Goal: Task Accomplishment & Management: Manage account settings

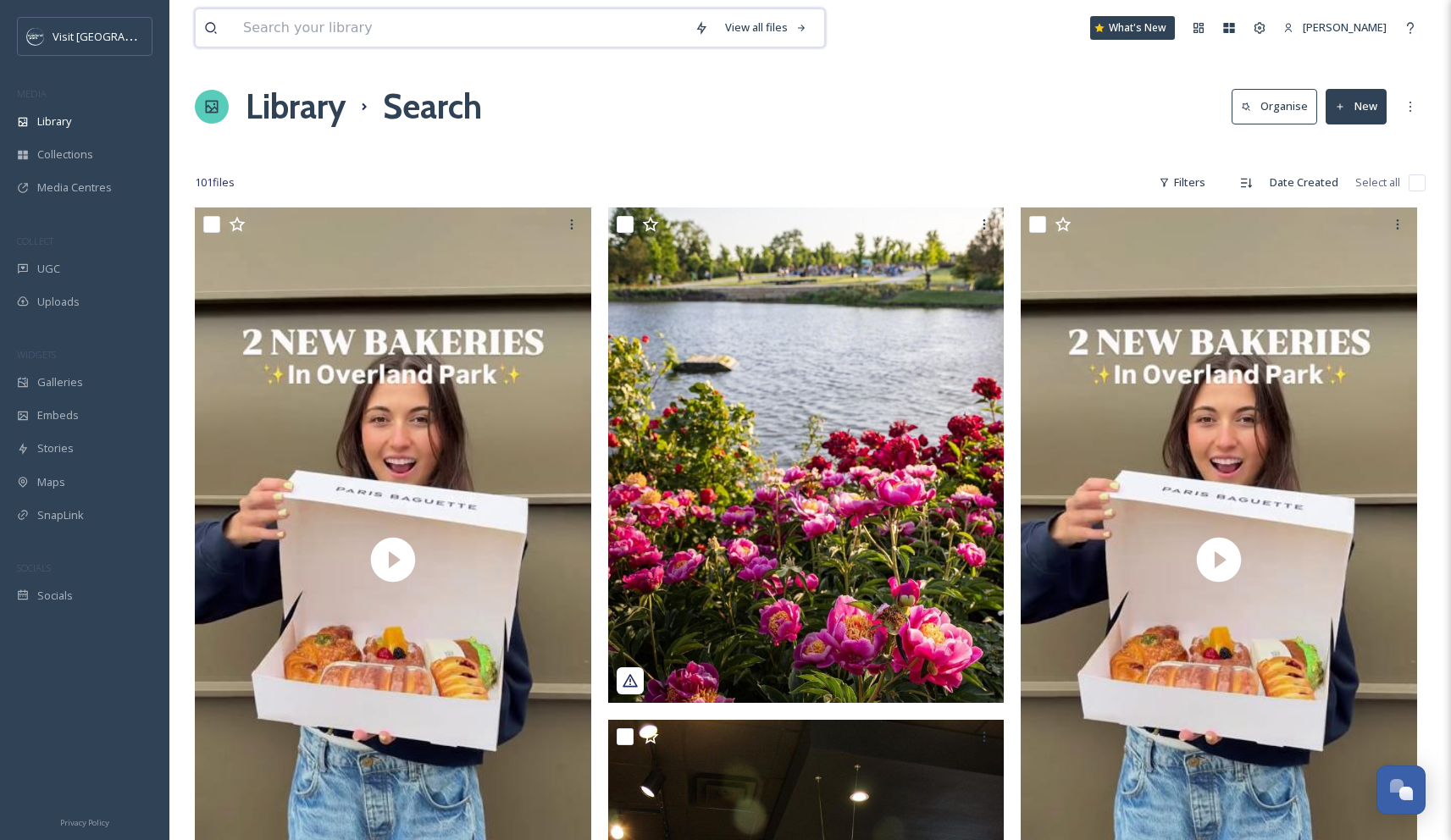
click at [360, 33] on input at bounding box center [460, 28] width 451 height 37
type input "[PERSON_NAME] flag"
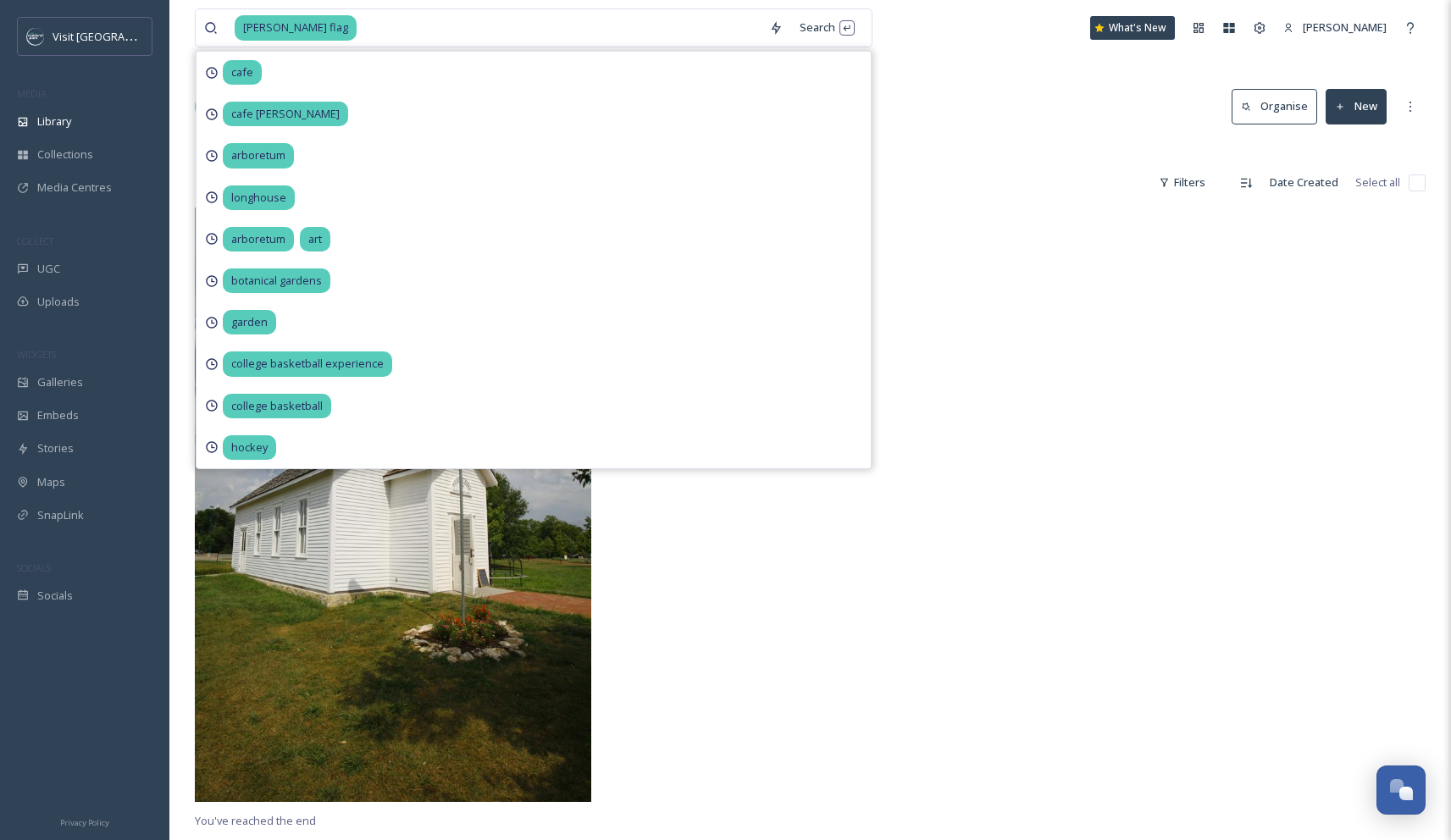
click at [410, 69] on div "[PERSON_NAME] flag Search cafe cafe [PERSON_NAME][GEOGRAPHIC_DATA] art botanica…" at bounding box center [810, 524] width 1282 height 1048
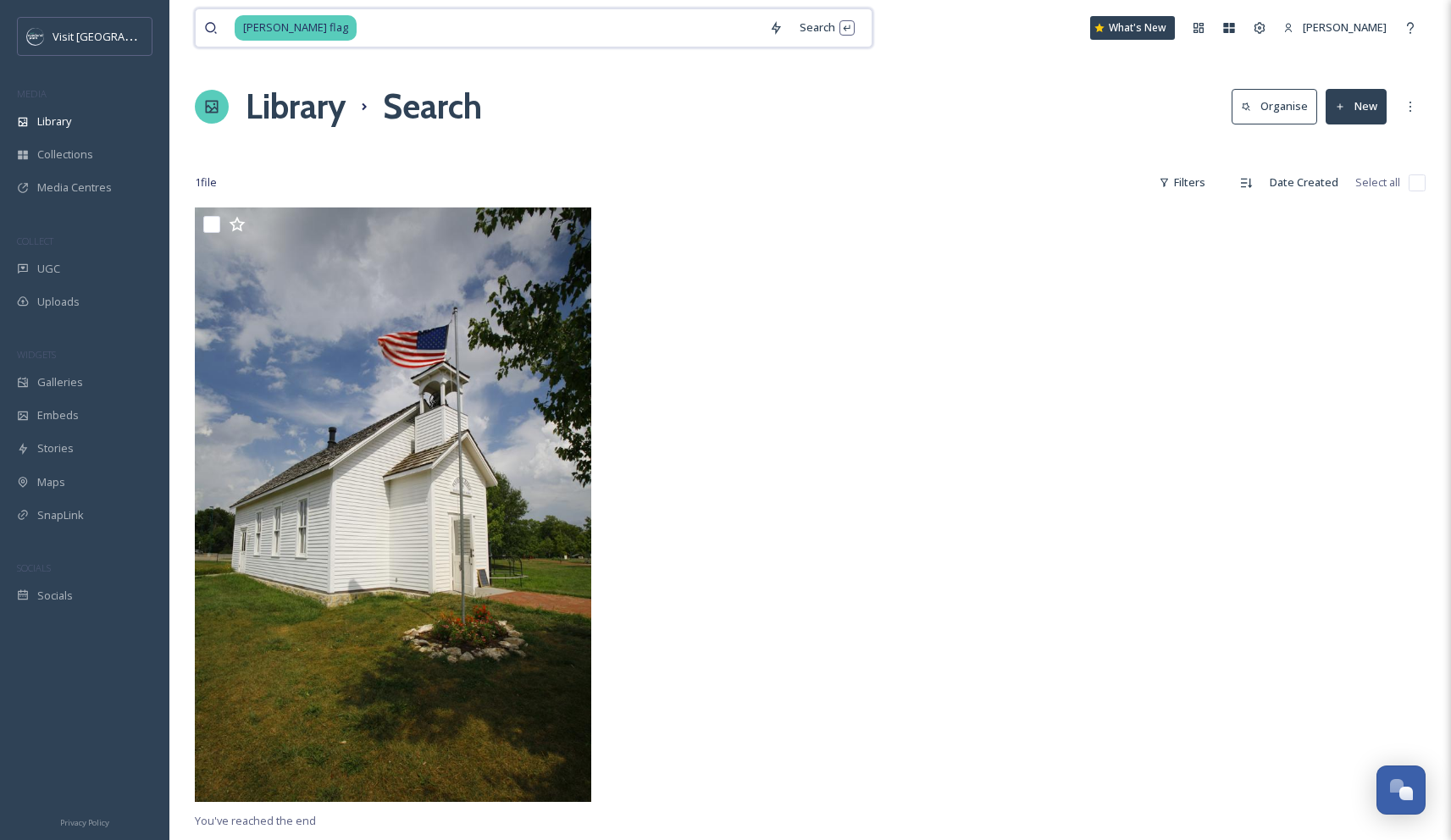
drag, startPoint x: 431, startPoint y: 29, endPoint x: 218, endPoint y: 26, distance: 213.0
click at [218, 26] on div "[PERSON_NAME] flag" at bounding box center [483, 28] width 557 height 37
type input "d"
type input "american flag"
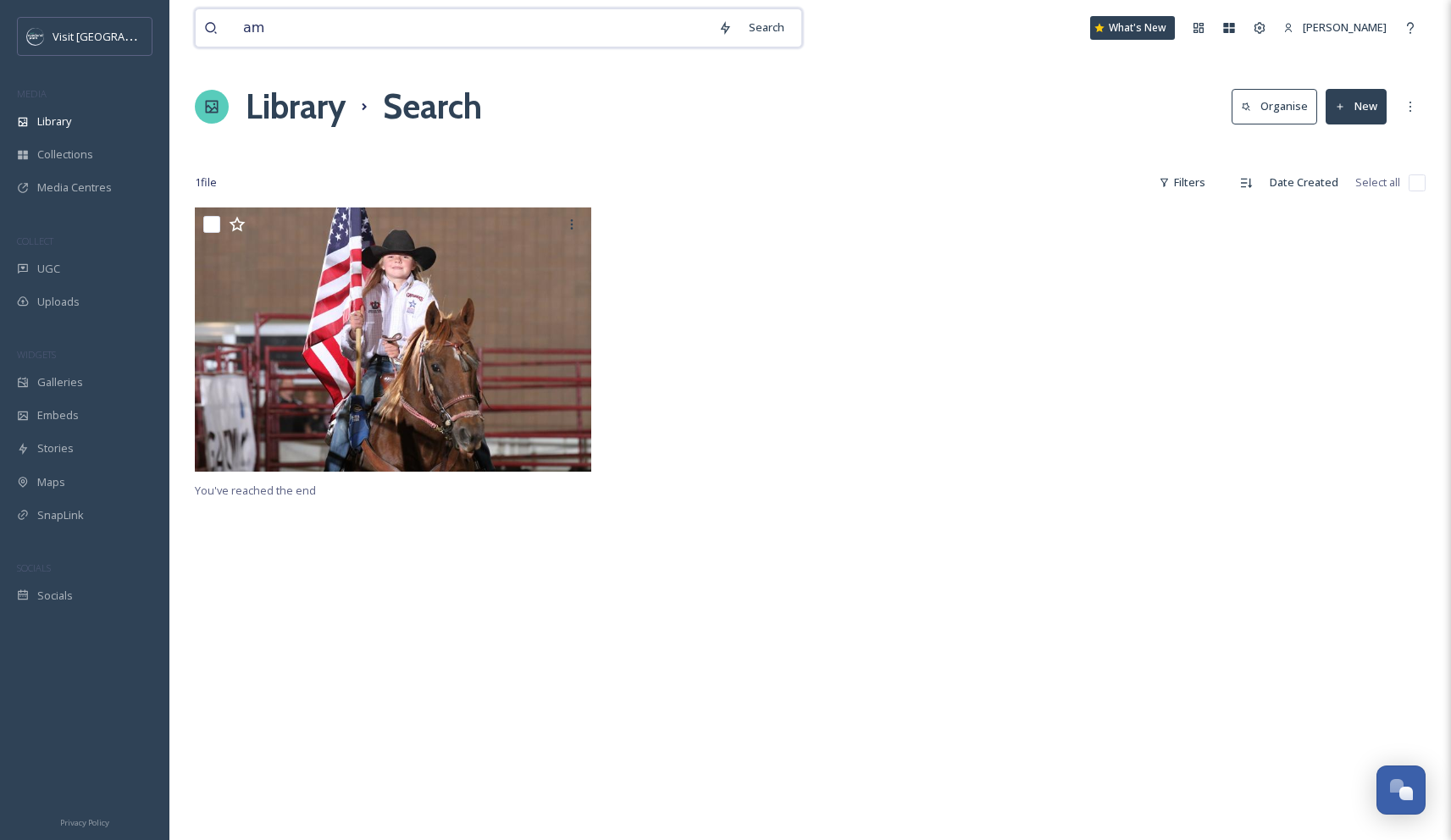
type input "a"
type input "[PERSON_NAME]"
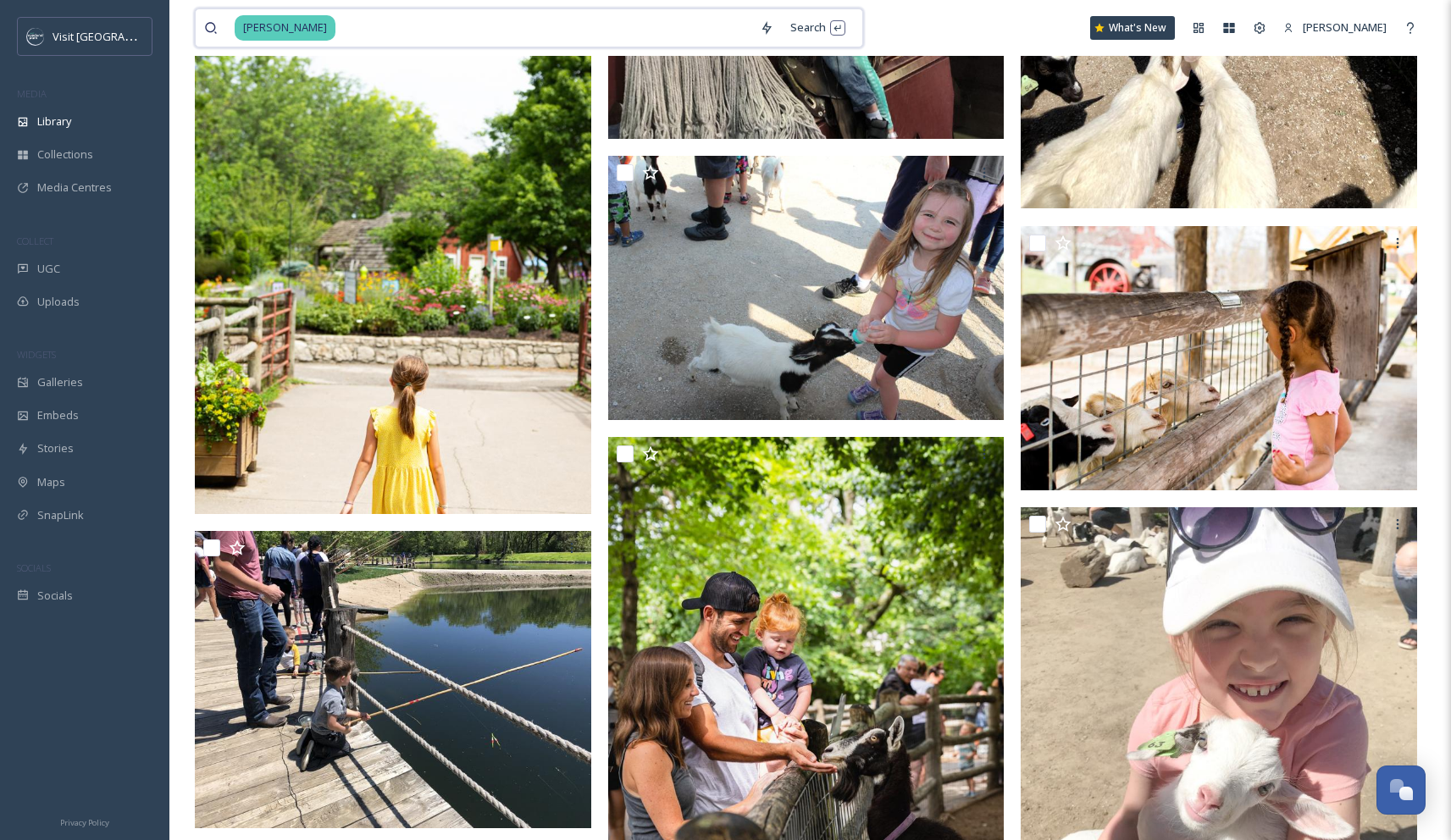
scroll to position [4778, 0]
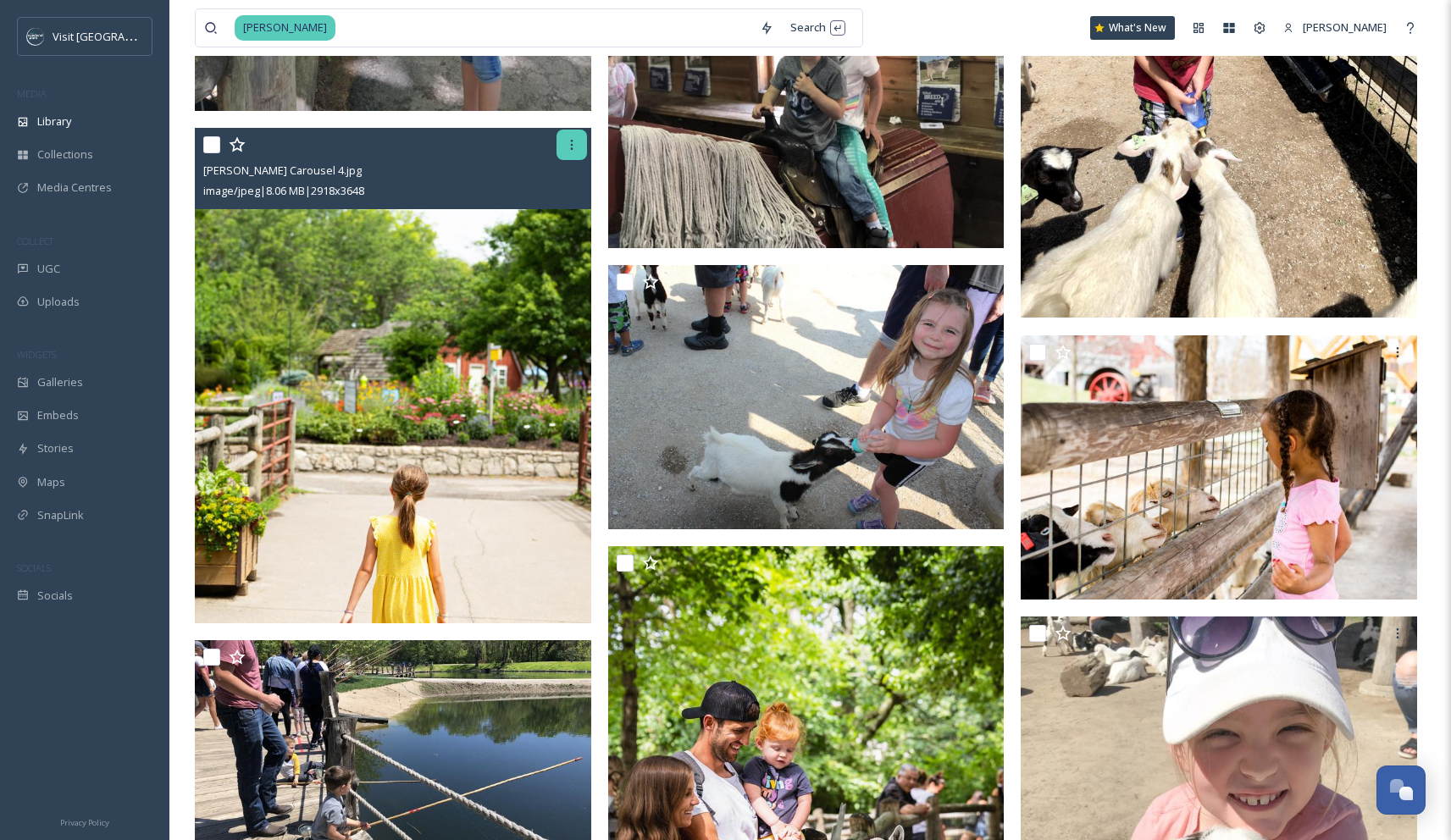
click at [410, 149] on icon at bounding box center [572, 145] width 14 height 14
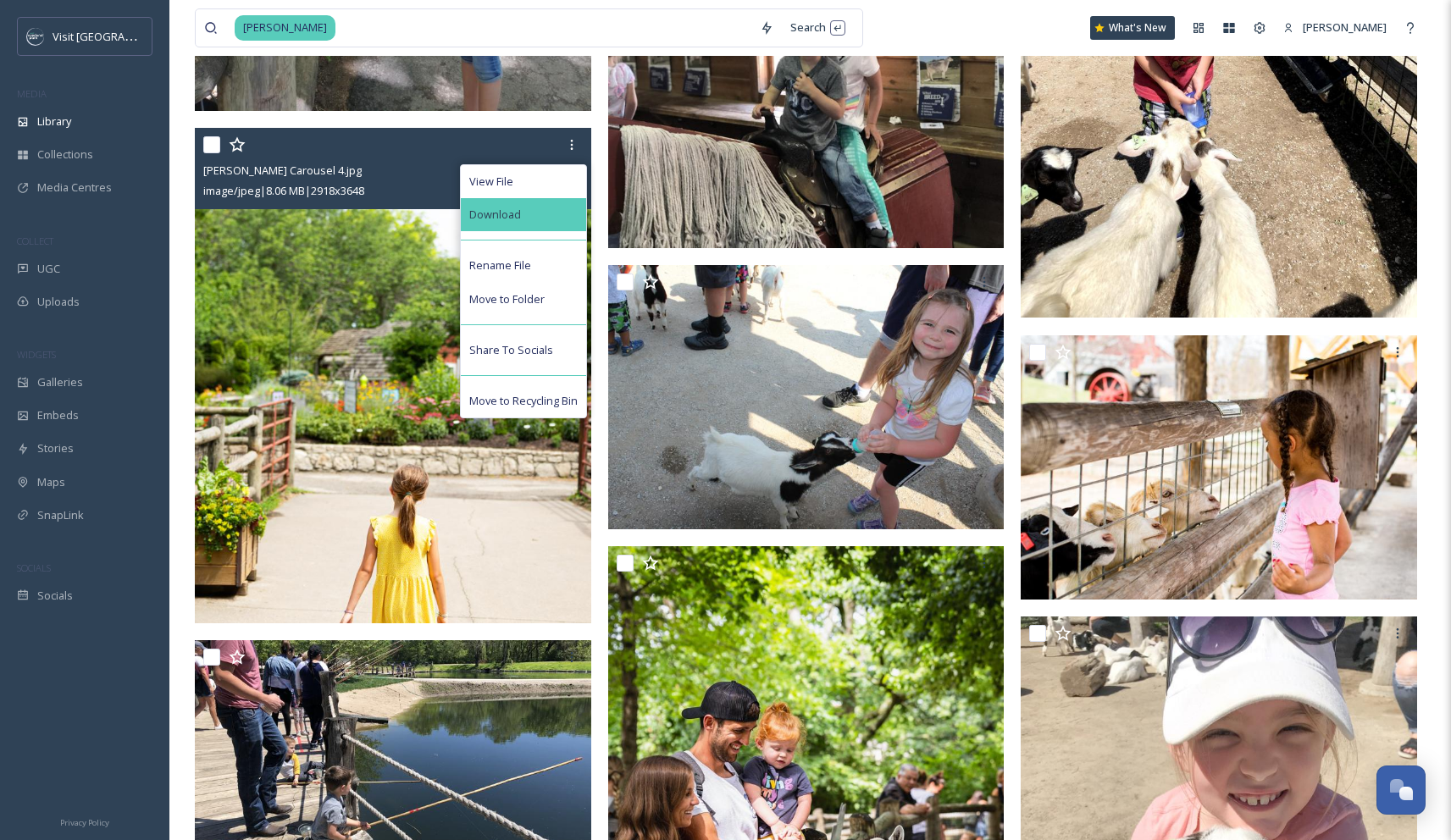
click at [410, 208] on div "Download" at bounding box center [524, 215] width 125 height 33
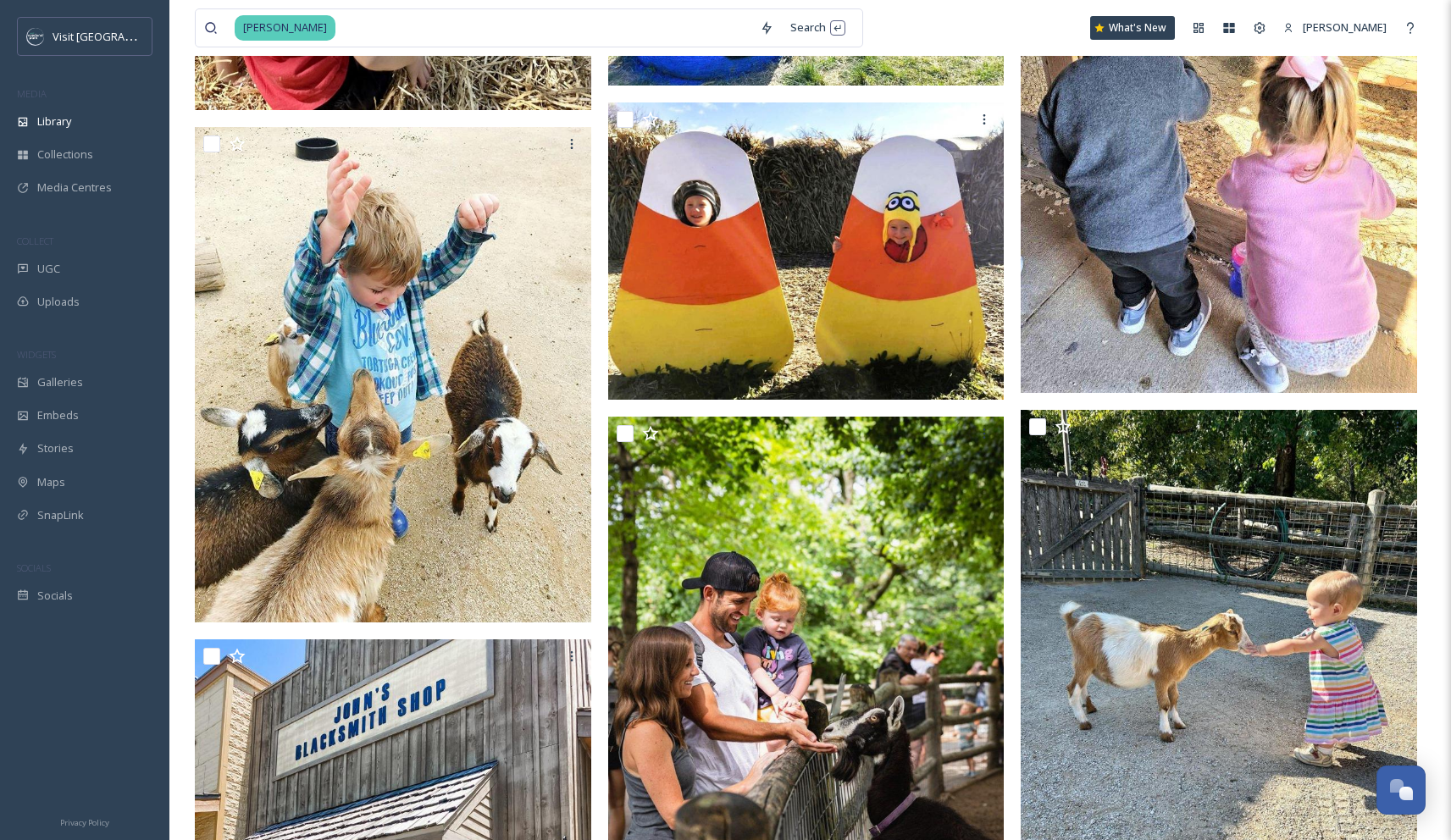
scroll to position [19566, 0]
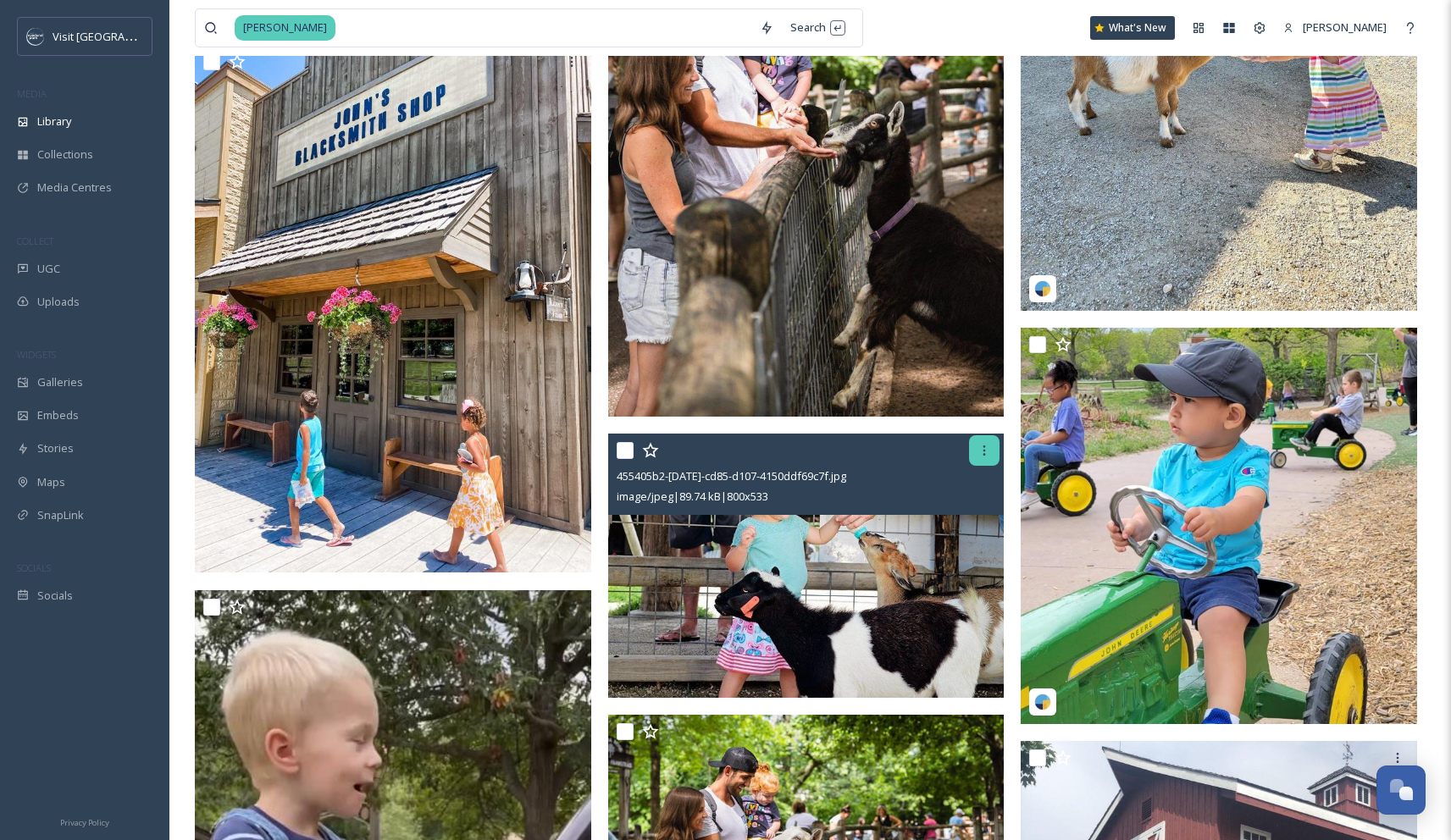
click at [410, 454] on icon at bounding box center [985, 450] width 14 height 14
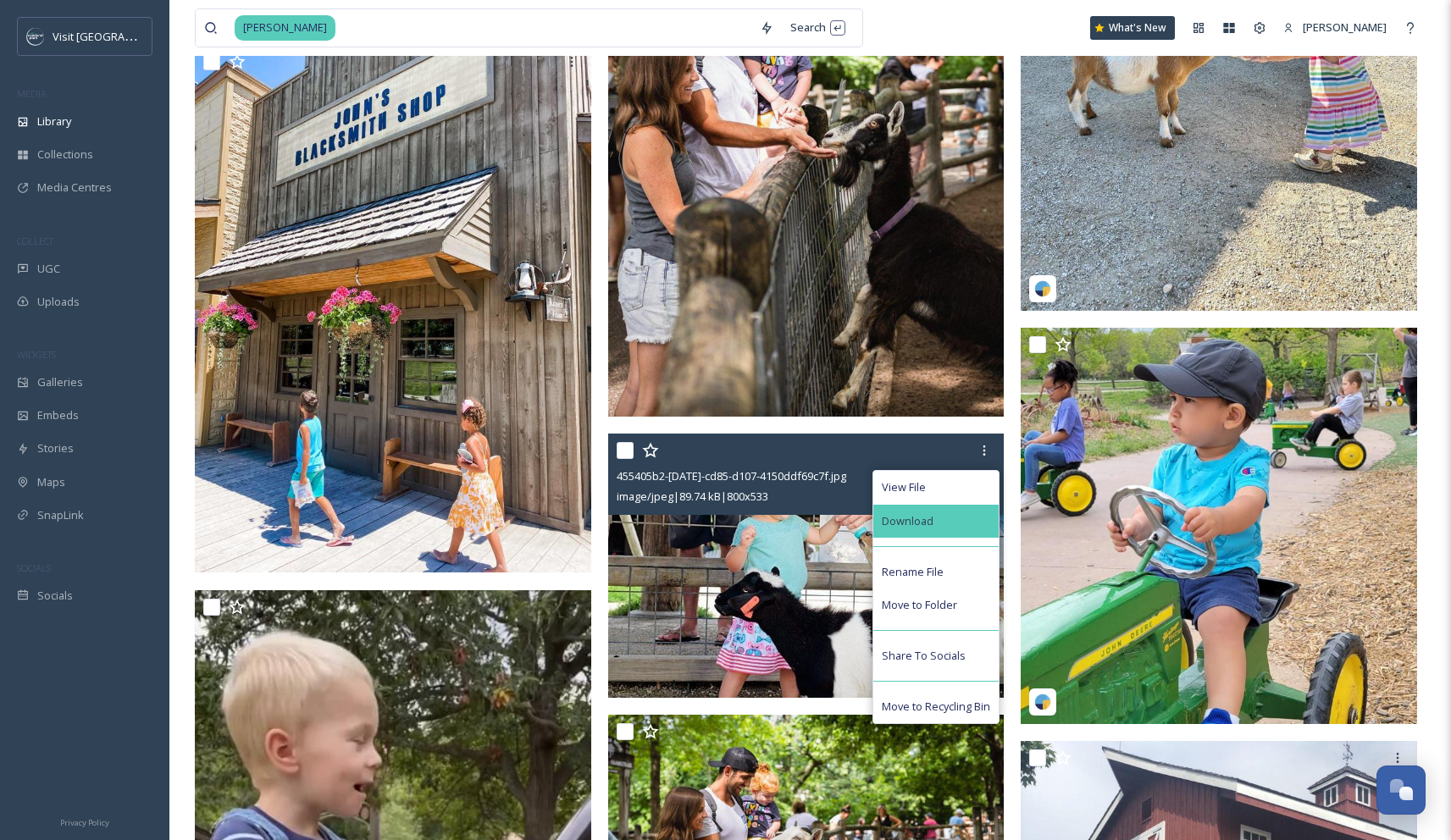
click at [410, 516] on div "Download" at bounding box center [936, 522] width 125 height 33
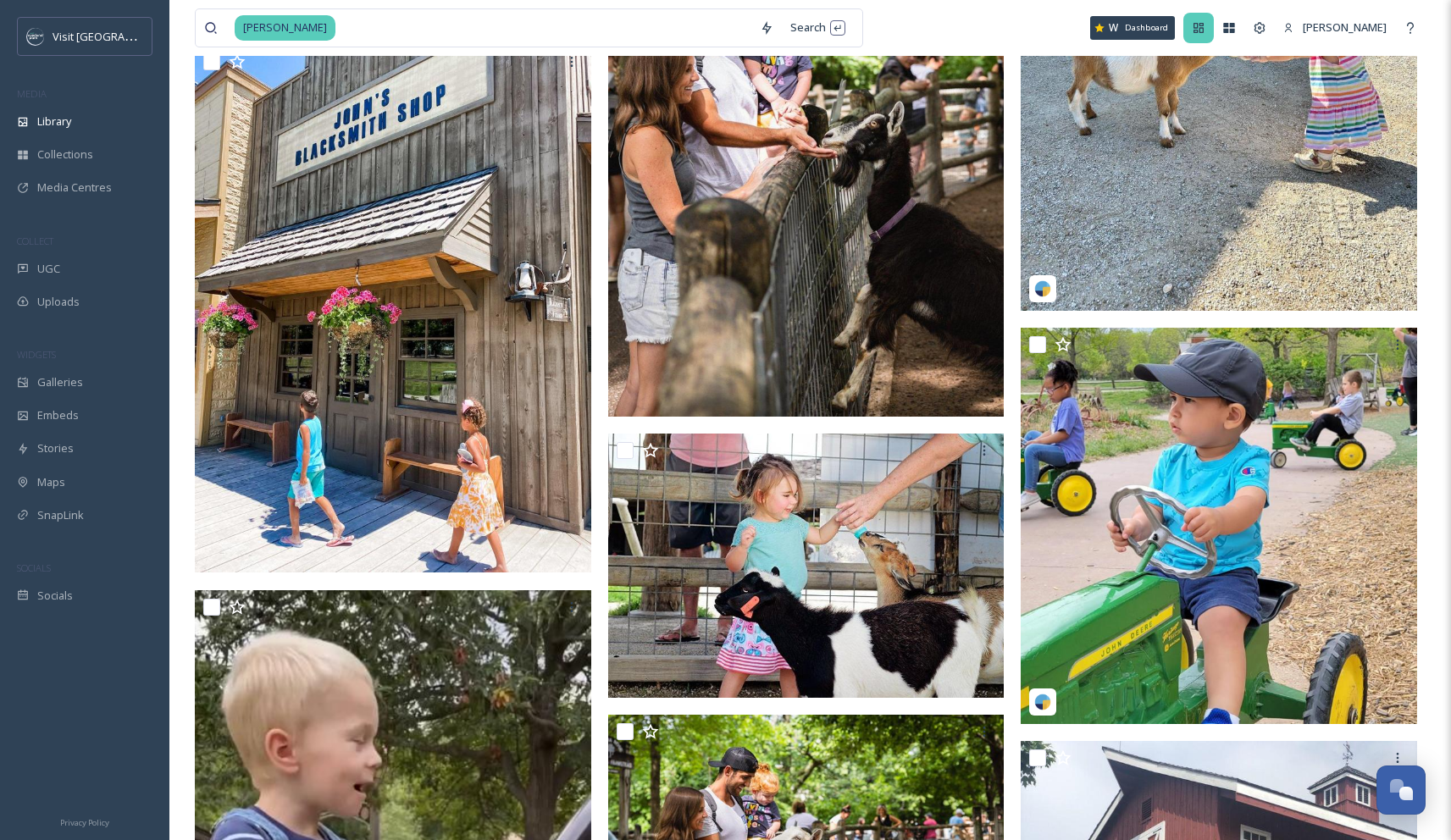
click at [410, 32] on div "Dashboard" at bounding box center [1198, 27] width 30 height 30
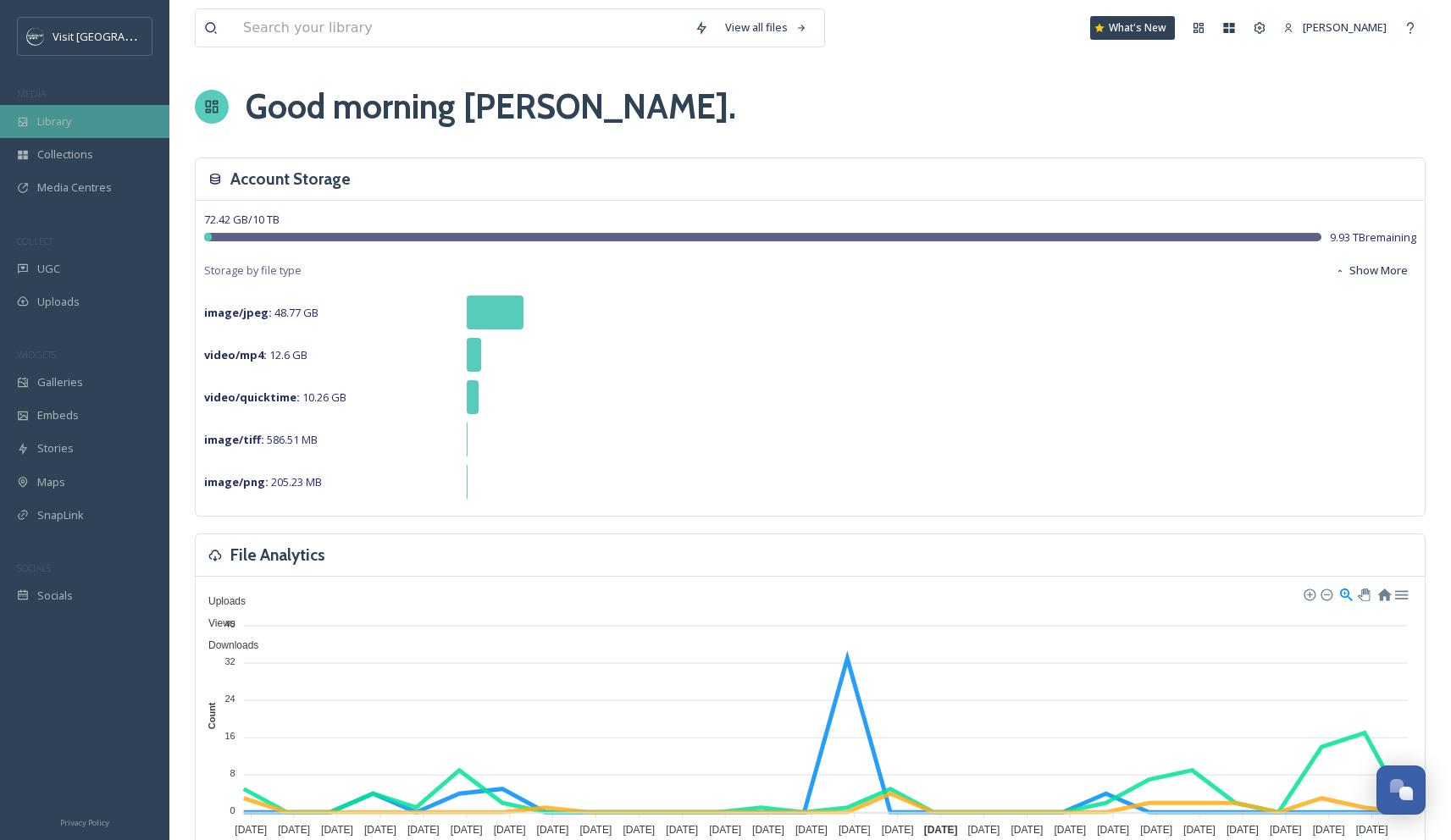
click at [96, 124] on div "Library" at bounding box center [84, 122] width 169 height 33
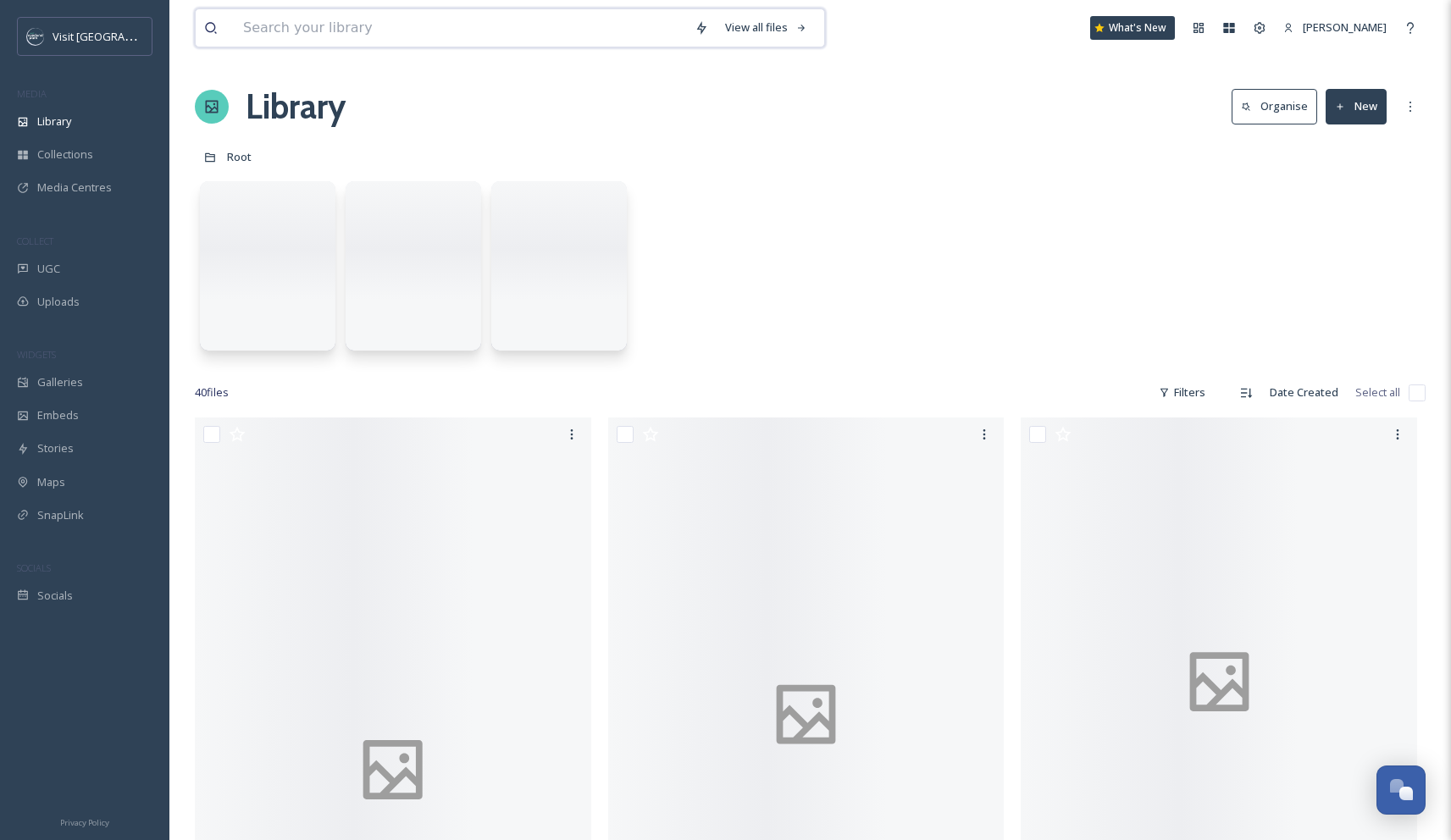
click at [283, 24] on input at bounding box center [460, 28] width 451 height 37
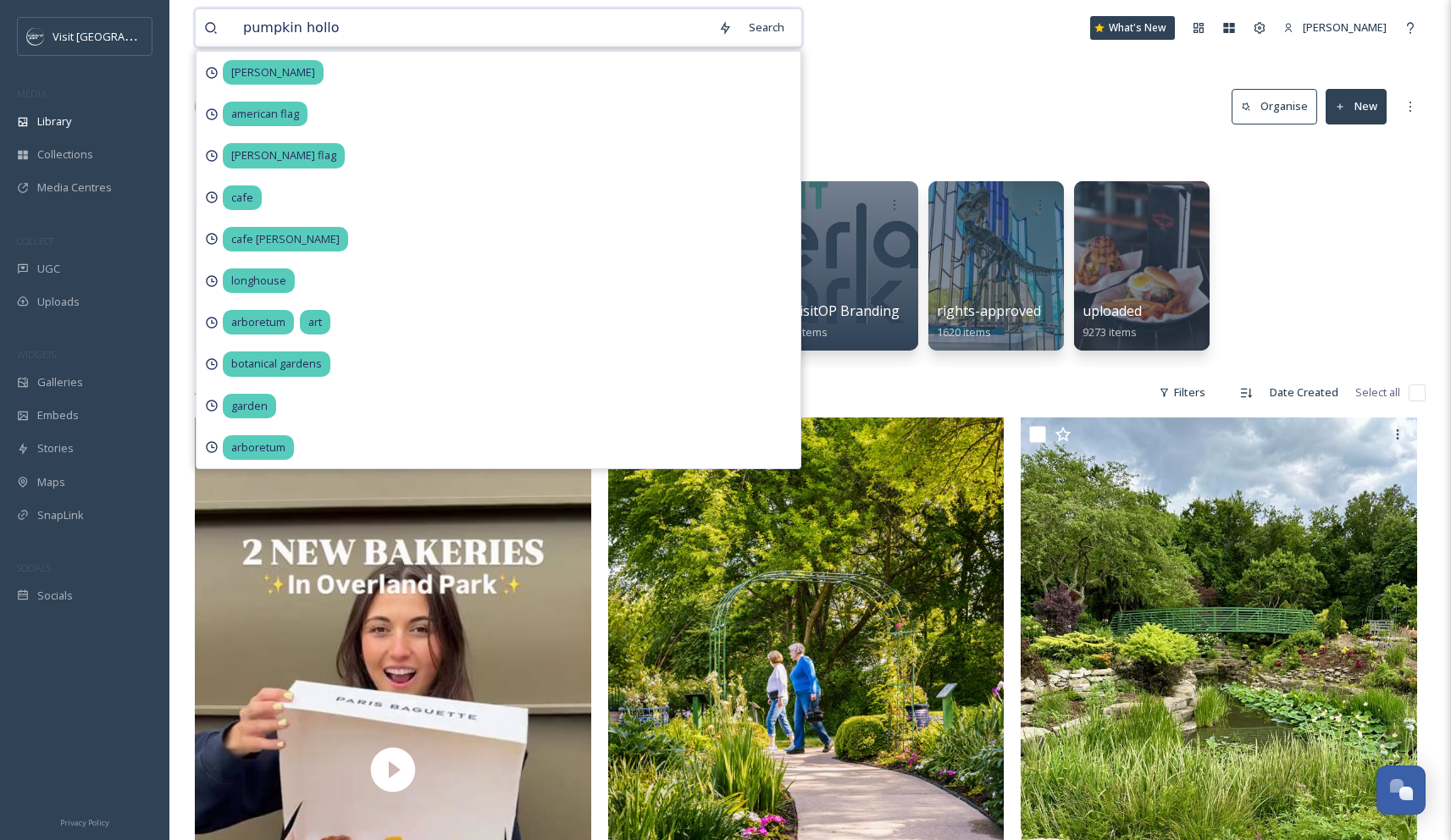
type input "pumpkin hollow"
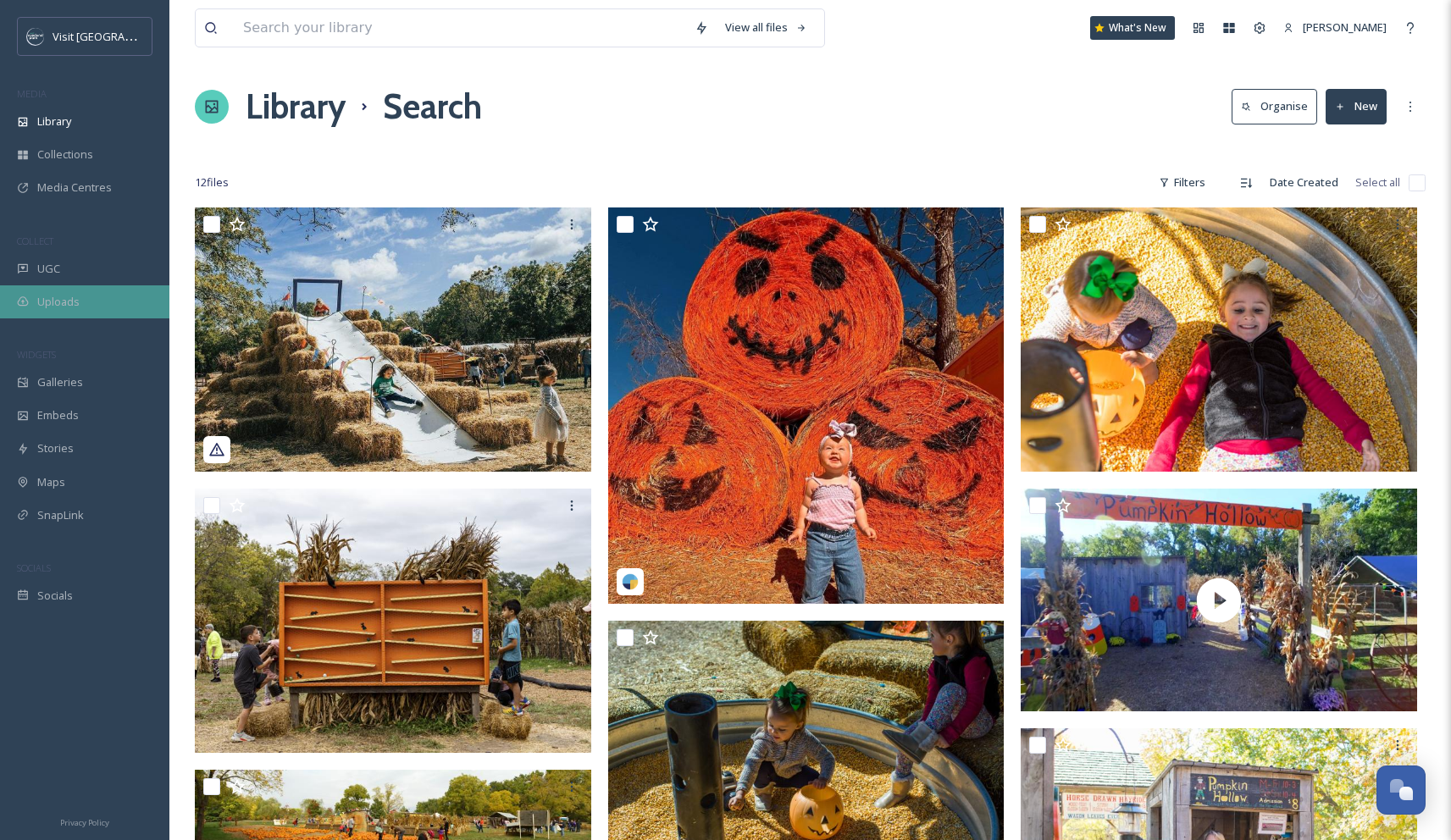
click at [76, 287] on div "Uploads" at bounding box center [84, 302] width 169 height 33
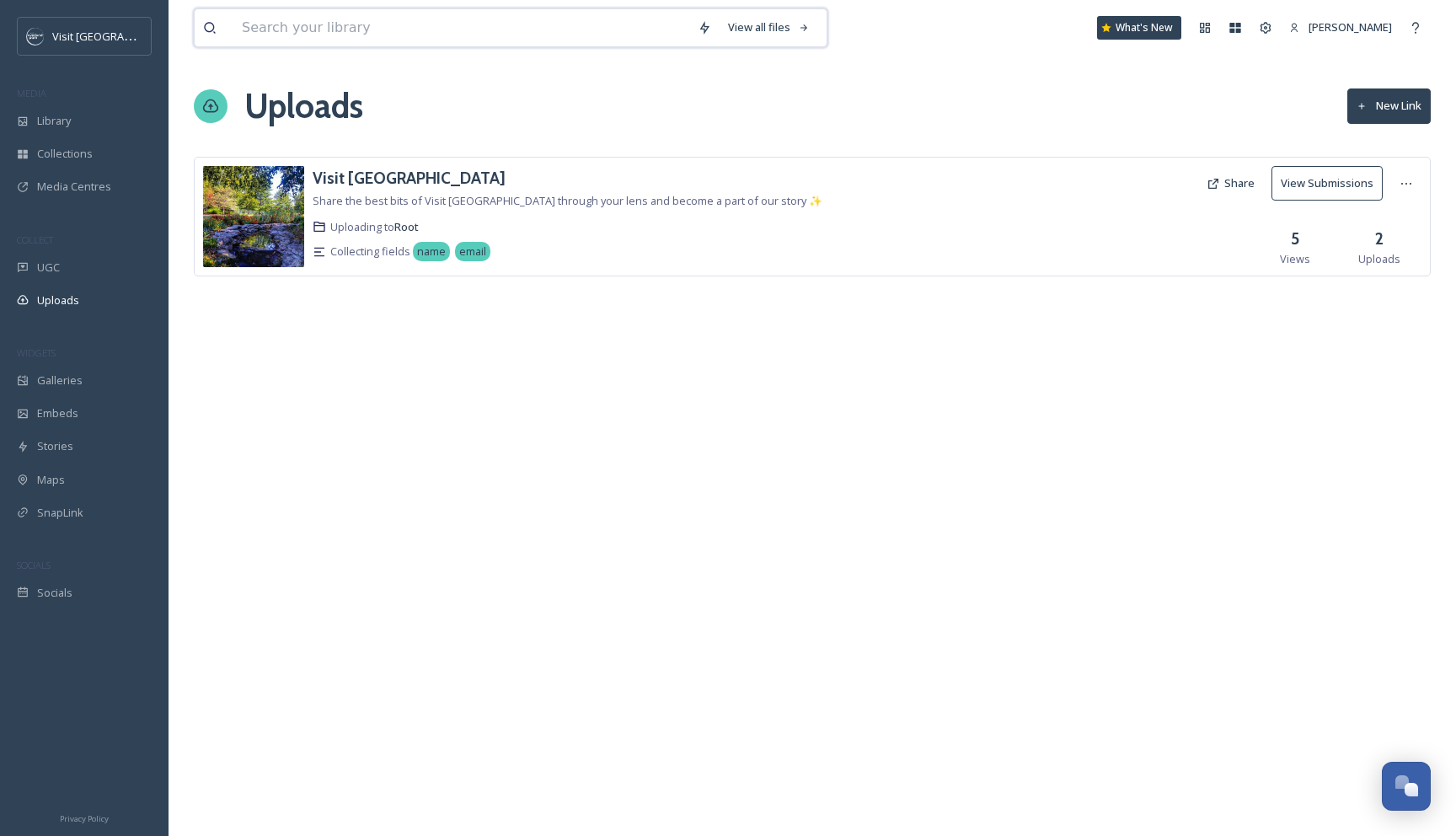
click at [408, 29] on input at bounding box center [461, 28] width 456 height 37
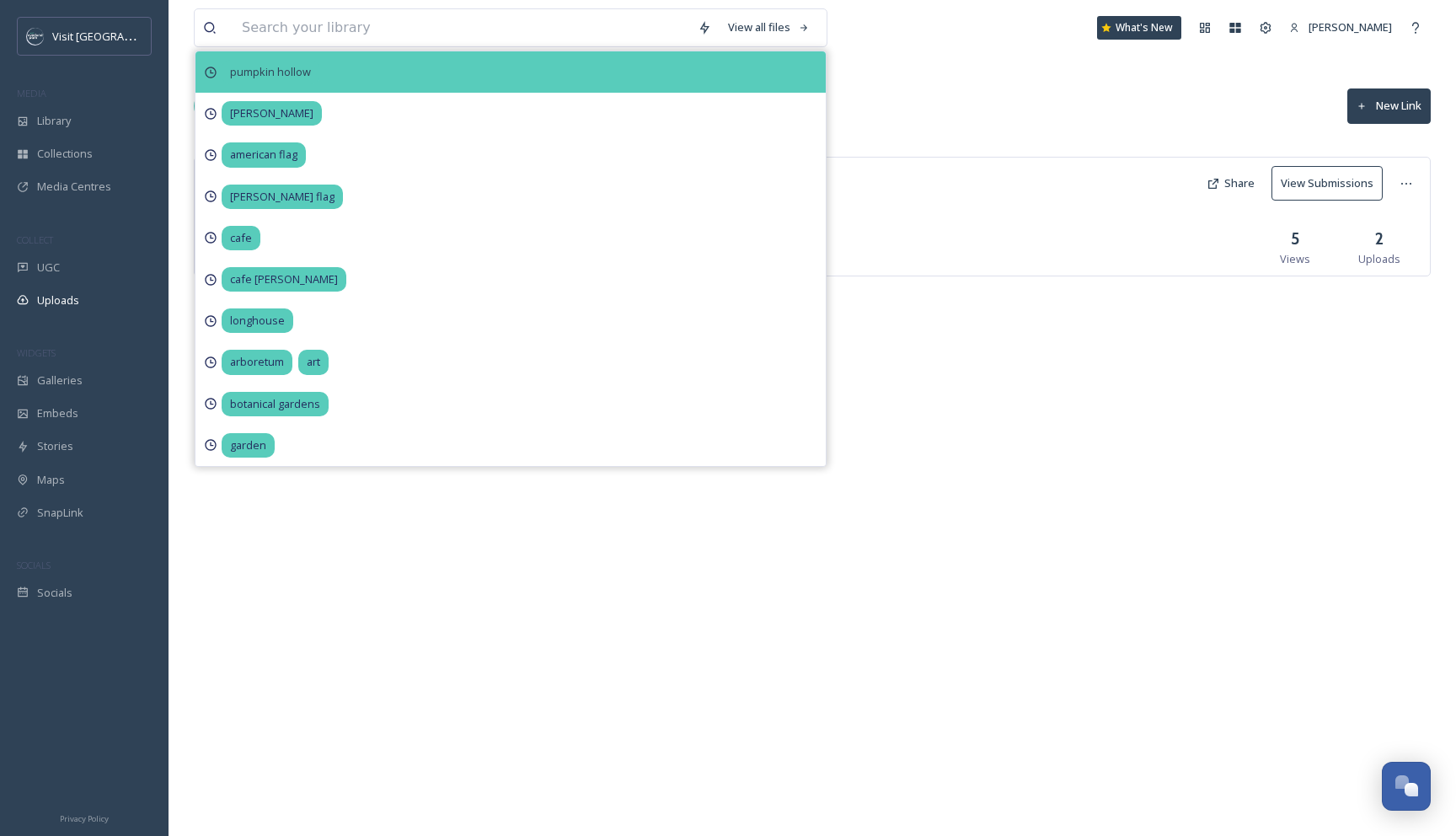
click at [313, 60] on span "pumpkin hollow" at bounding box center [270, 72] width 98 height 24
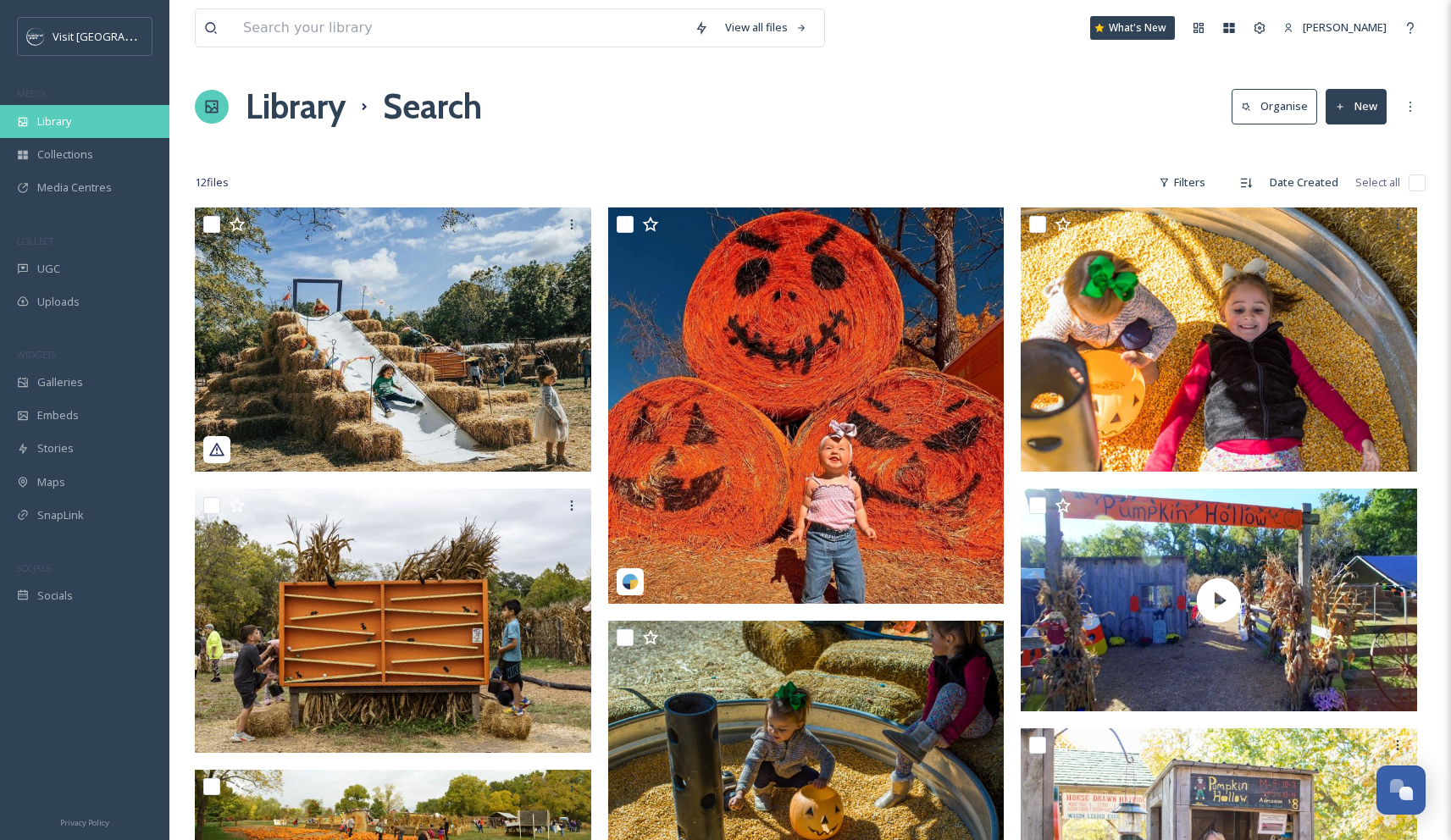
click at [57, 125] on span "Library" at bounding box center [54, 121] width 34 height 16
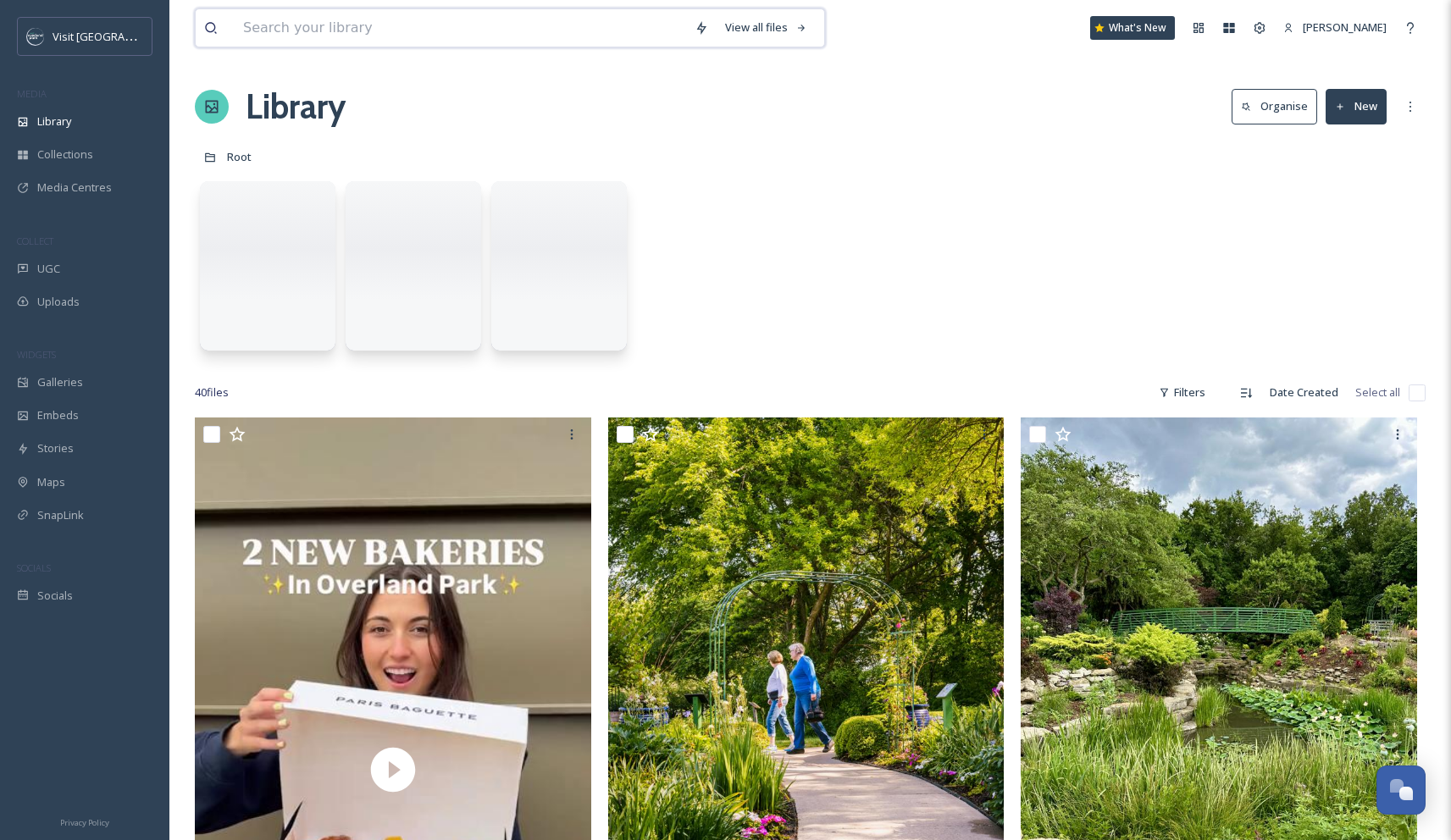
click at [291, 36] on input at bounding box center [460, 28] width 451 height 37
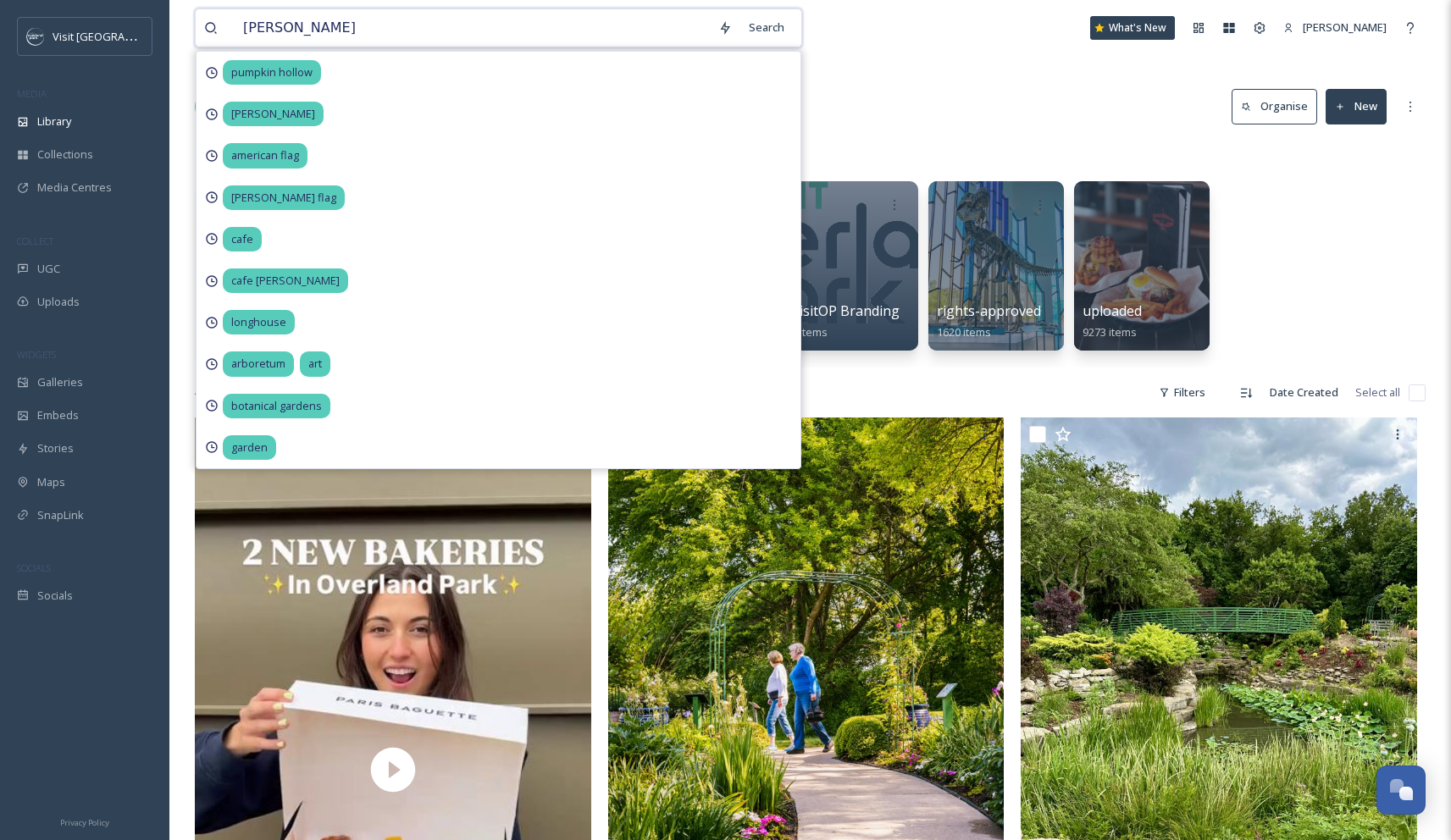
type input "[PERSON_NAME]"
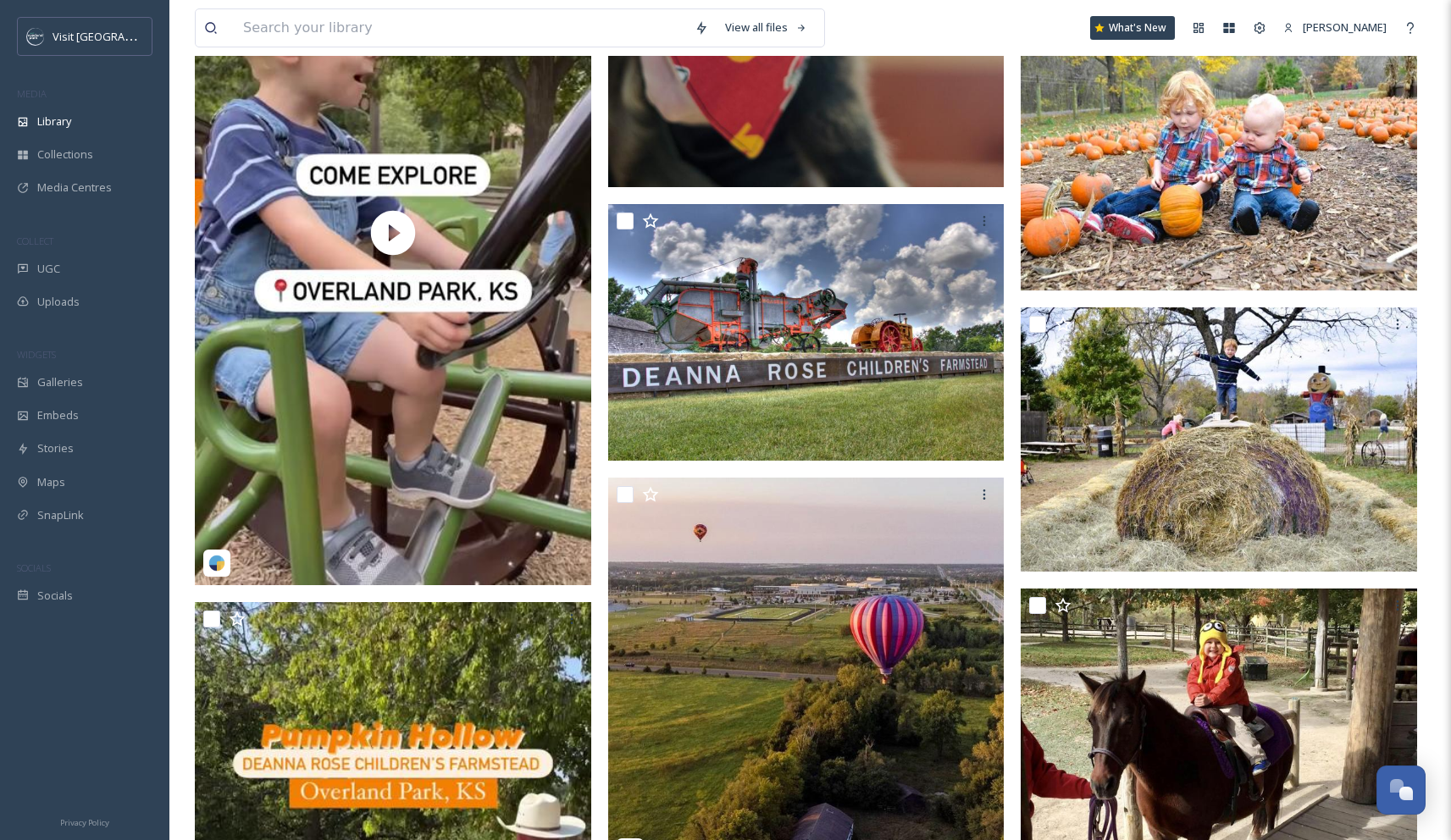
scroll to position [16295, 0]
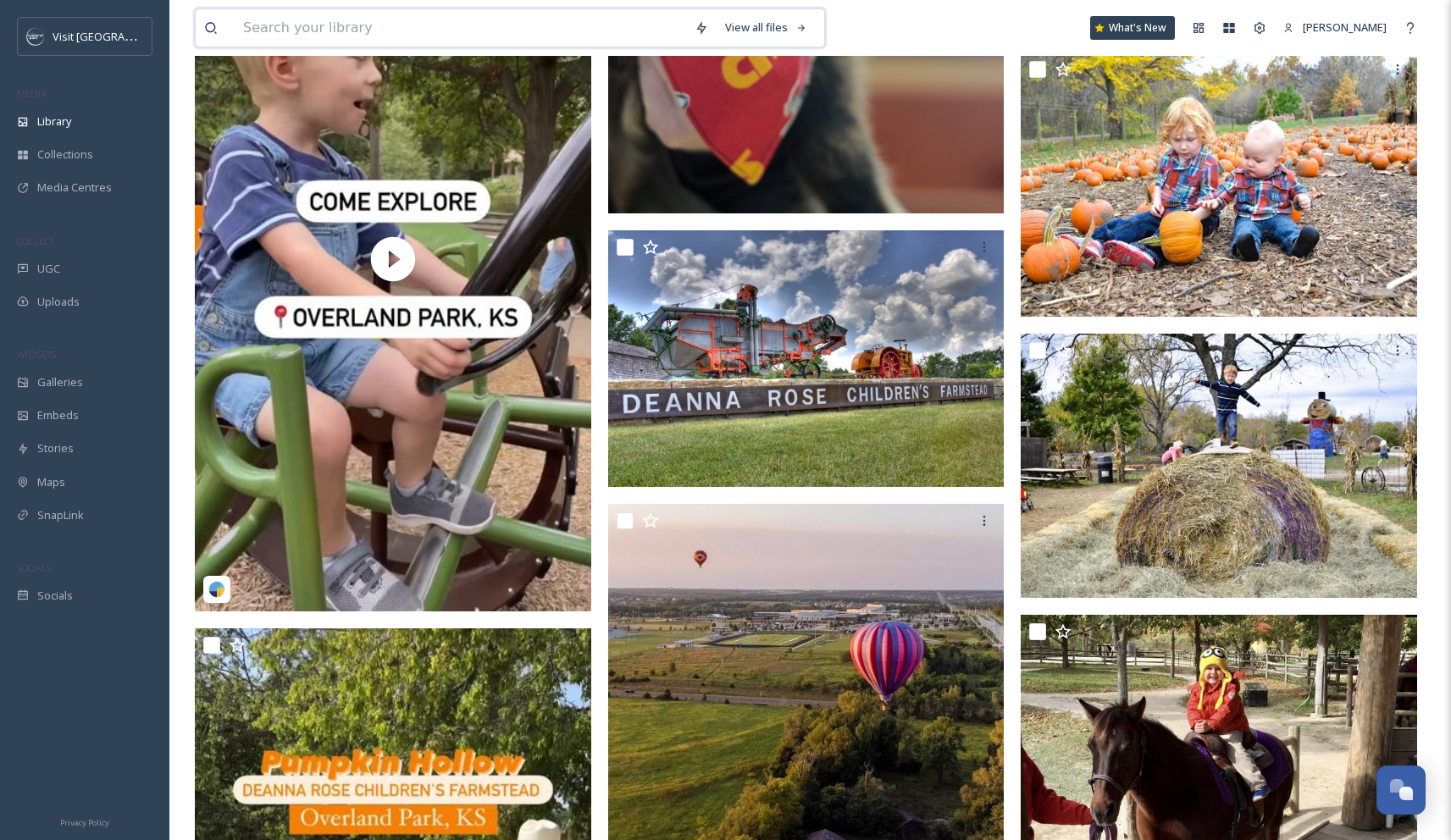
click at [261, 37] on input at bounding box center [460, 28] width 451 height 37
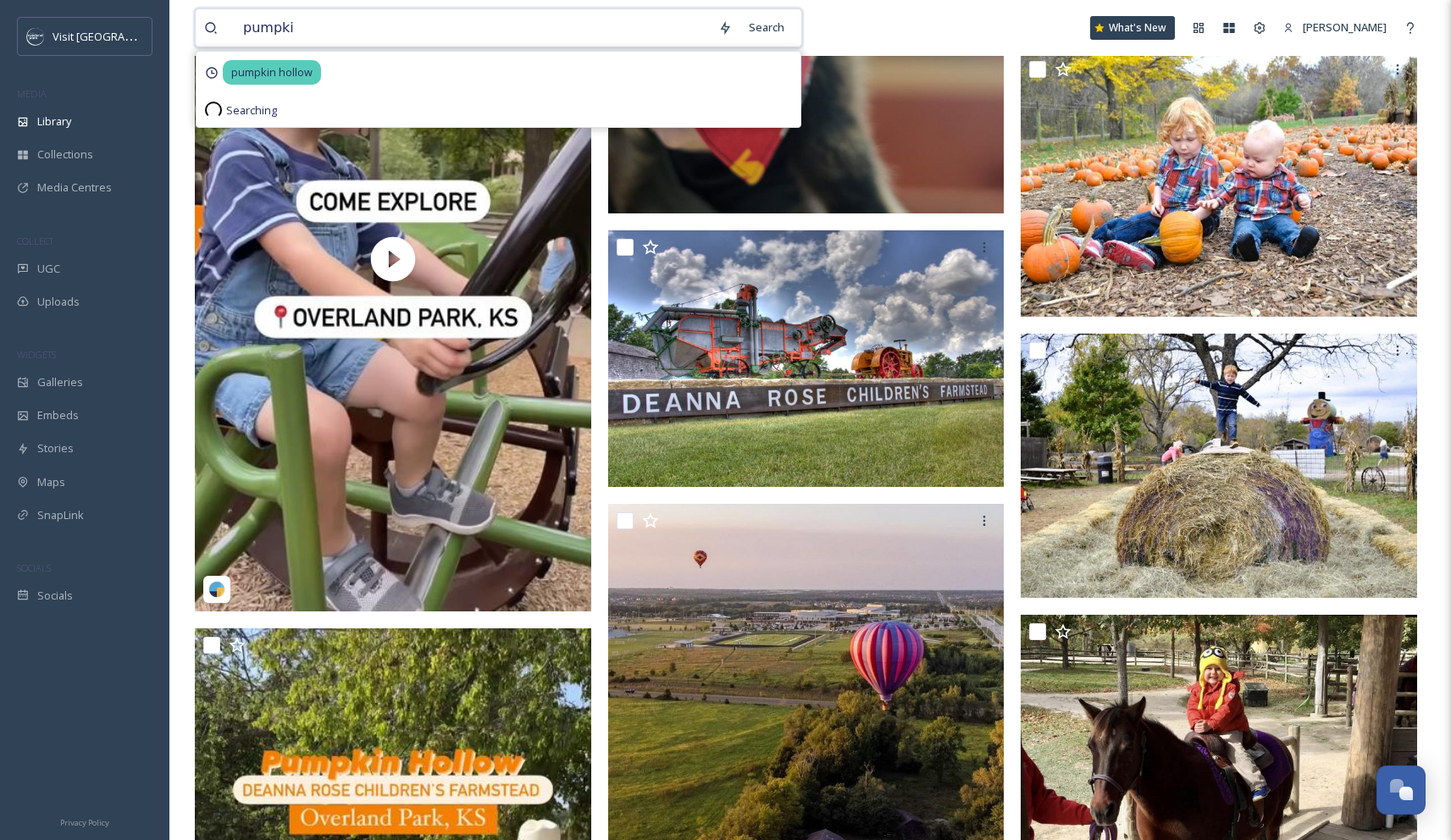
type input "pumpkin"
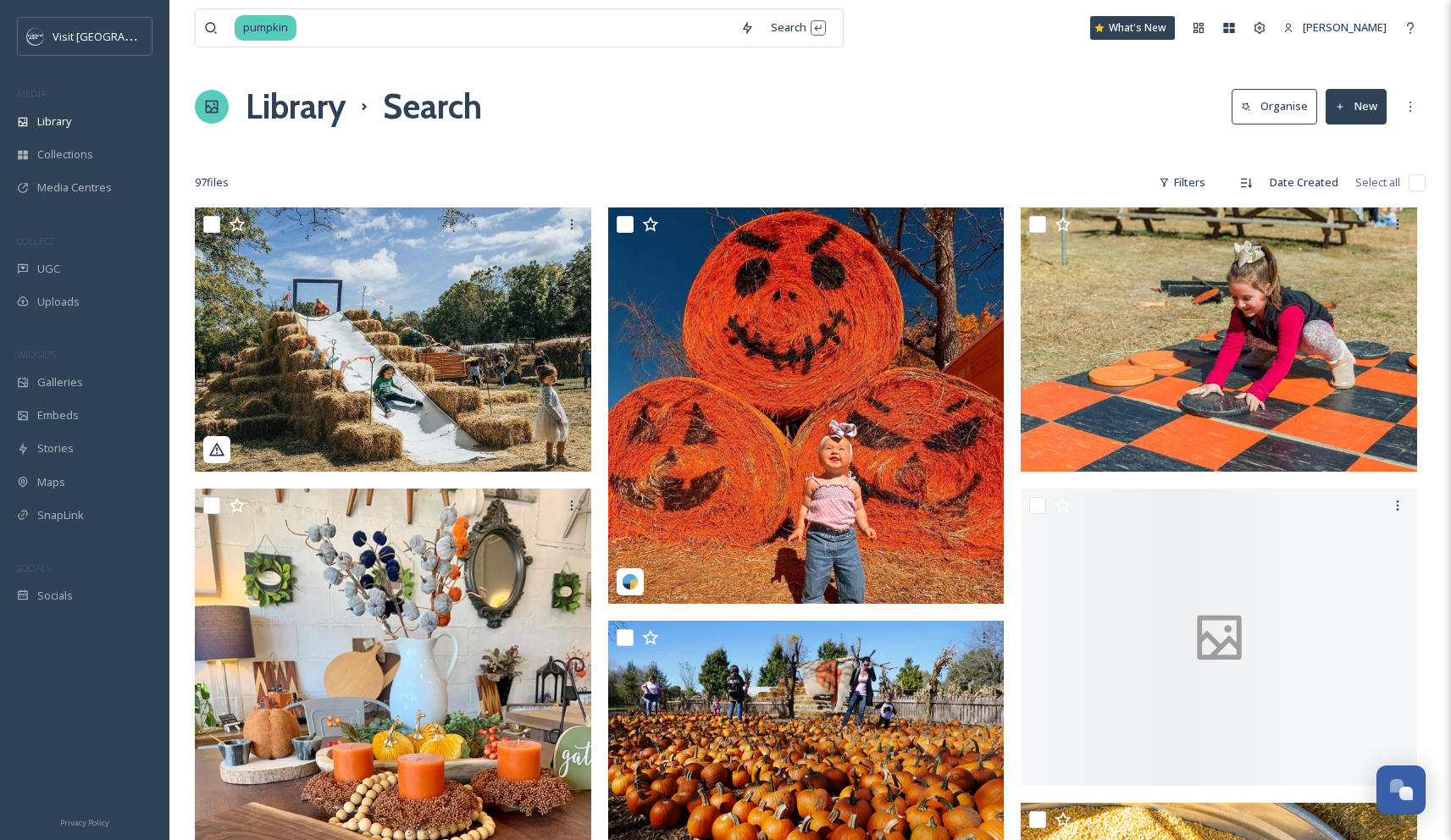
click at [410, 85] on div "Library Search Organise New" at bounding box center [810, 106] width 1231 height 51
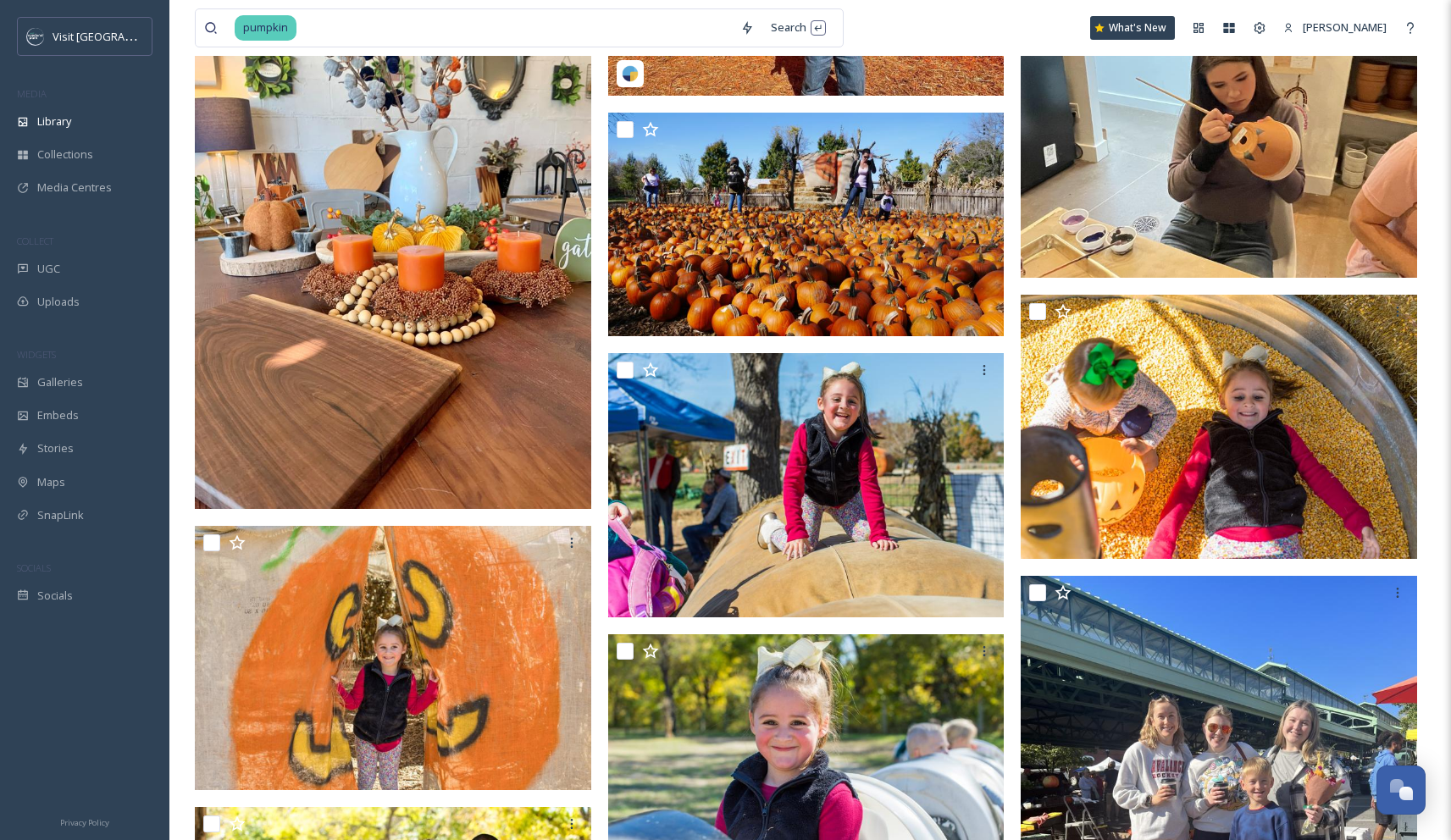
scroll to position [801, 0]
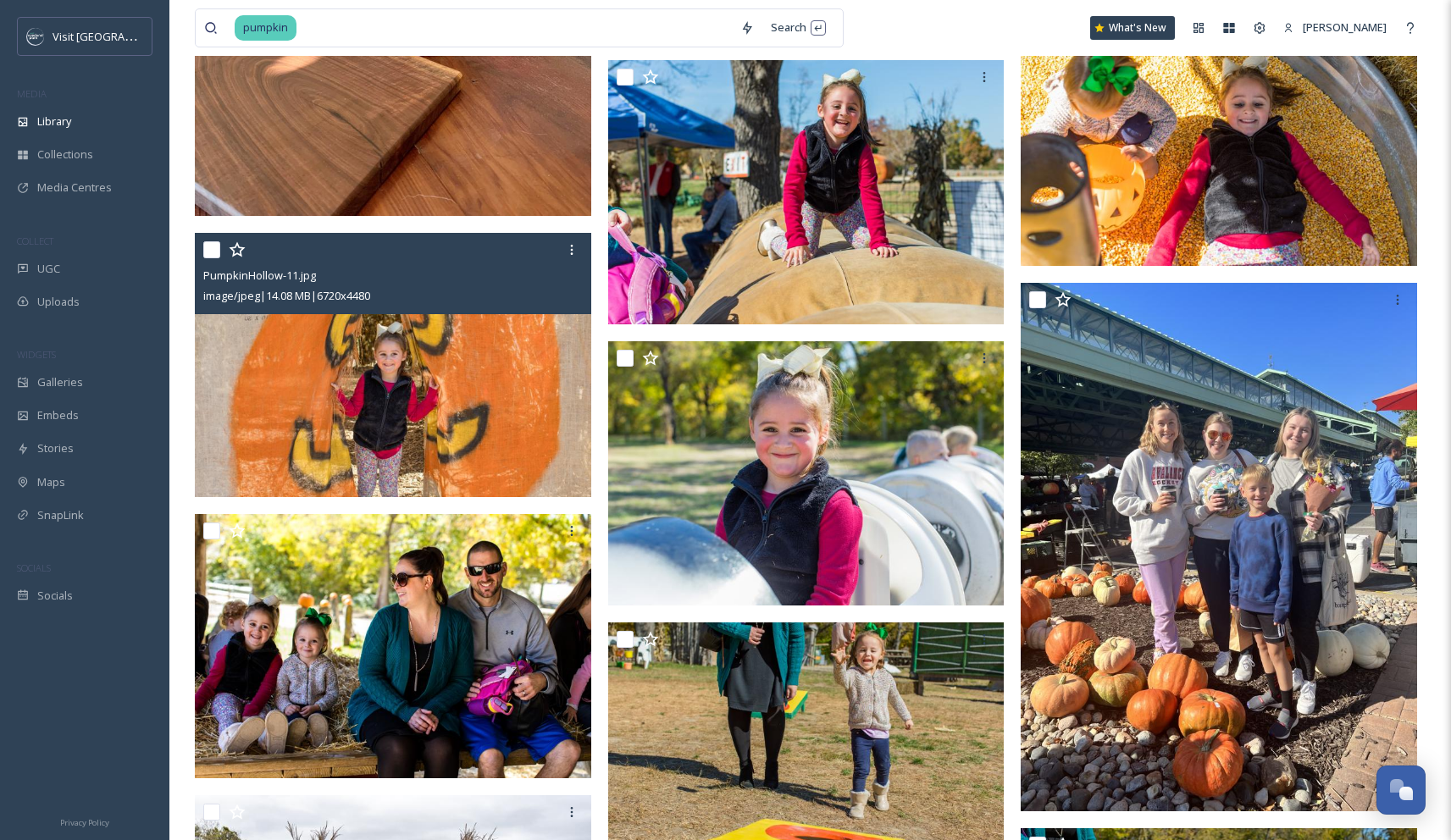
click at [318, 372] on img at bounding box center [393, 364] width 397 height 265
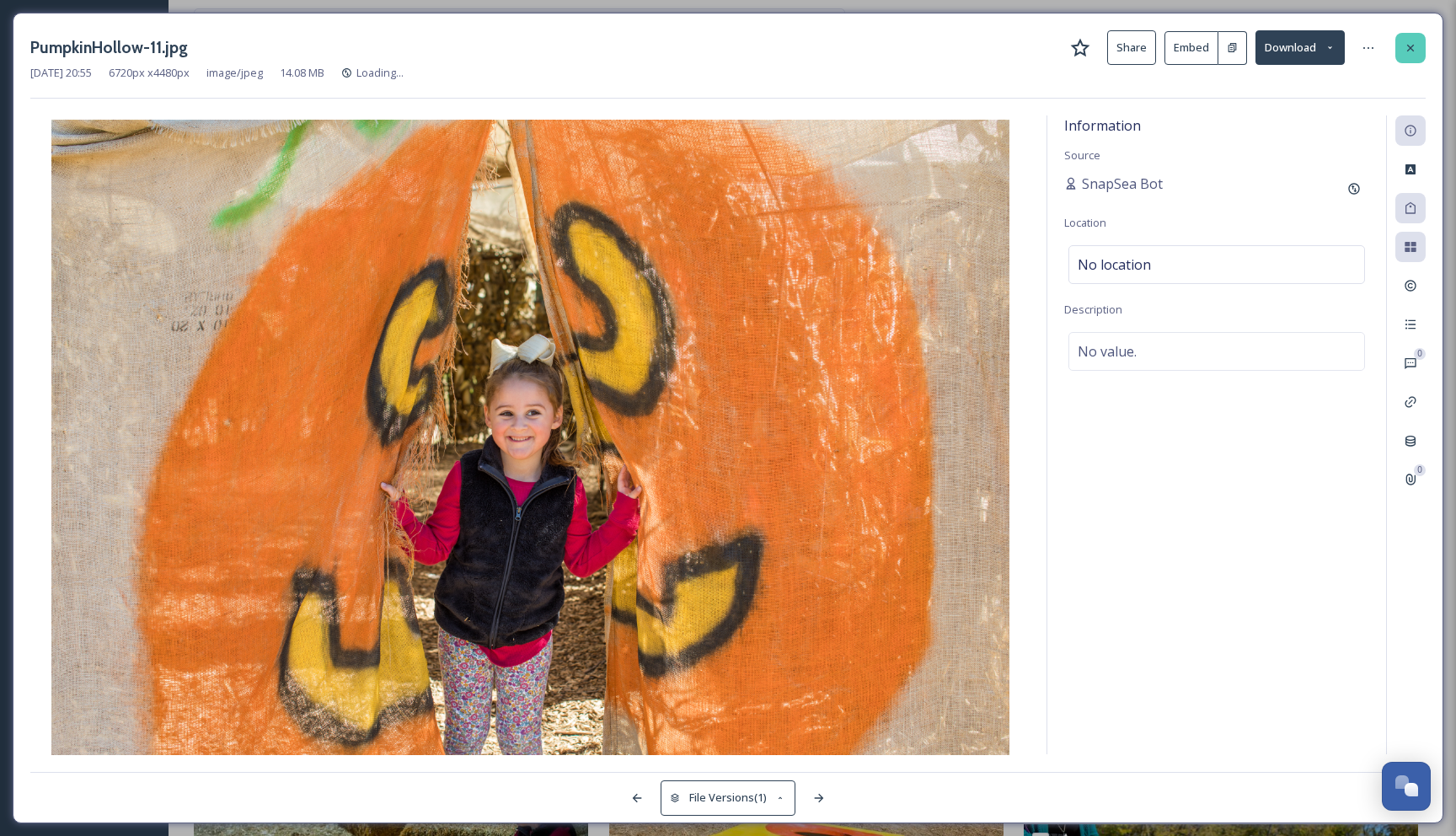
click at [408, 51] on icon at bounding box center [1411, 48] width 14 height 14
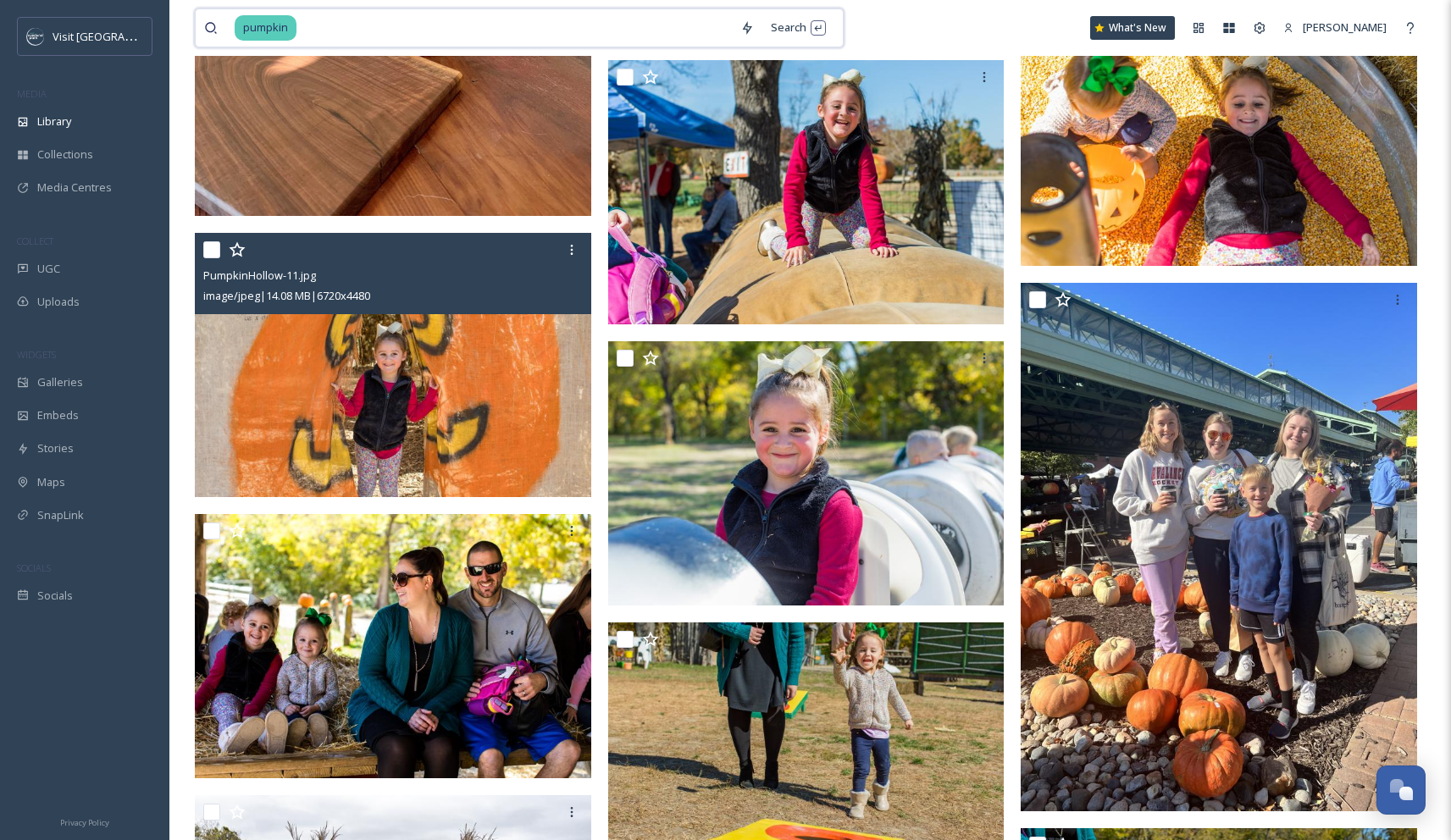
click at [348, 16] on input at bounding box center [515, 28] width 434 height 37
type input "p"
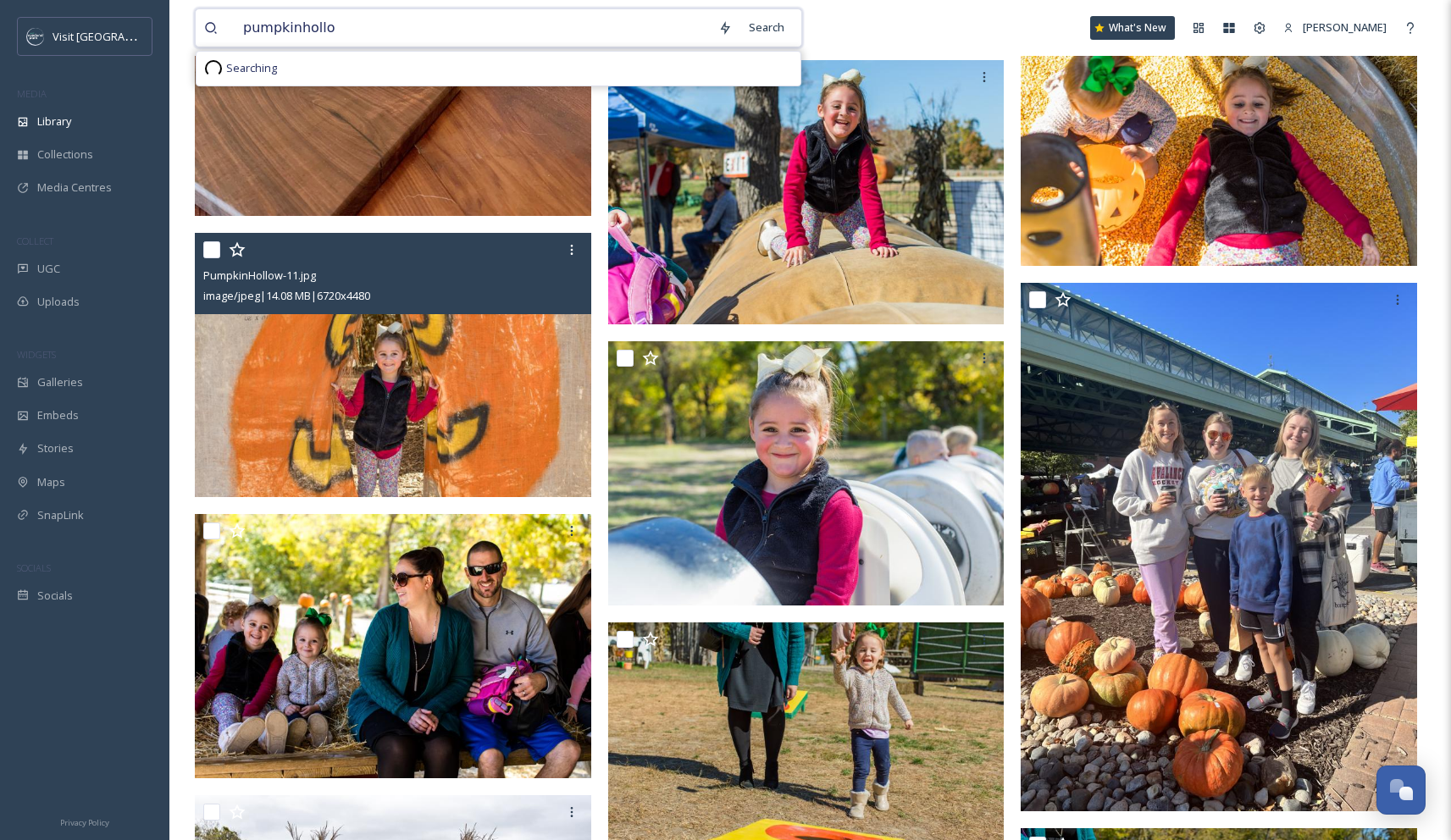
type input "pumpkinhollow"
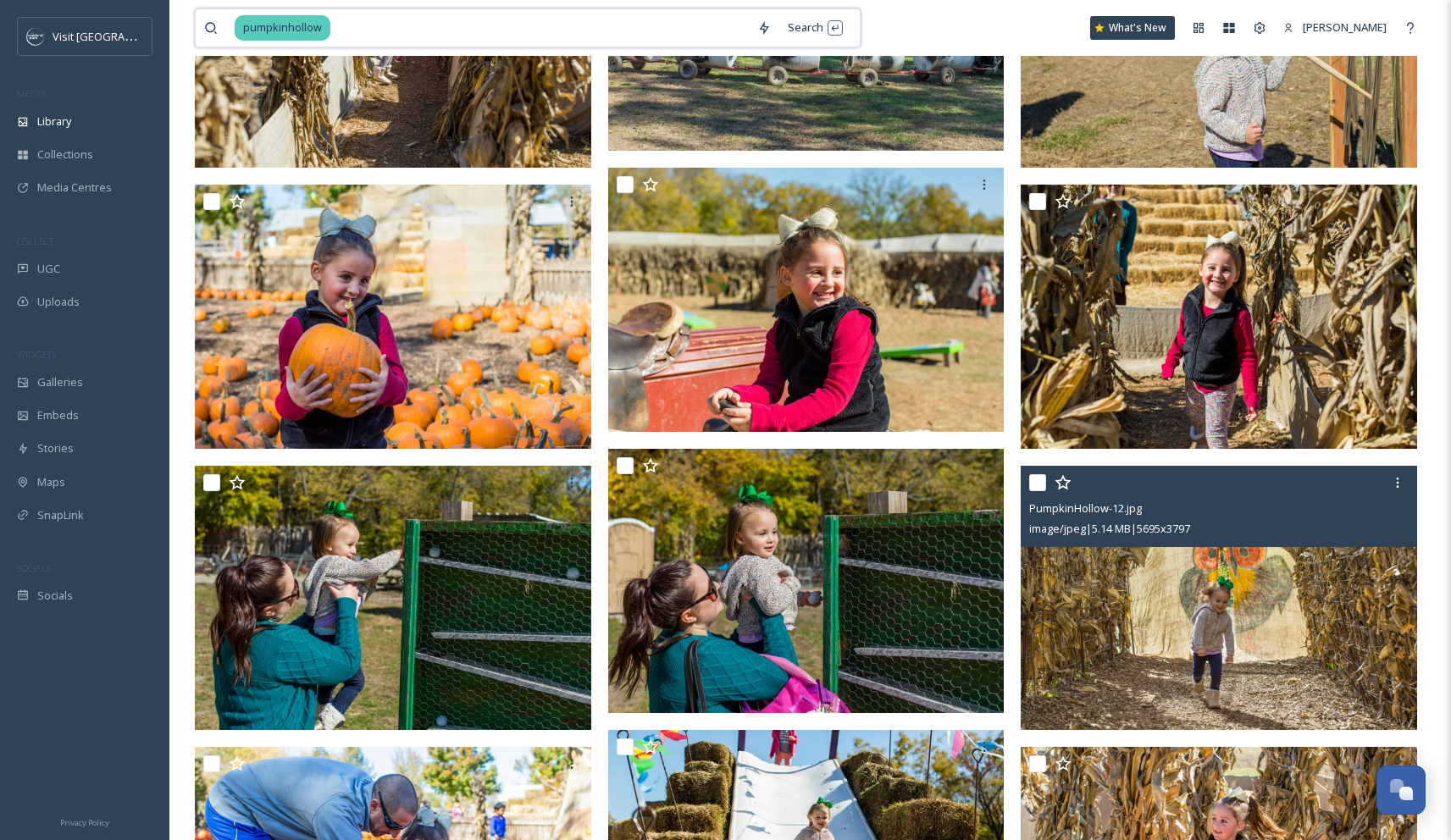
scroll to position [857, 0]
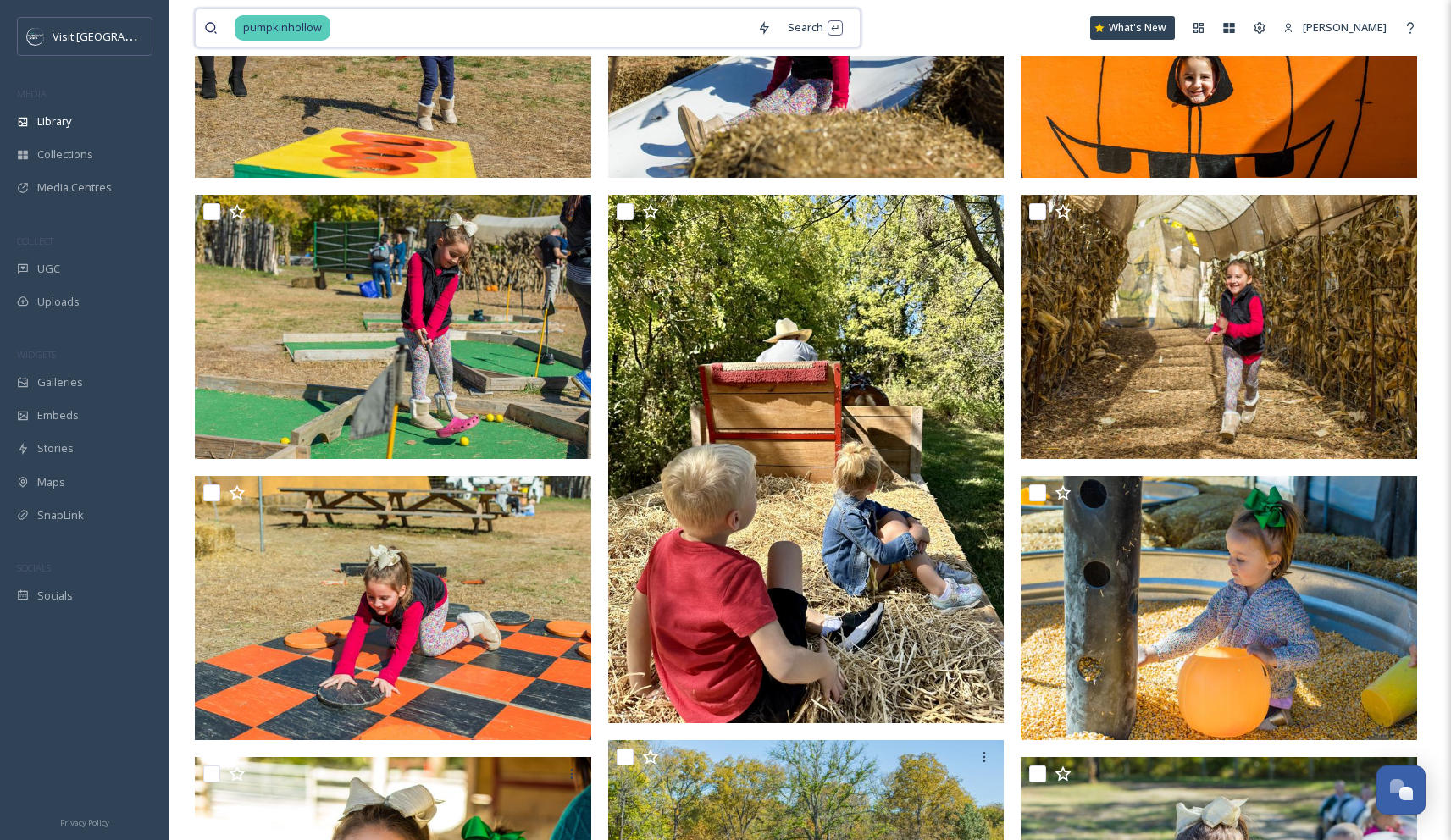
drag, startPoint x: 341, startPoint y: 32, endPoint x: 238, endPoint y: 23, distance: 103.4
click at [238, 23] on div "pumpkinhollow" at bounding box center [491, 28] width 514 height 37
type input "p"
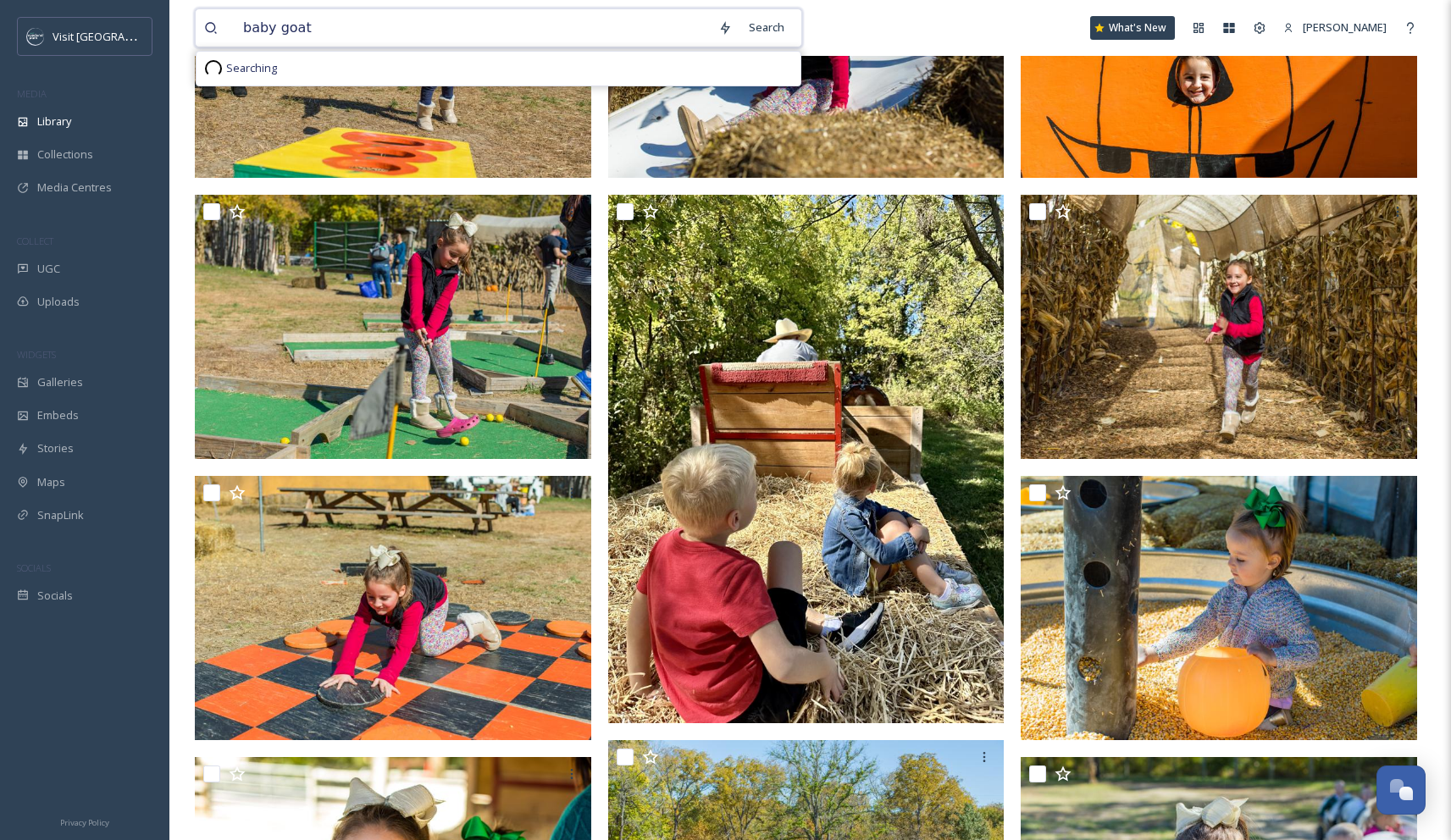
type input "baby goats"
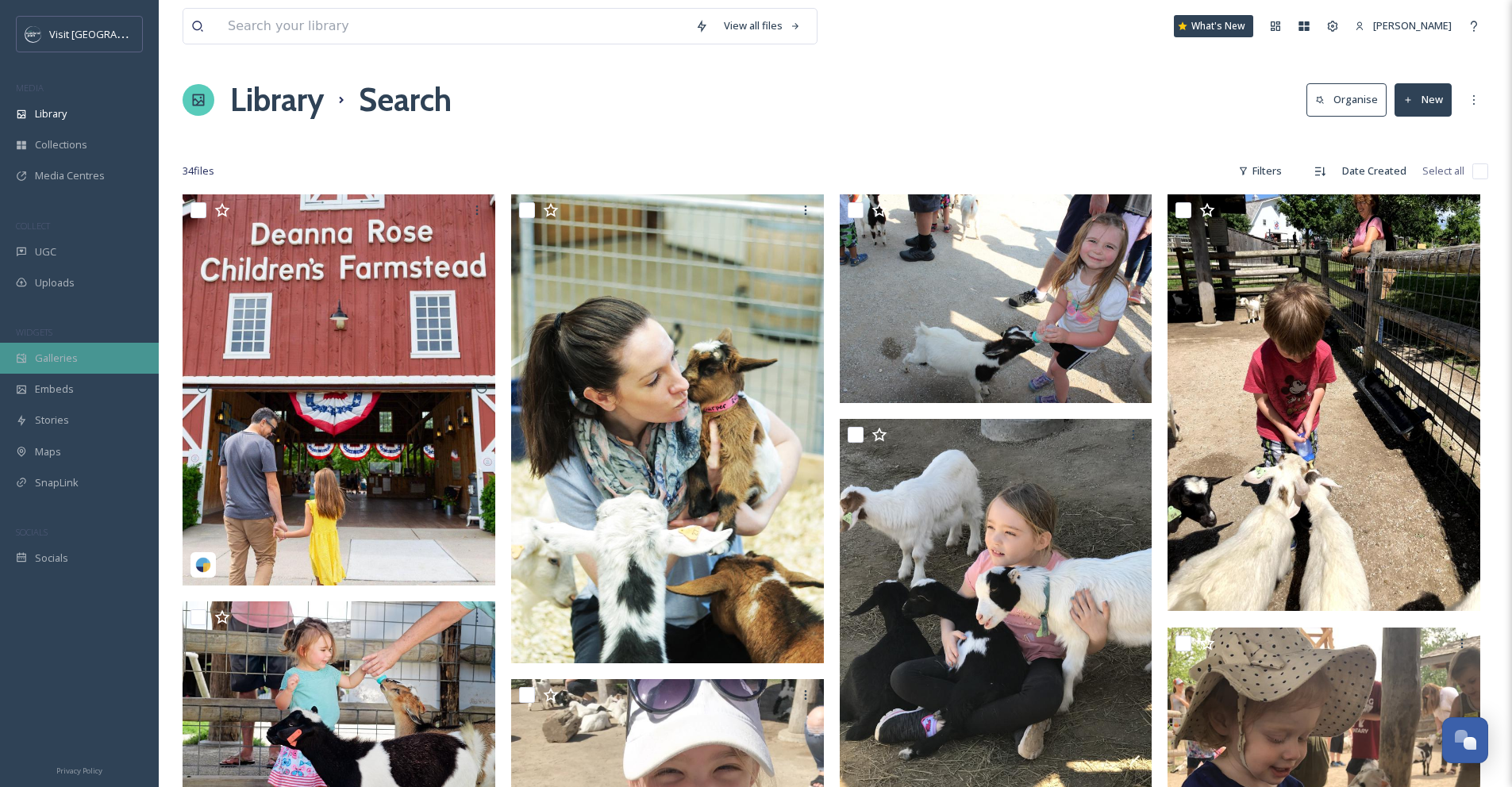
click at [70, 356] on span "Galleries" at bounding box center [56, 358] width 43 height 15
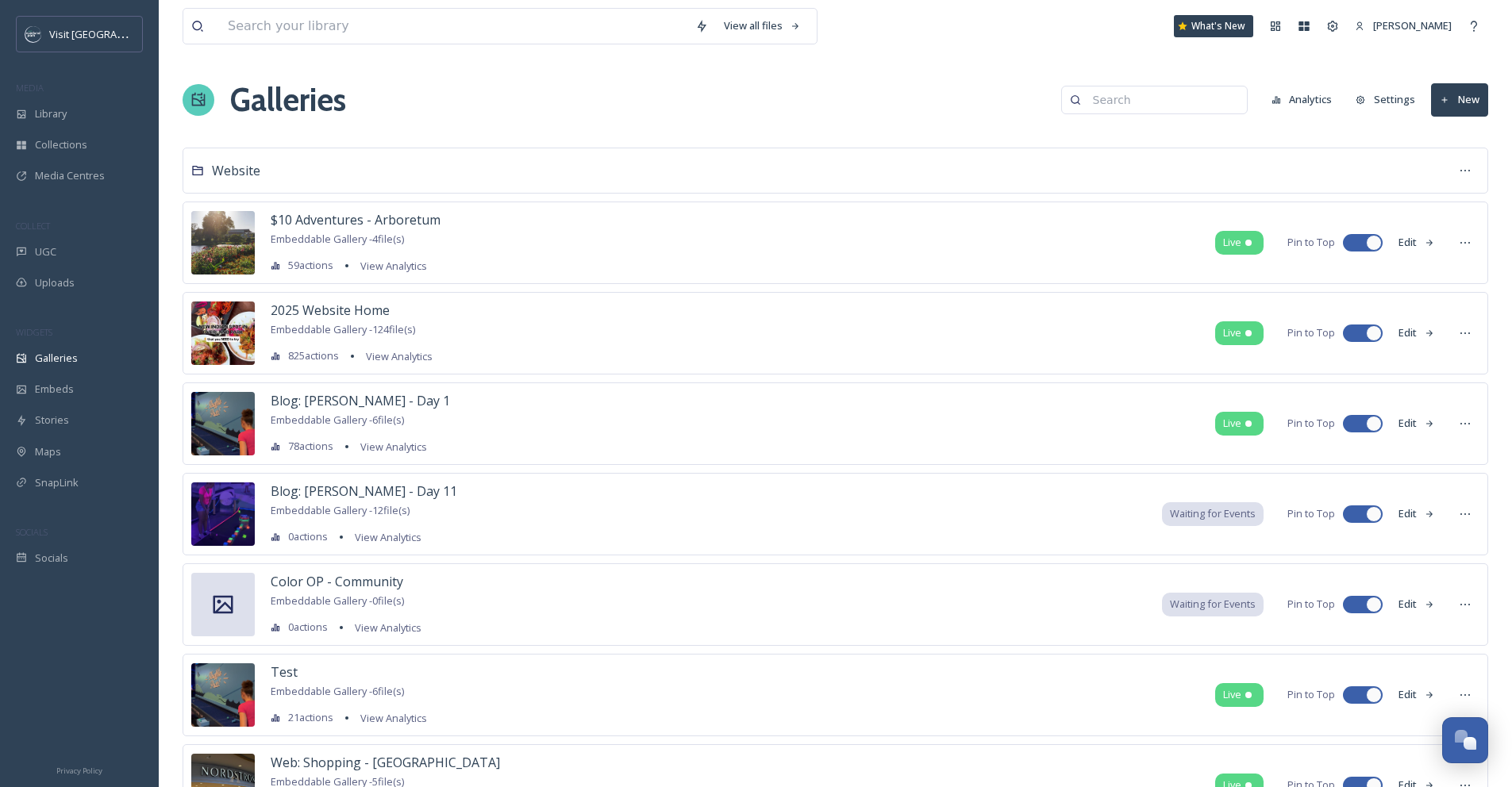
click at [384, 106] on input at bounding box center [1161, 100] width 154 height 32
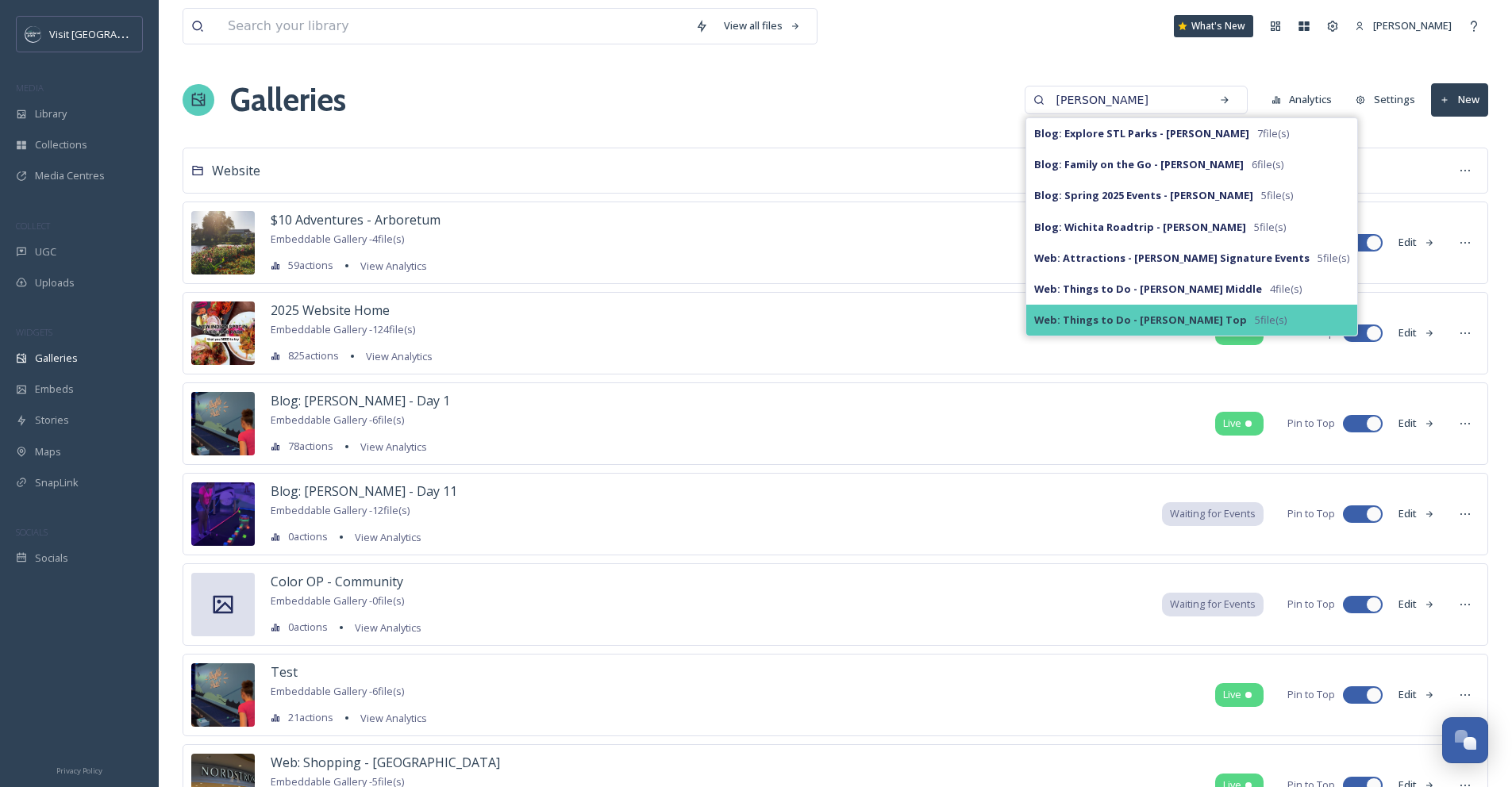
type input "[PERSON_NAME]"
click at [384, 323] on span "5 file(s)" at bounding box center [1270, 320] width 32 height 15
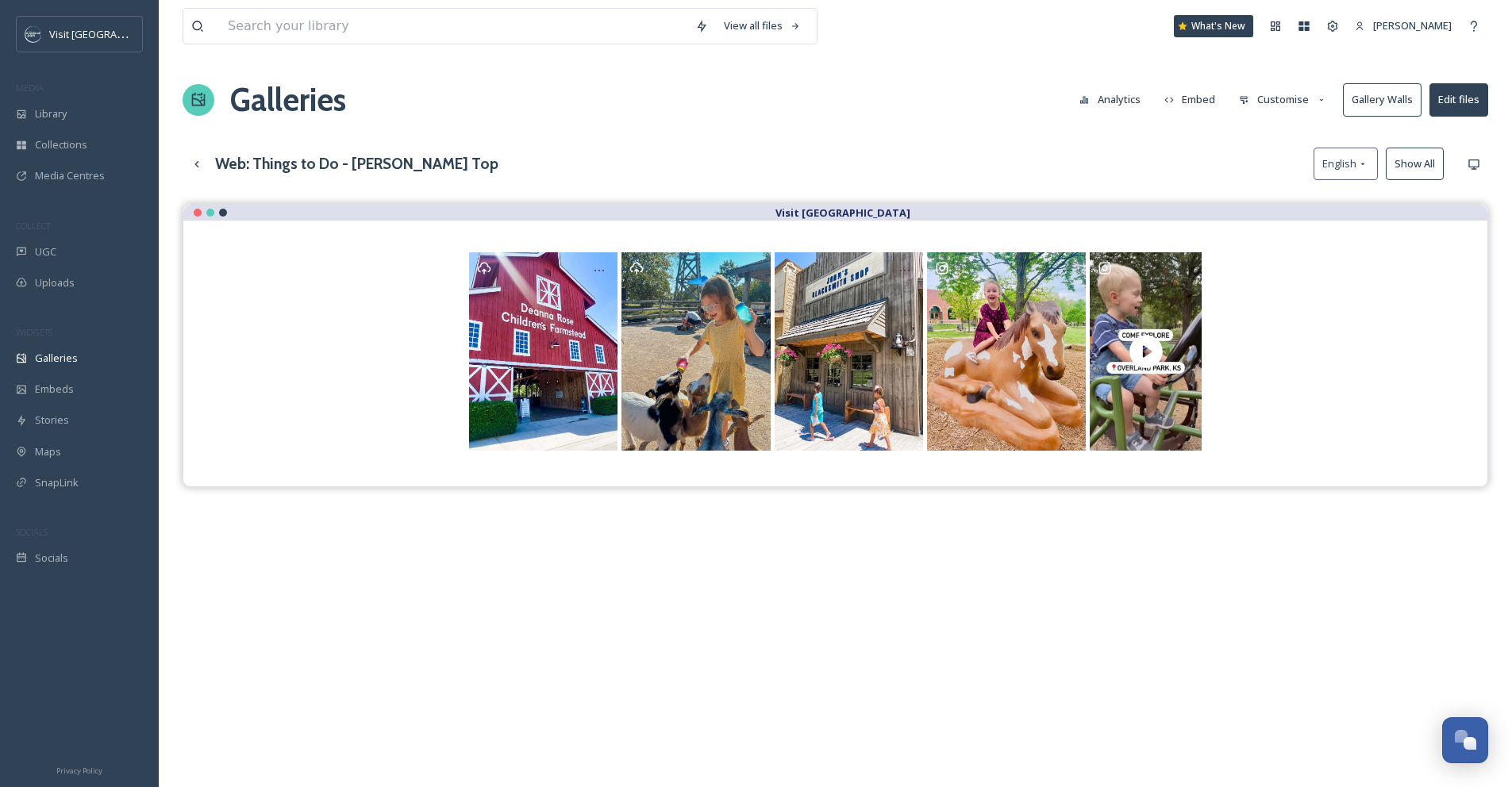
click at [384, 164] on button "Show All" at bounding box center [1414, 164] width 58 height 33
click at [62, 115] on span "Library" at bounding box center [50, 113] width 32 height 15
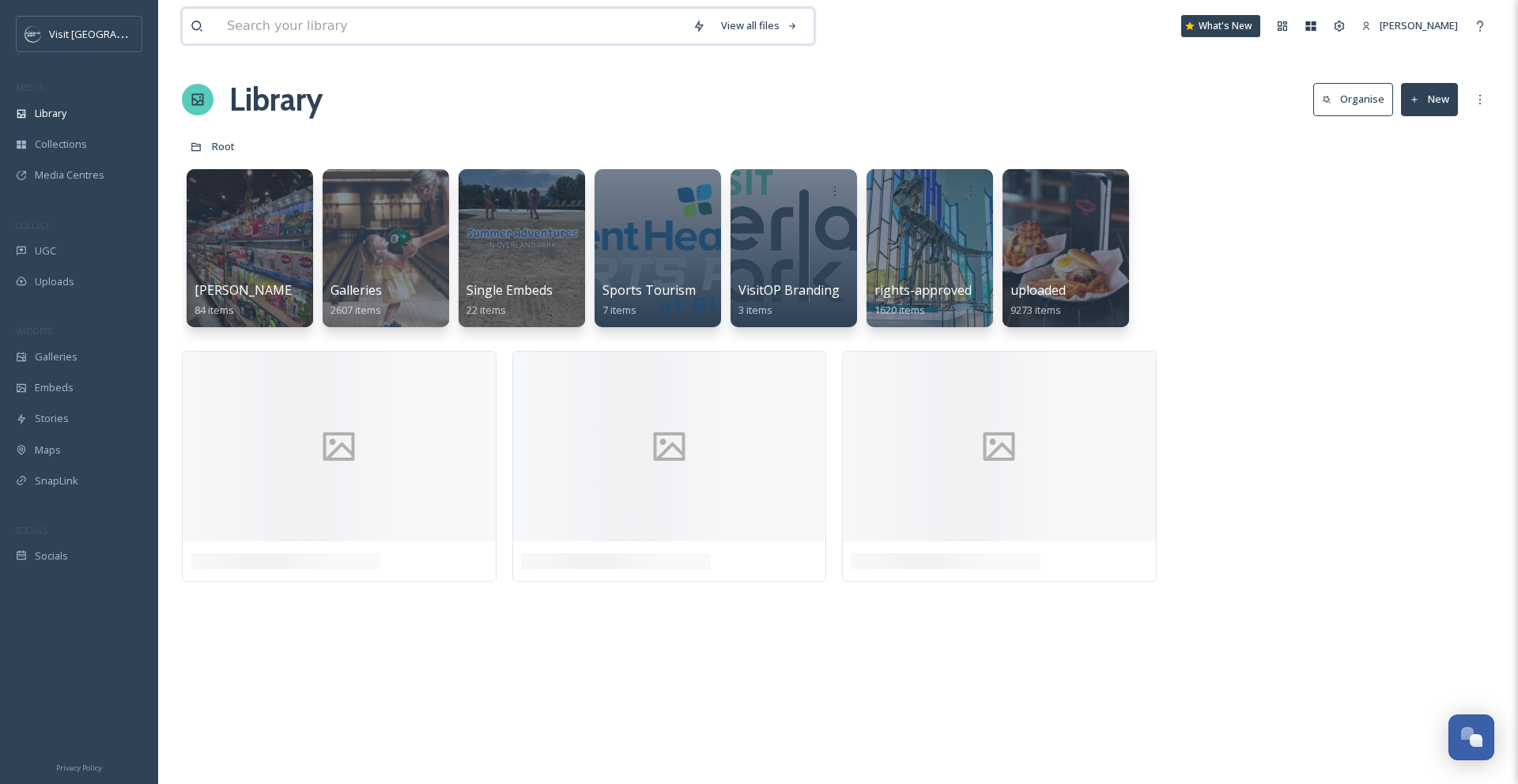
click at [236, 26] on input at bounding box center [451, 26] width 466 height 35
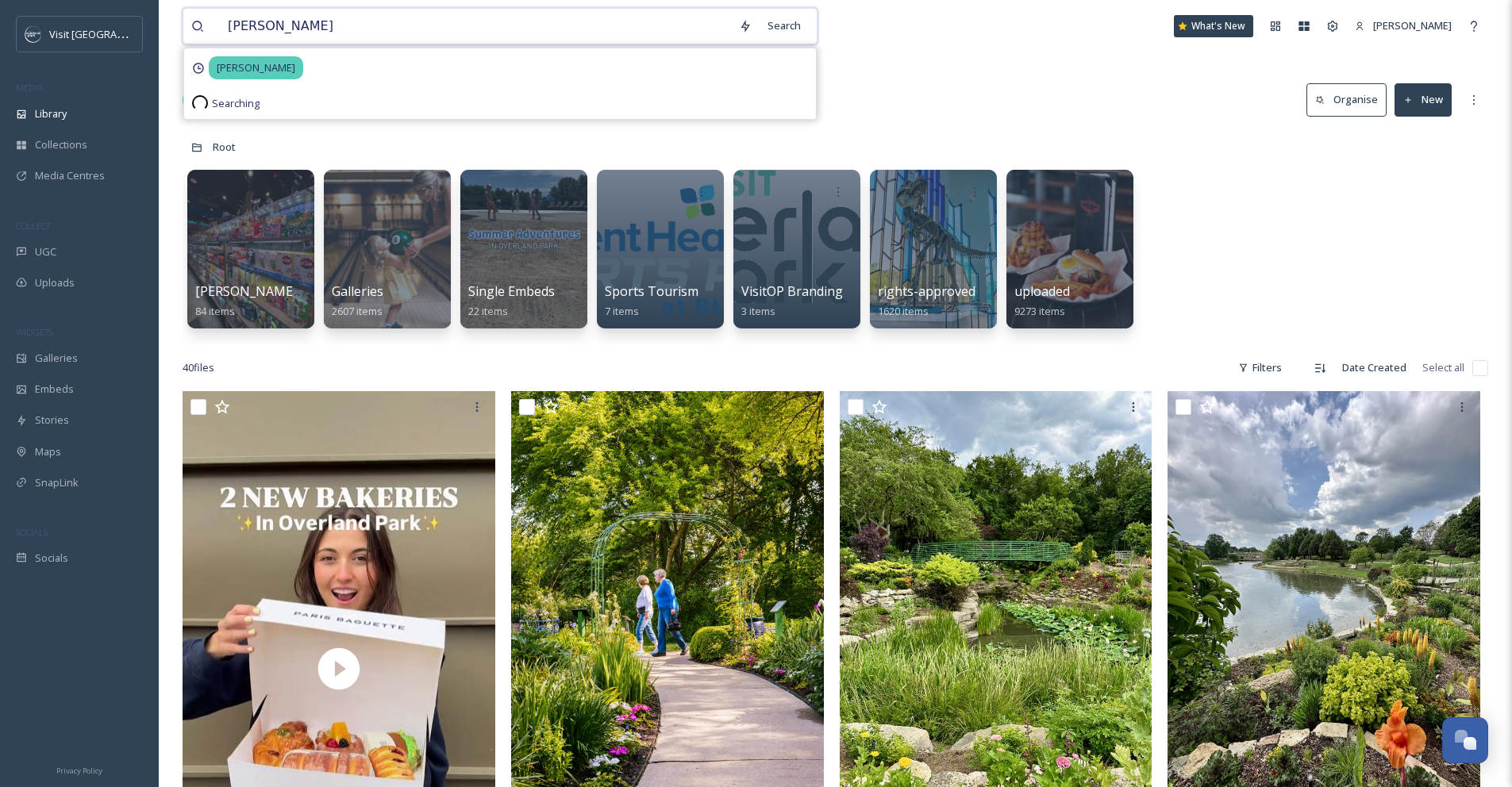
type input "[PERSON_NAME]"
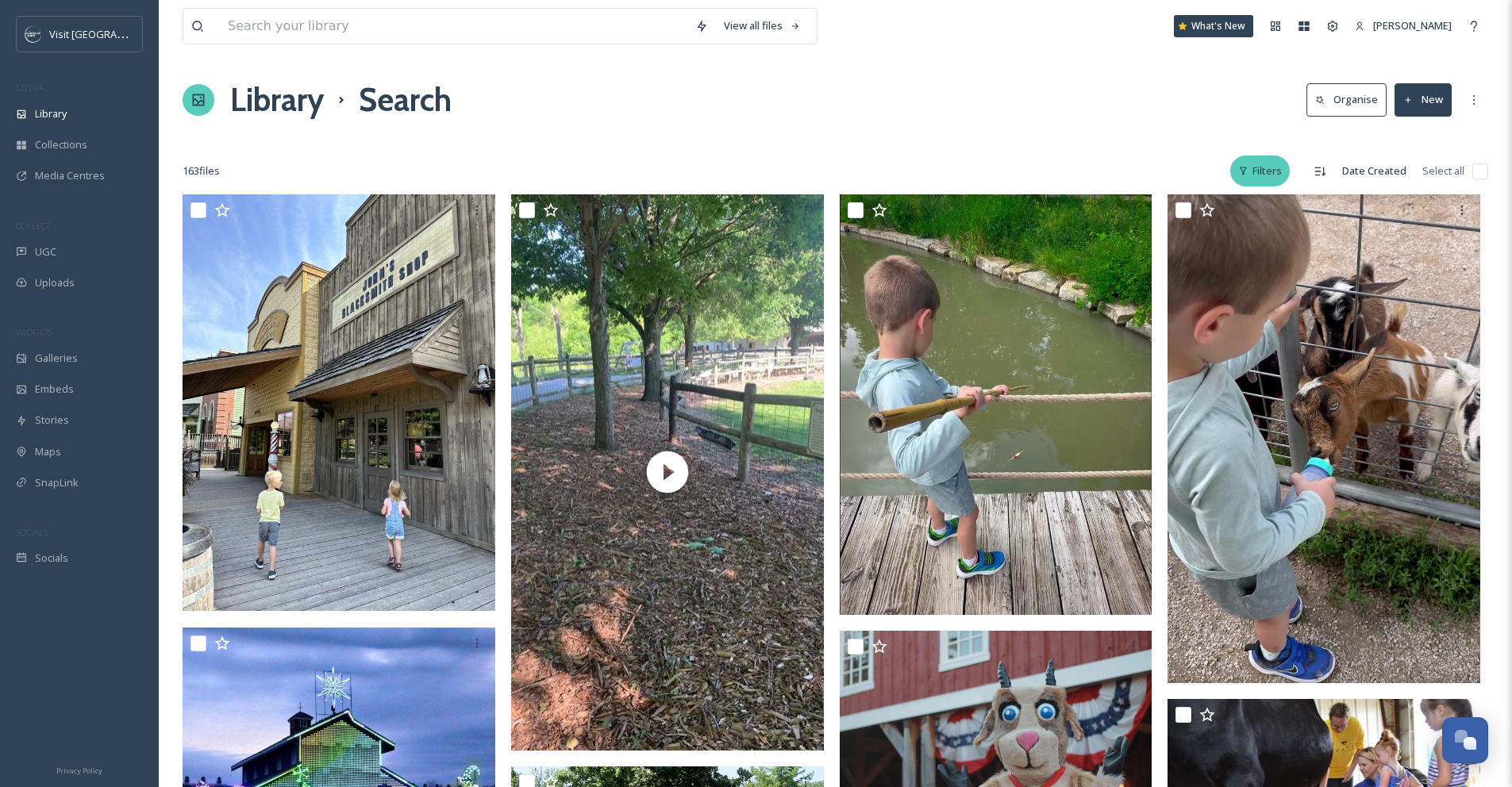
click at [384, 170] on div "Filters" at bounding box center [1259, 171] width 59 height 31
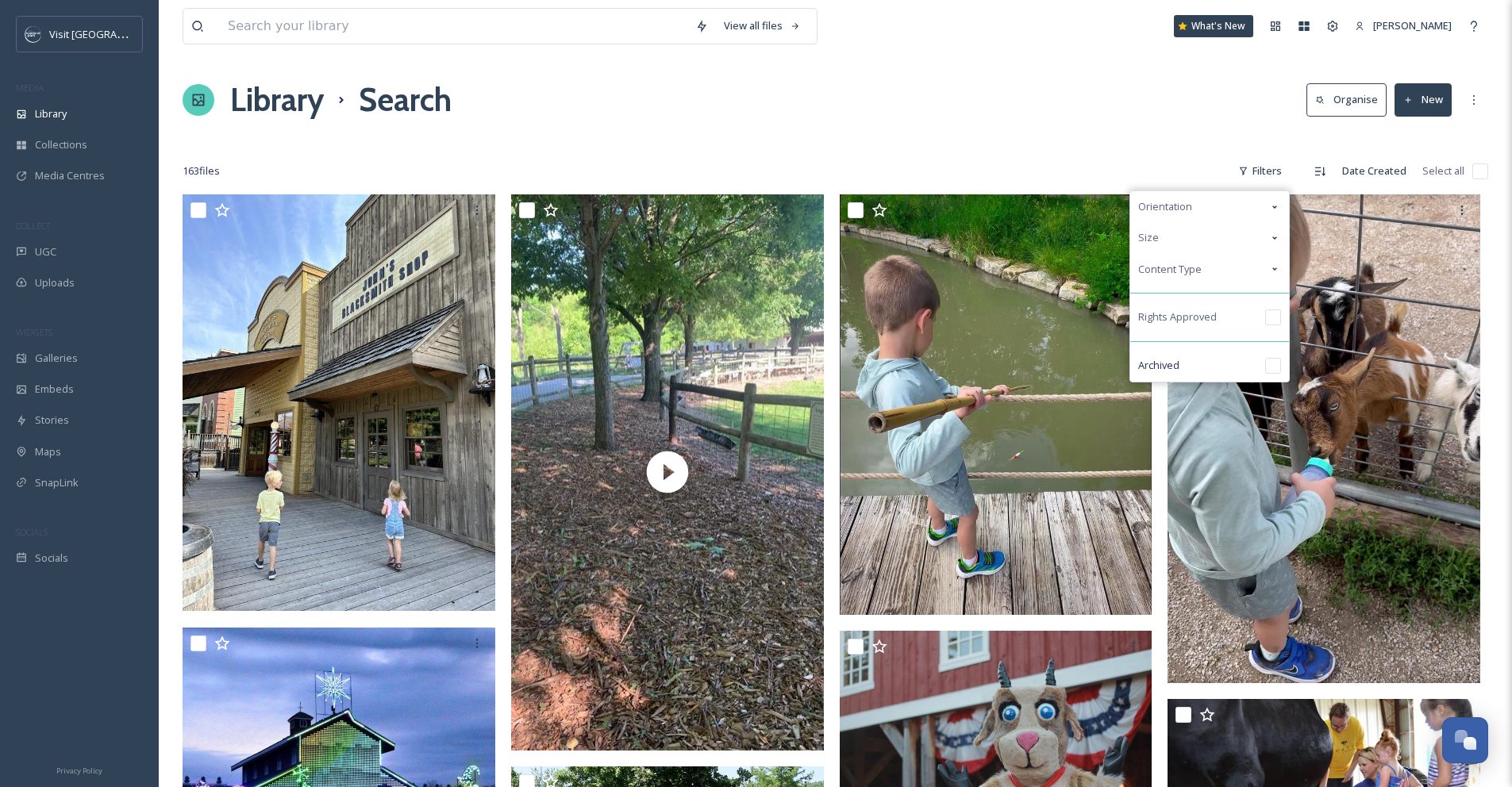
click at [384, 209] on div "Orientation" at bounding box center [1209, 207] width 158 height 31
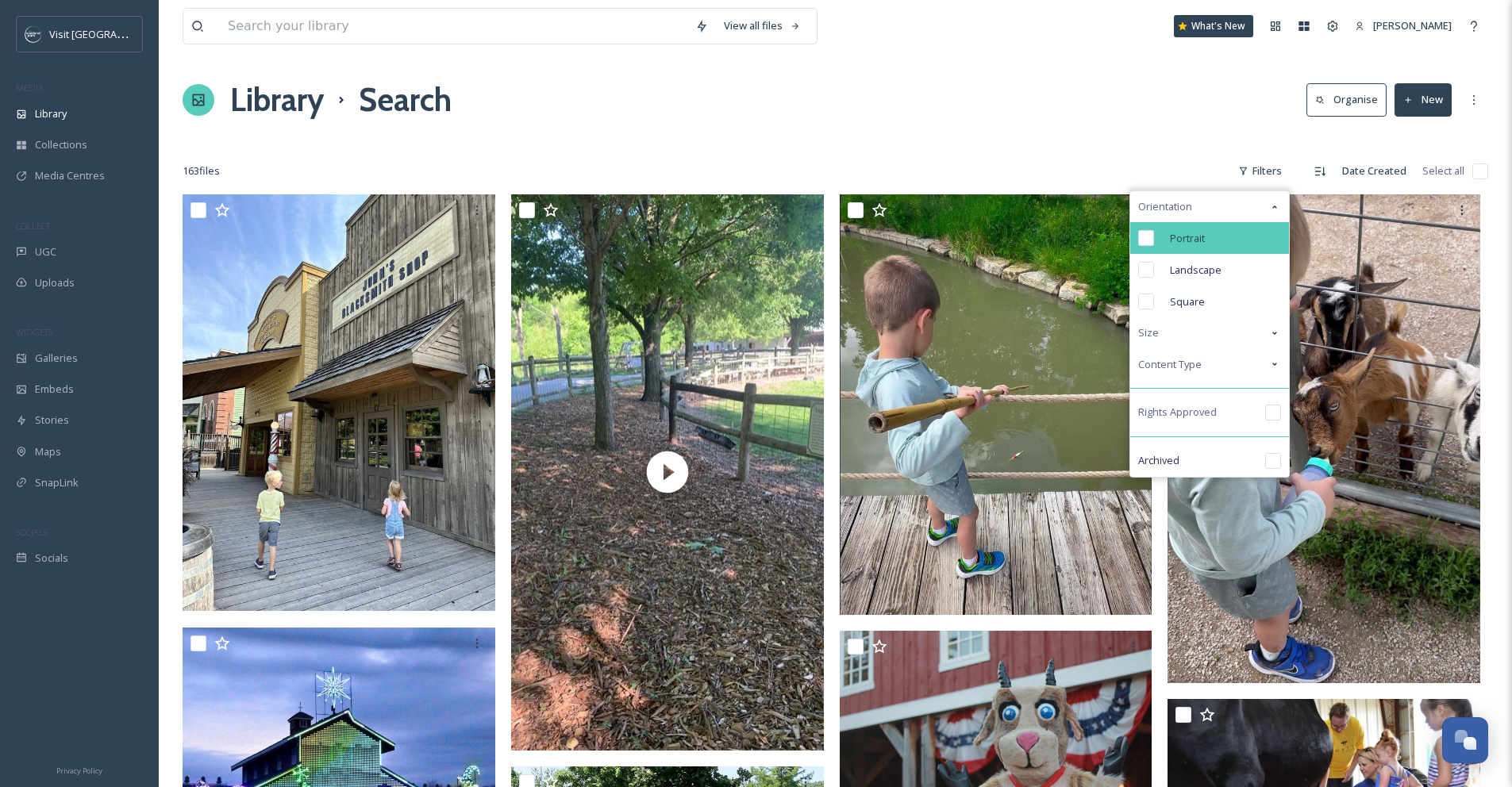
click at [384, 250] on div "Portrait" at bounding box center [1209, 238] width 158 height 32
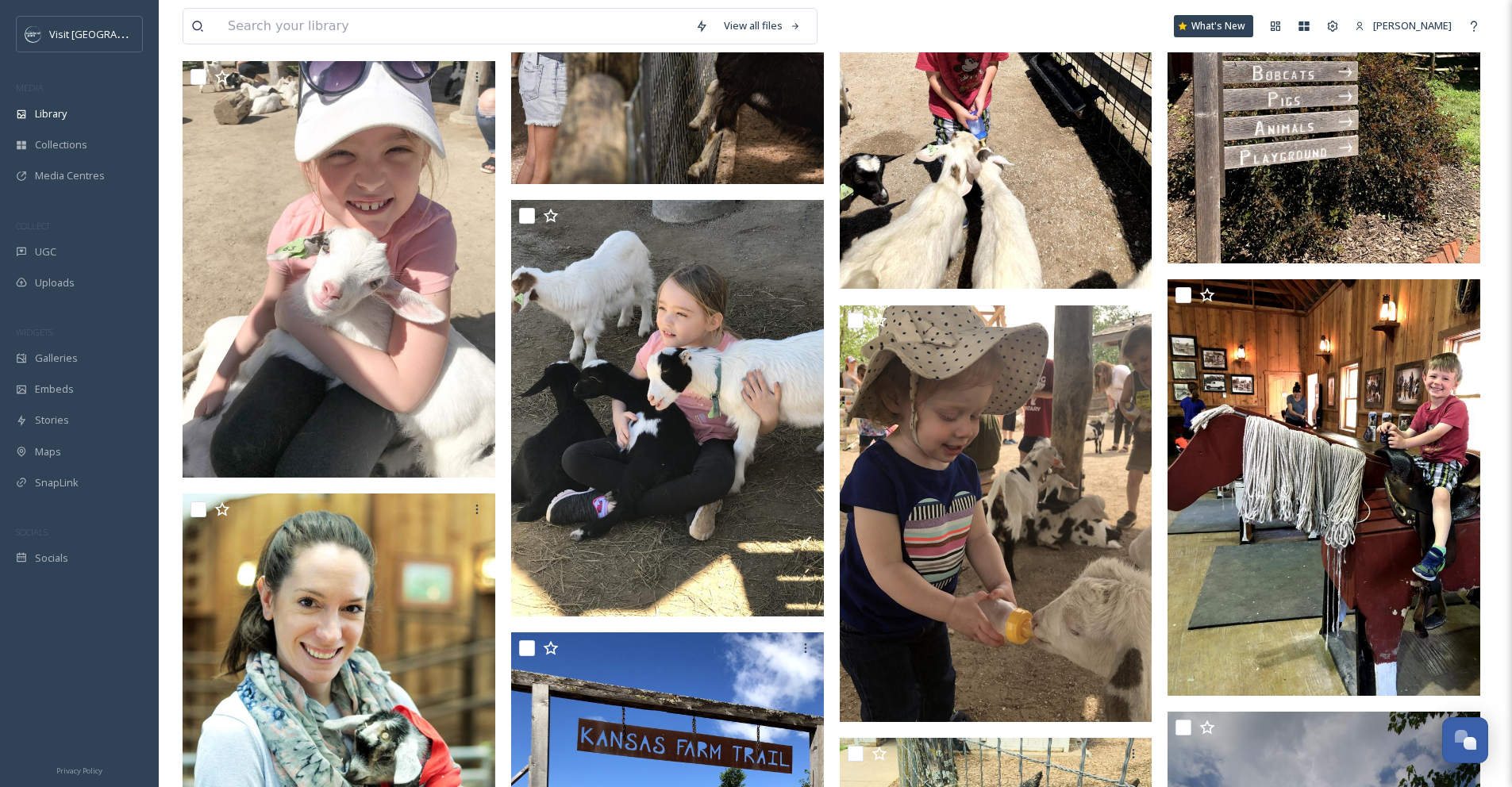
scroll to position [2767, 0]
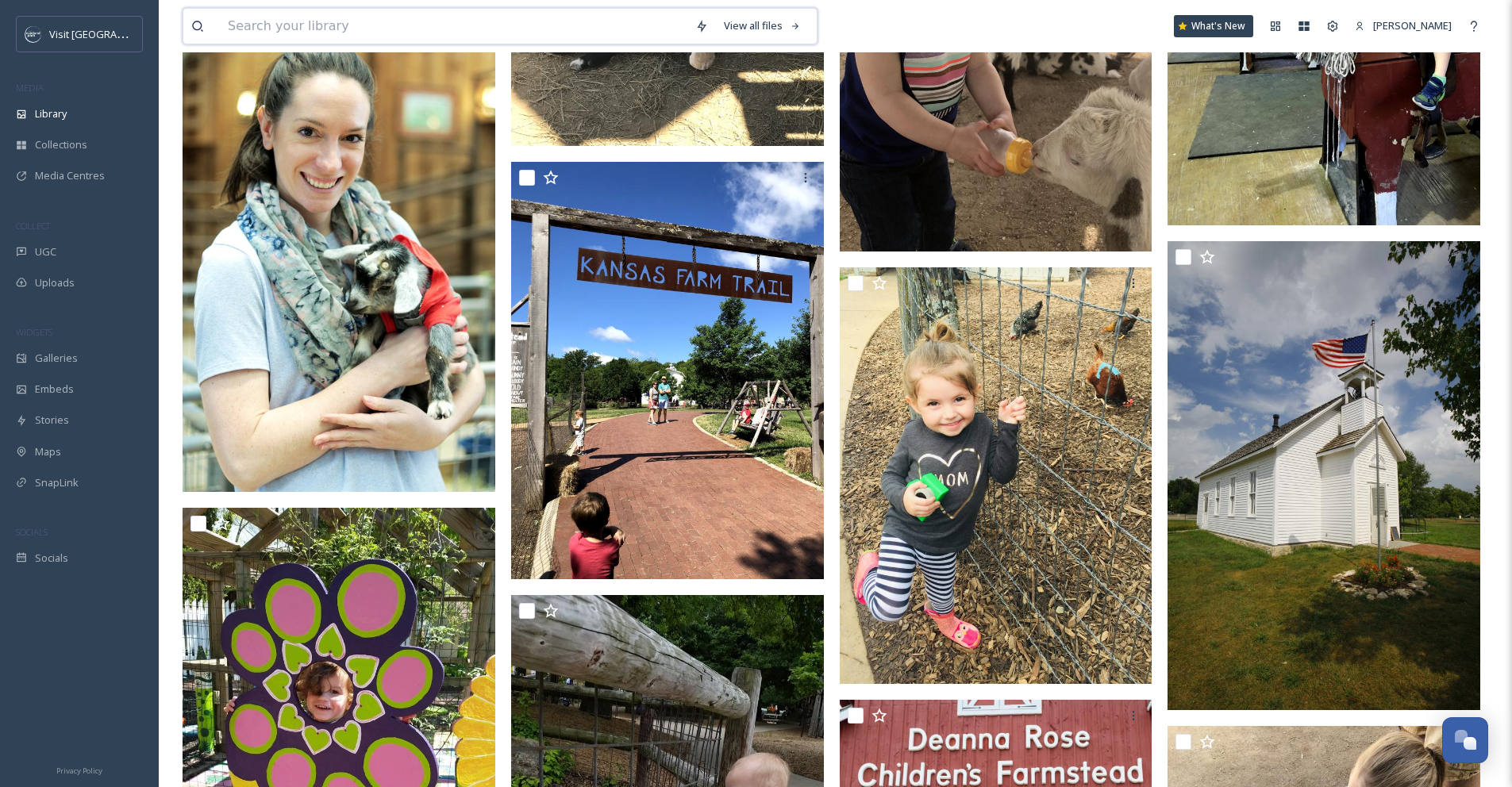
click at [384, 22] on input at bounding box center [453, 27] width 468 height 35
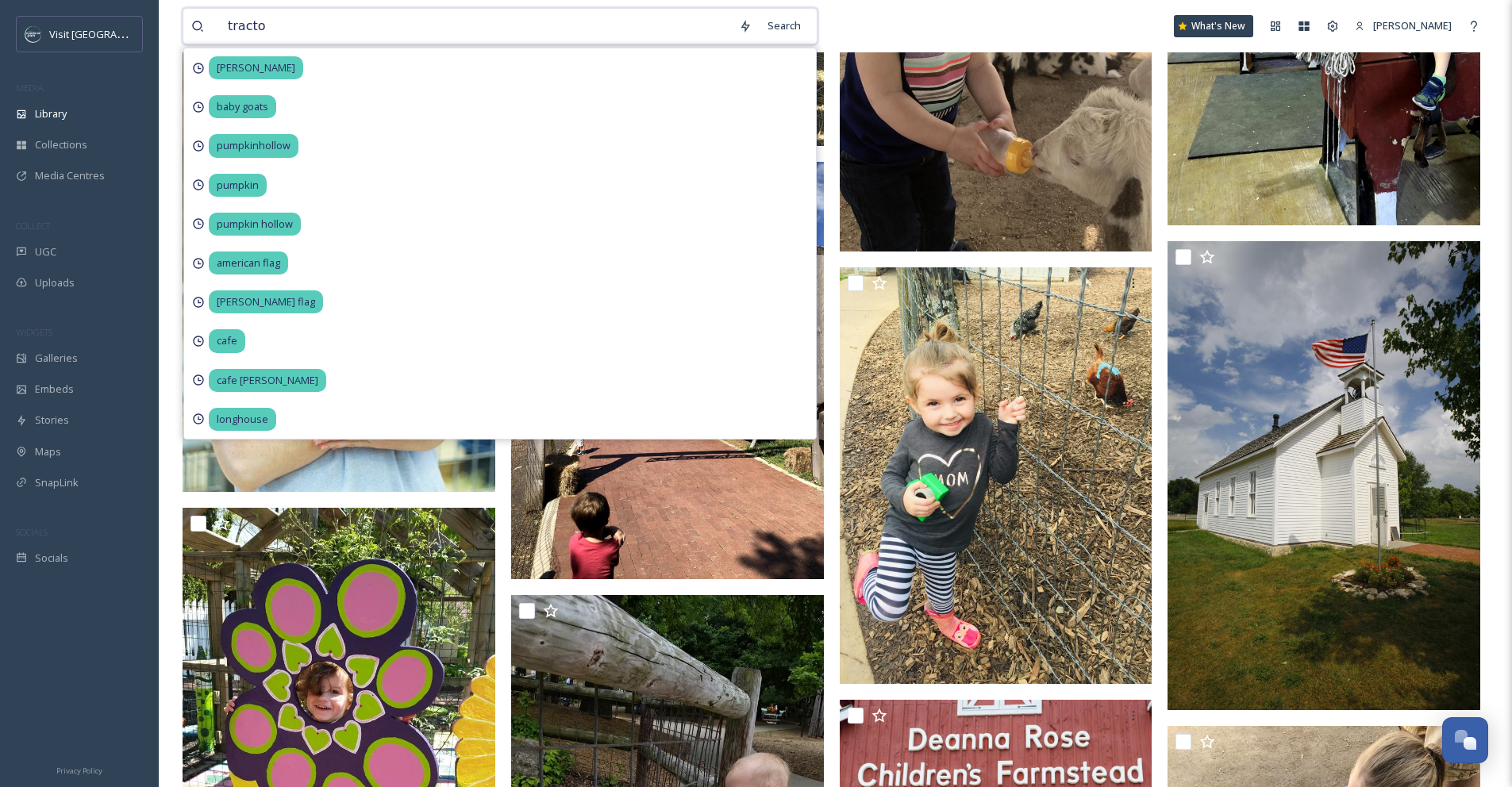
type input "tractor"
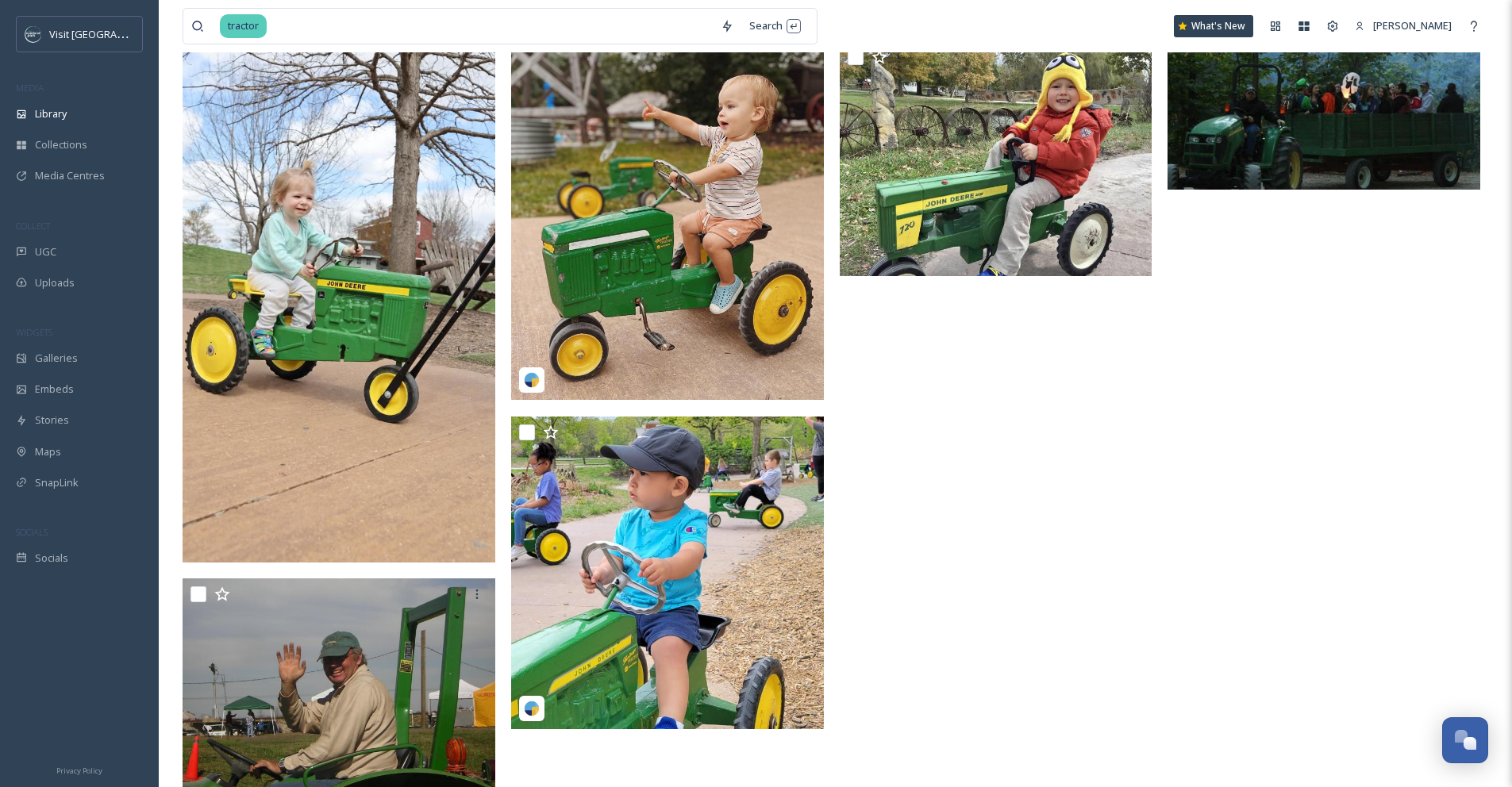
scroll to position [648, 0]
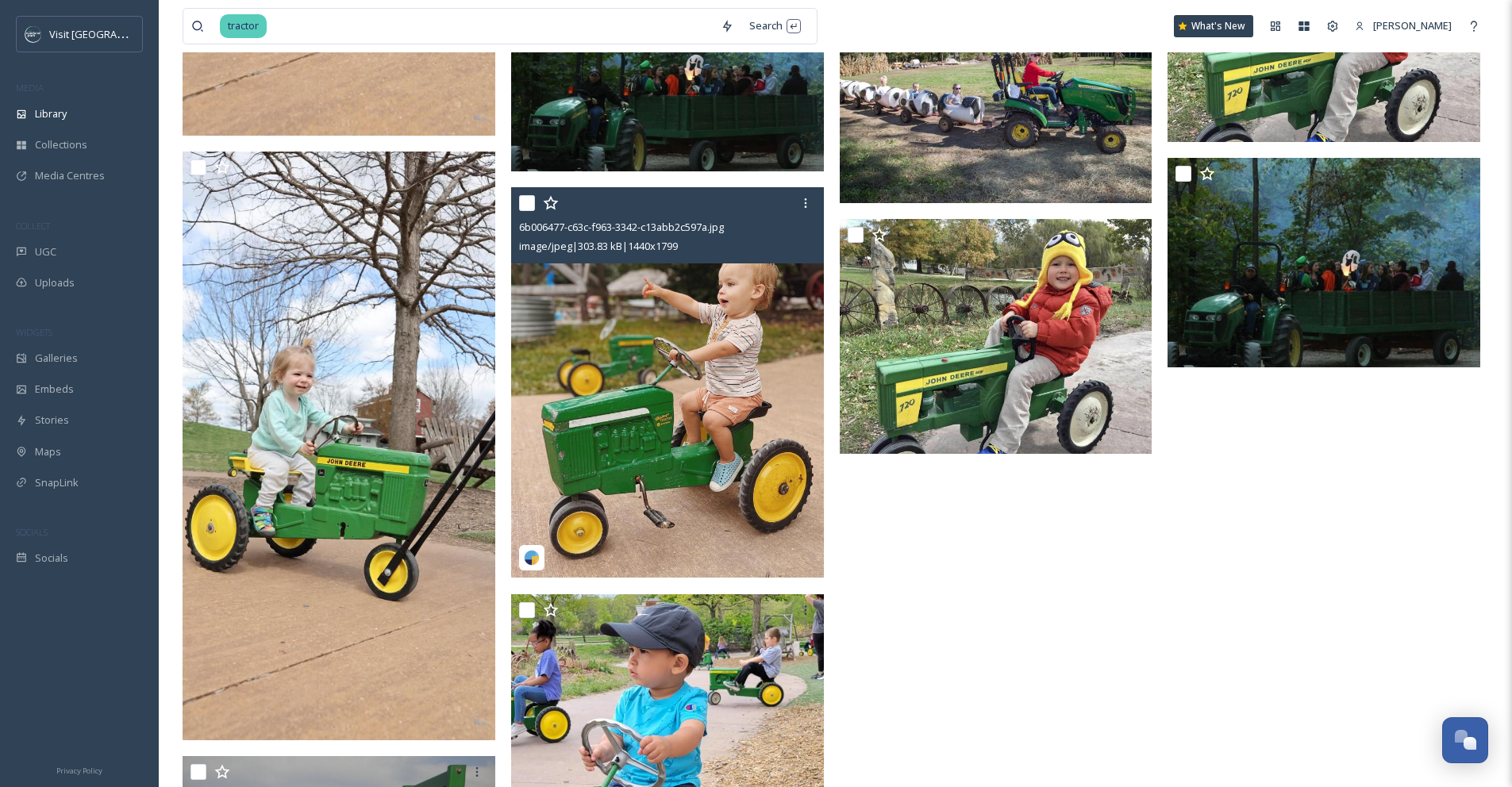
click at [384, 204] on input "checkbox" at bounding box center [526, 202] width 16 height 16
checkbox input "true"
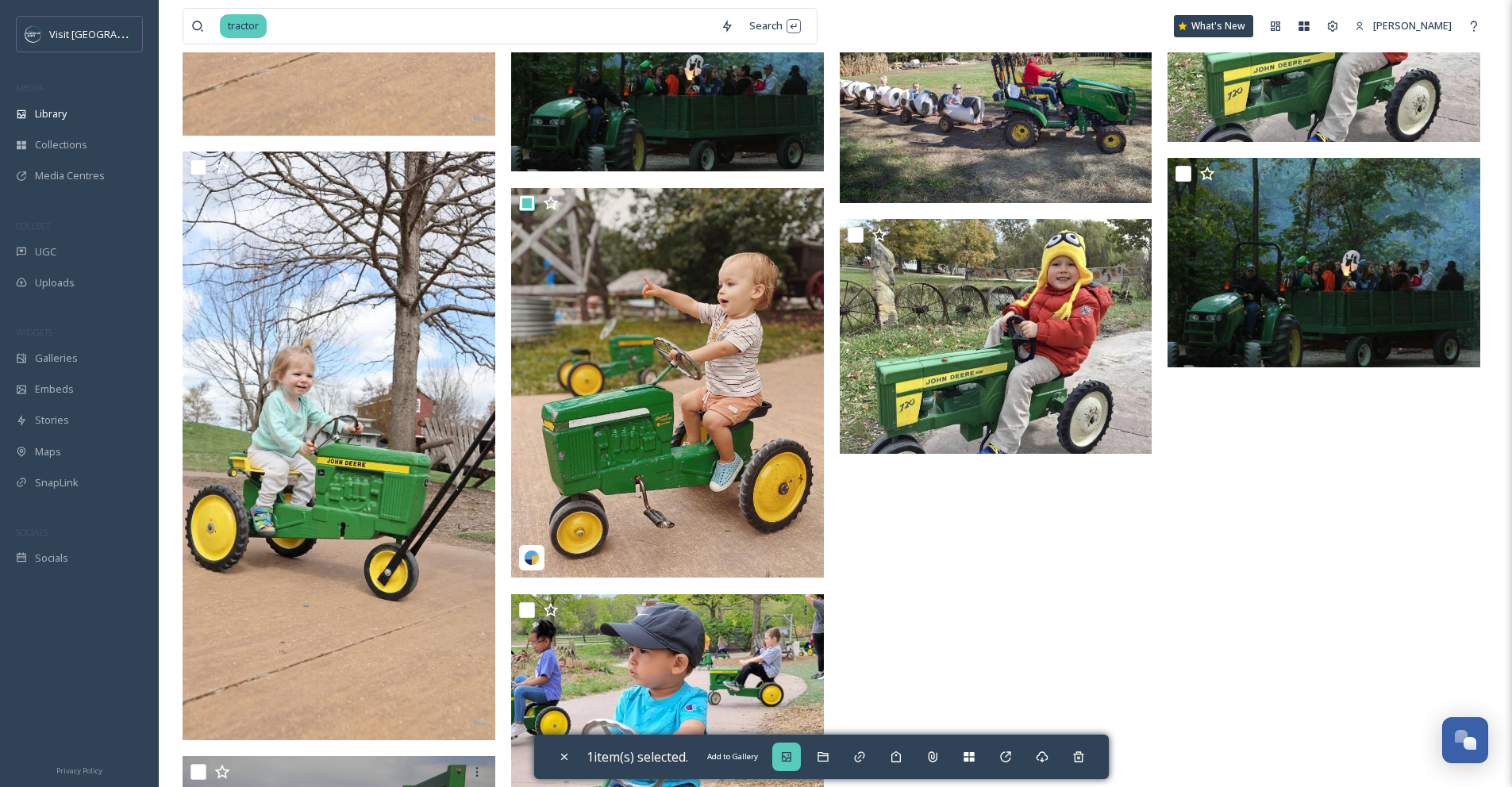
click at [384, 651] on icon at bounding box center [786, 757] width 13 height 13
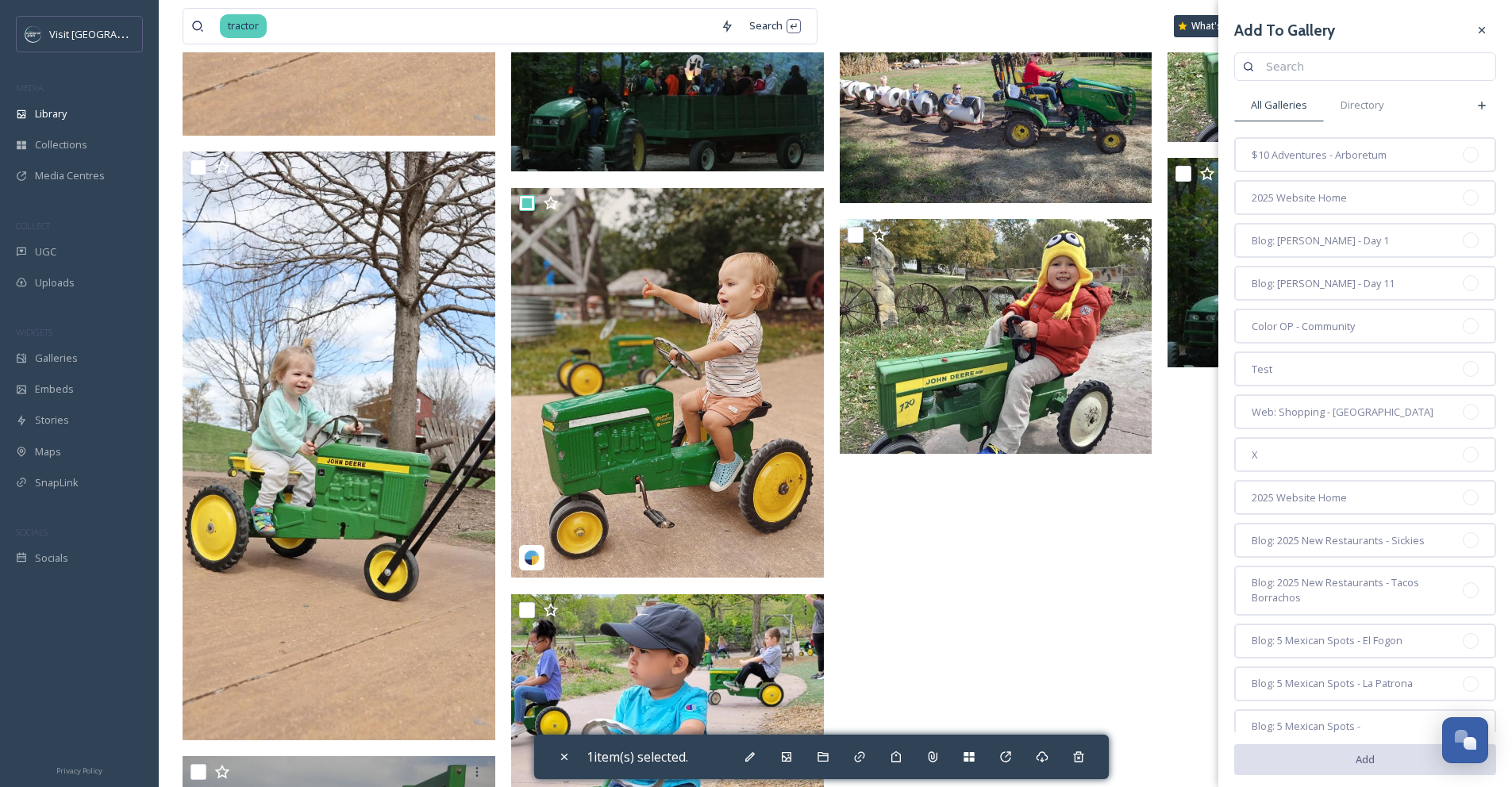
click at [384, 62] on input at bounding box center [1372, 66] width 230 height 32
type input "[PERSON_NAME]"
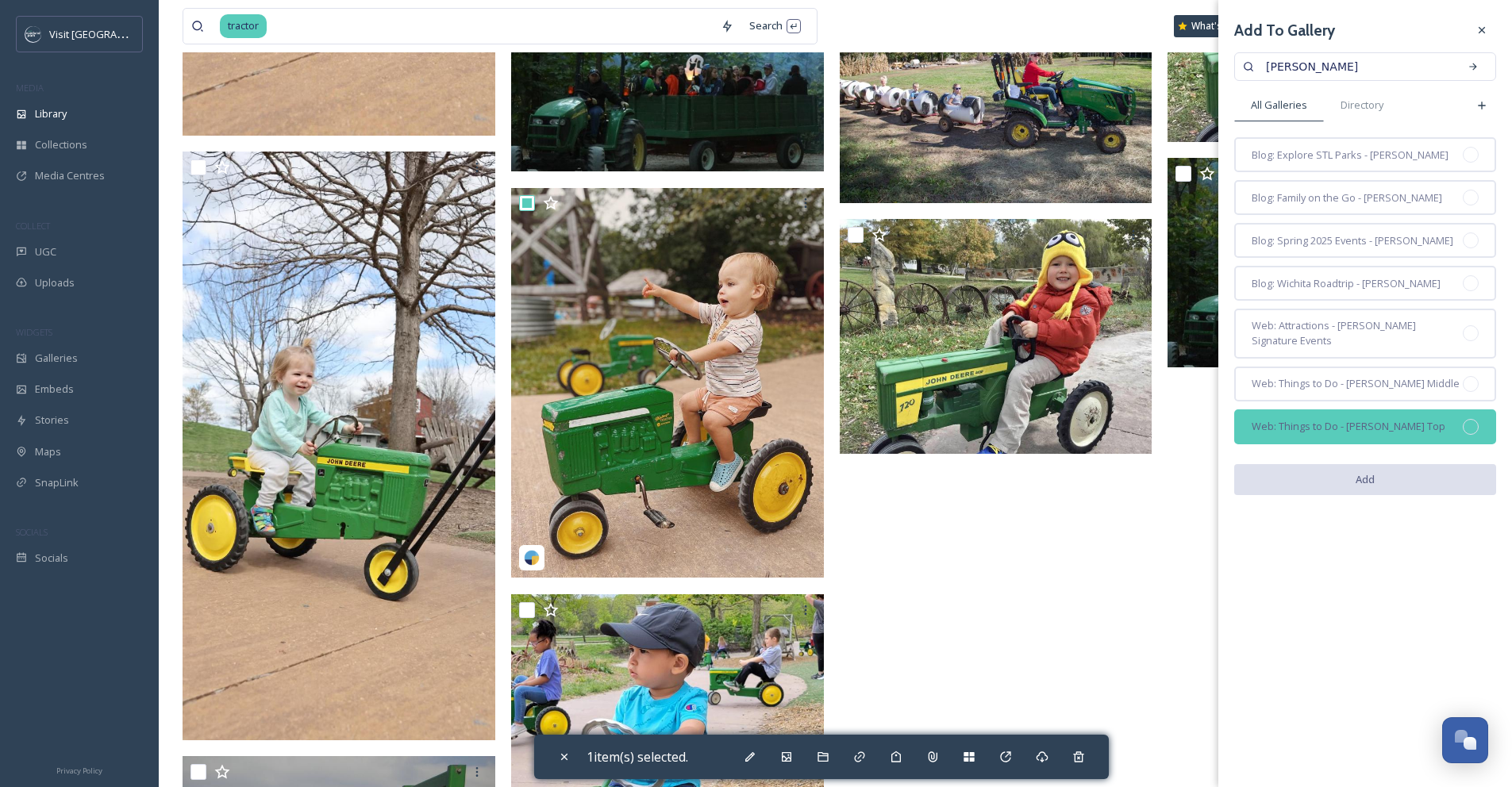
click at [384, 428] on div at bounding box center [1470, 426] width 16 height 16
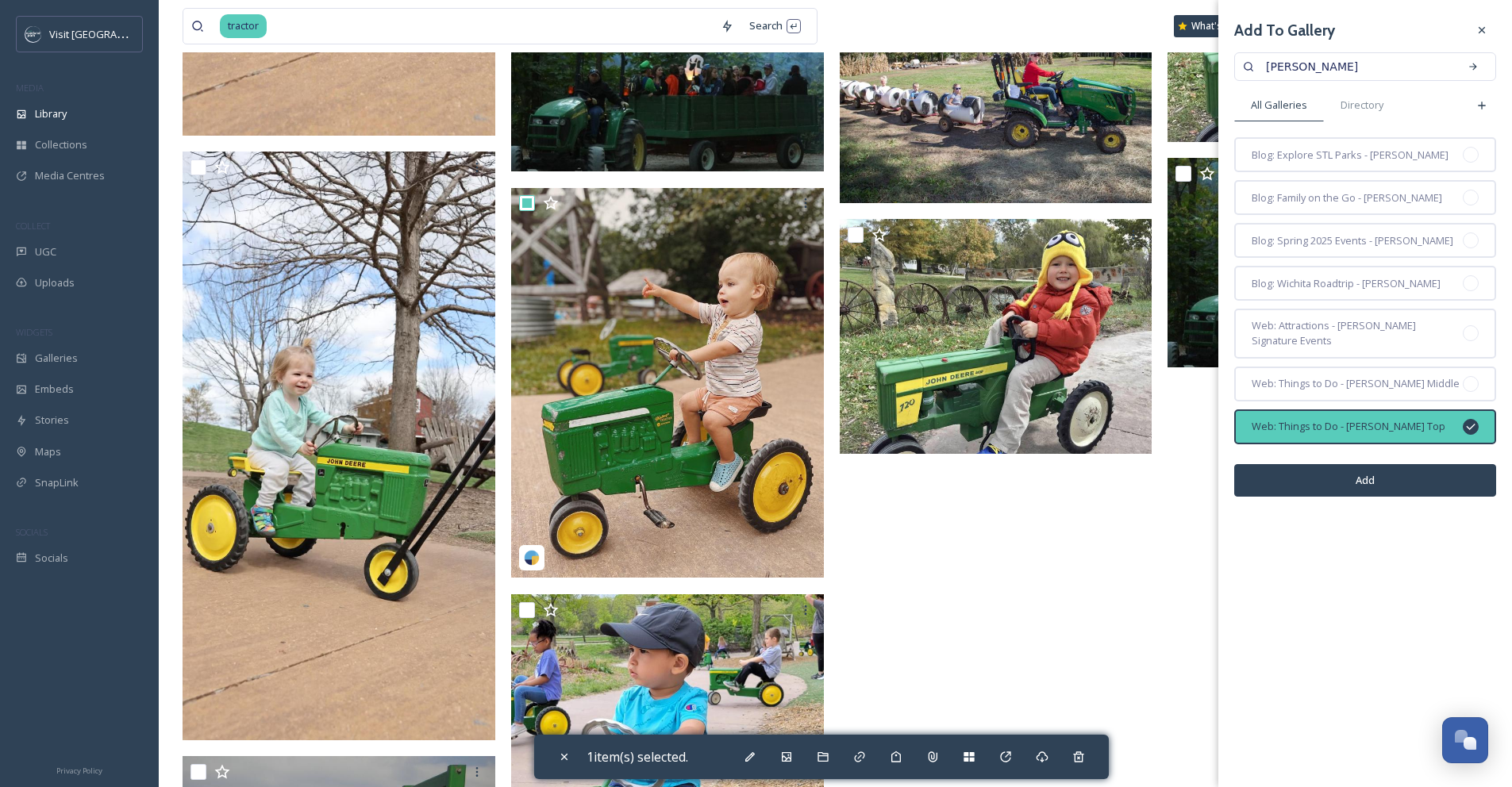
click at [384, 488] on button "Add" at bounding box center [1365, 480] width 262 height 33
checkbox input "false"
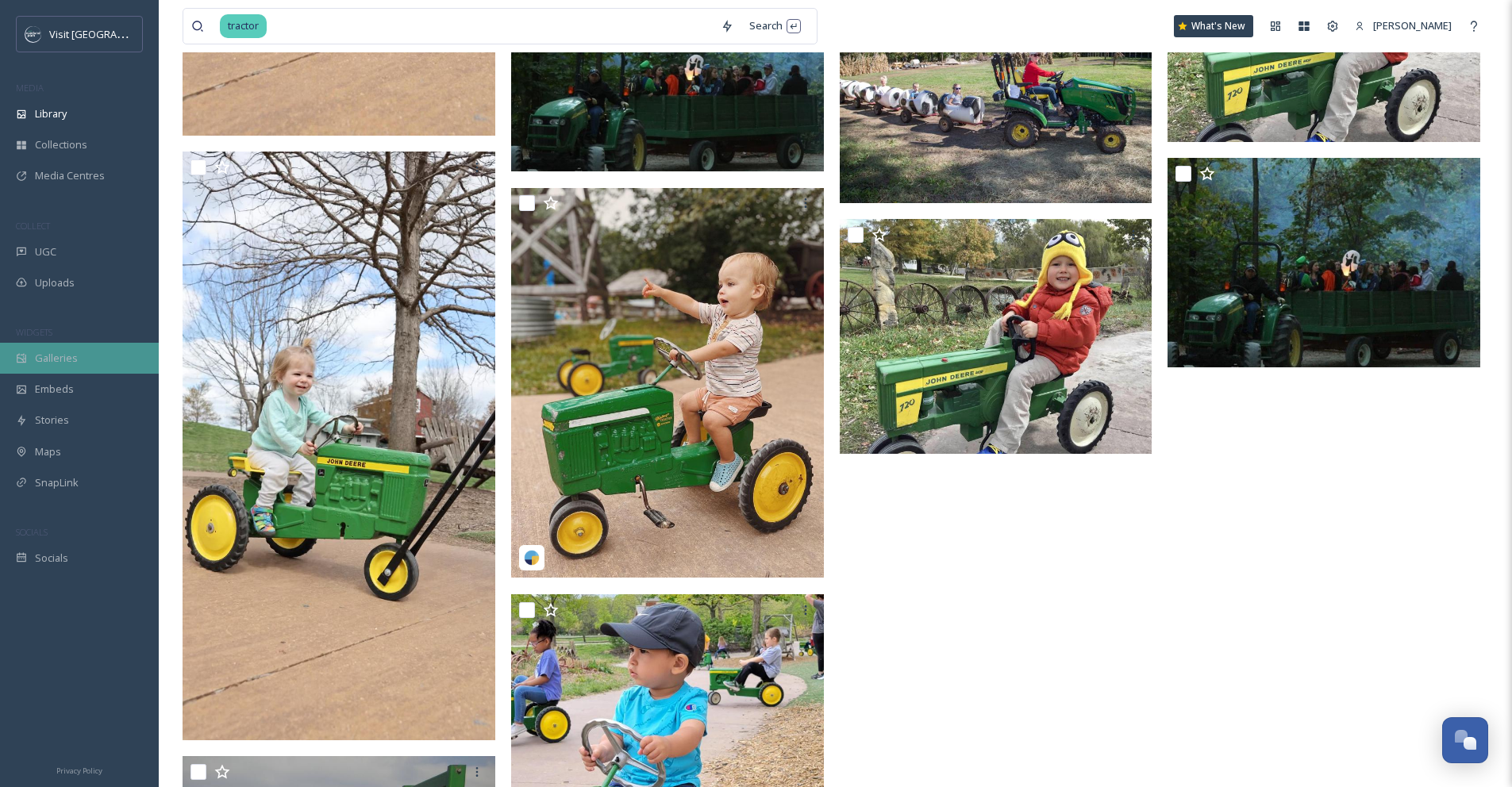
click at [81, 361] on div "Galleries" at bounding box center [79, 359] width 158 height 31
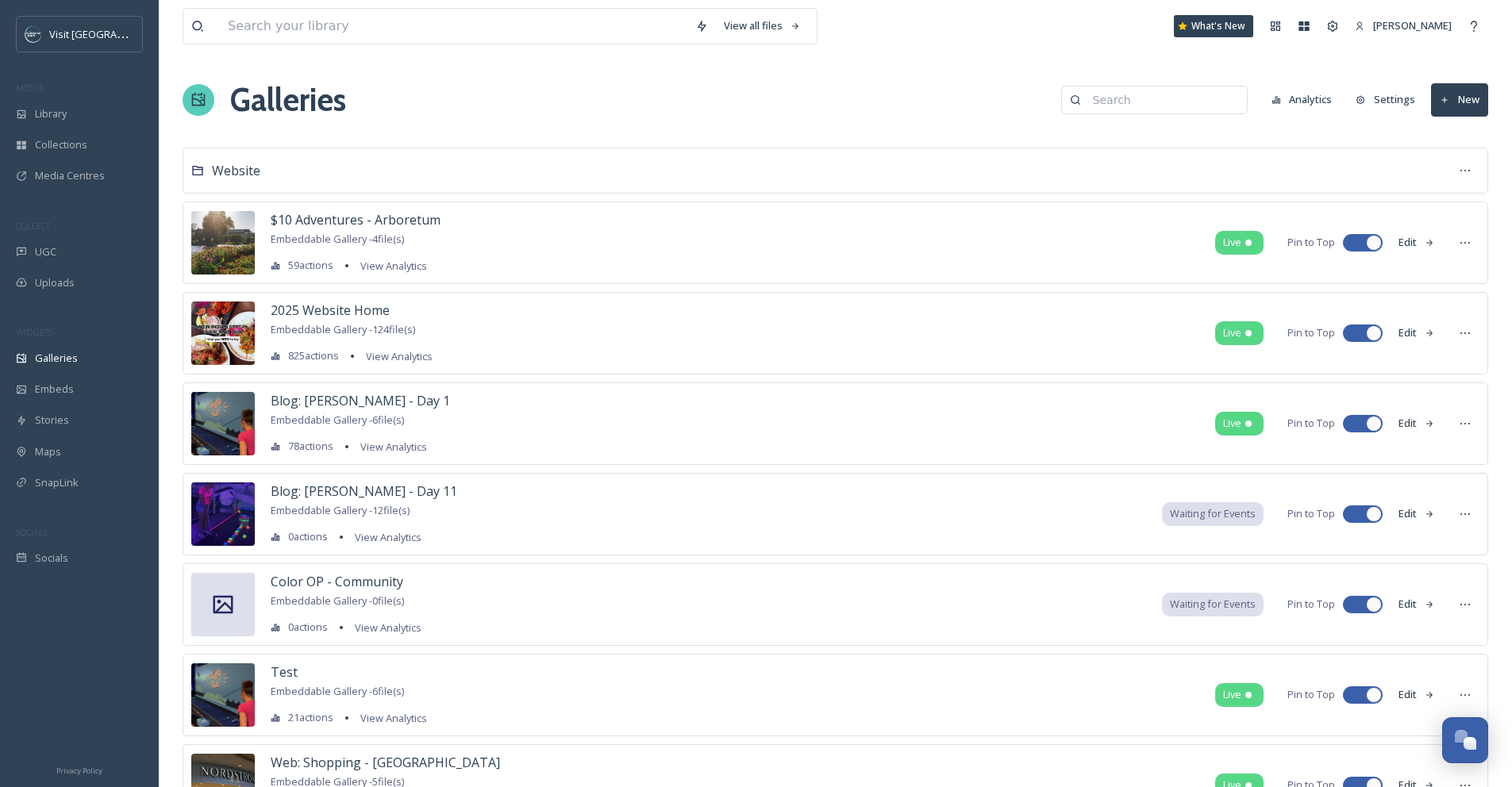
click at [384, 106] on input at bounding box center [1161, 100] width 154 height 32
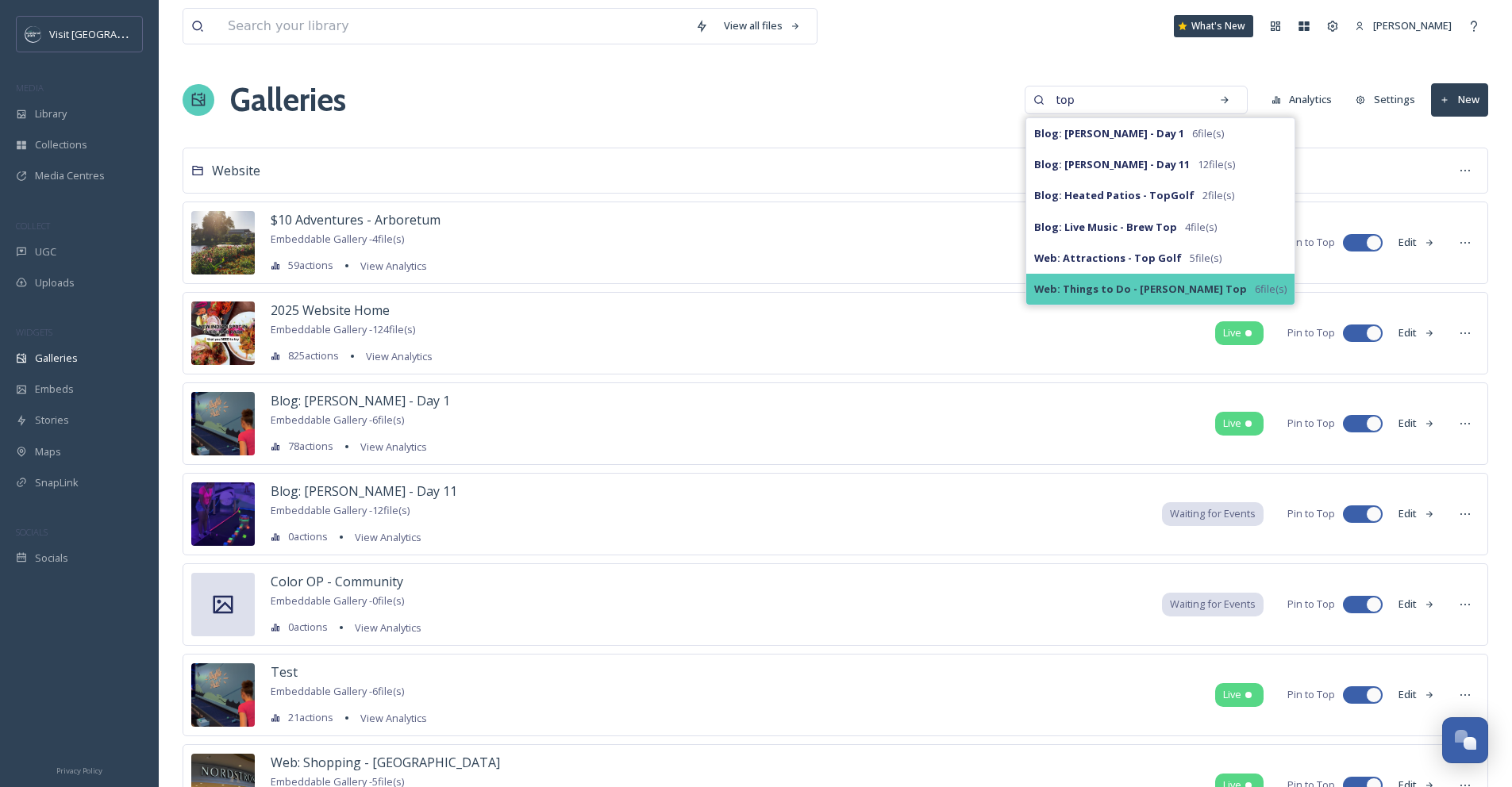
type input "top"
click at [384, 285] on strong "Web: Things to Do - [PERSON_NAME] Top" at bounding box center [1140, 289] width 212 height 15
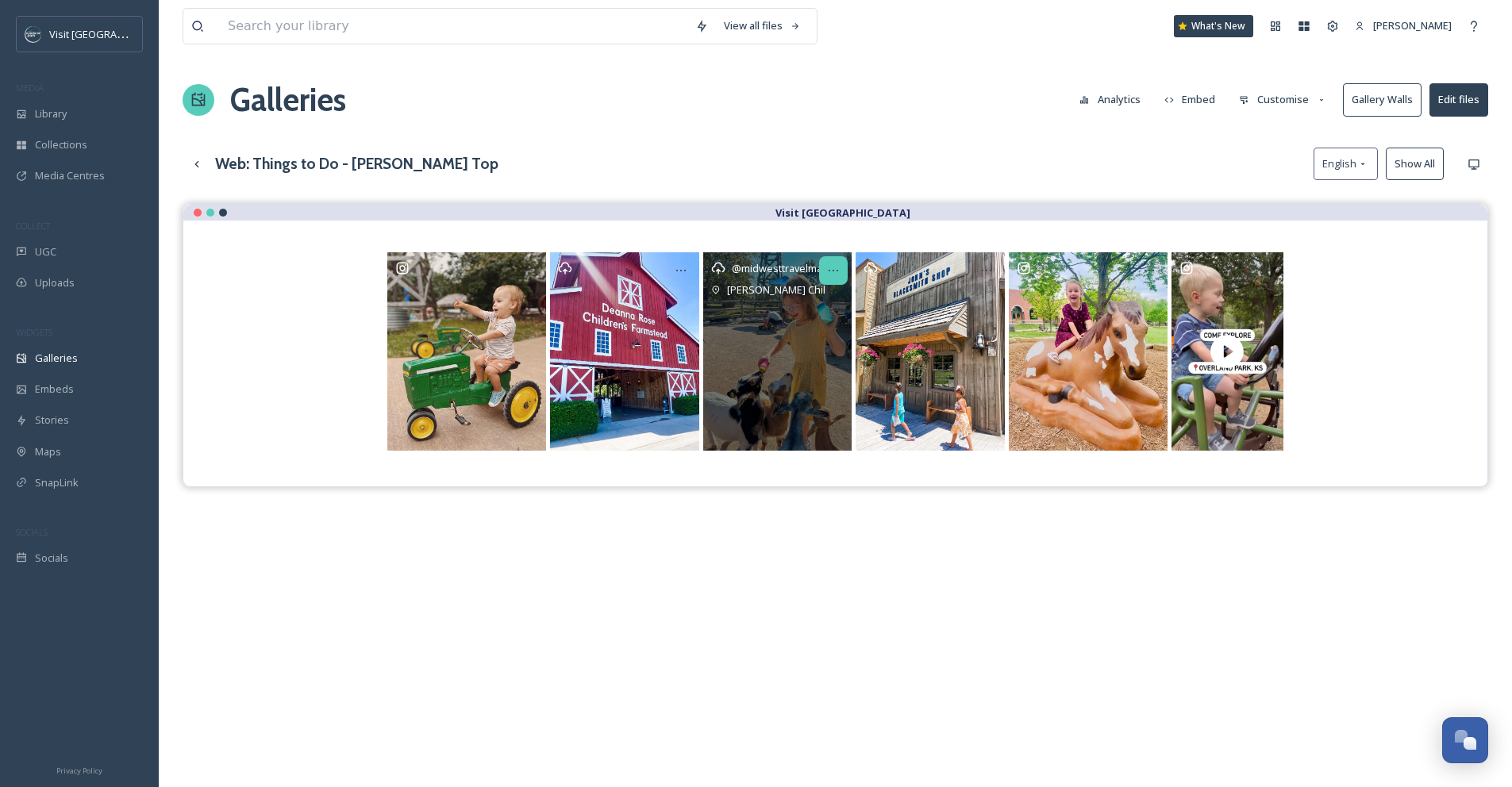
click at [384, 274] on icon at bounding box center [834, 271] width 13 height 13
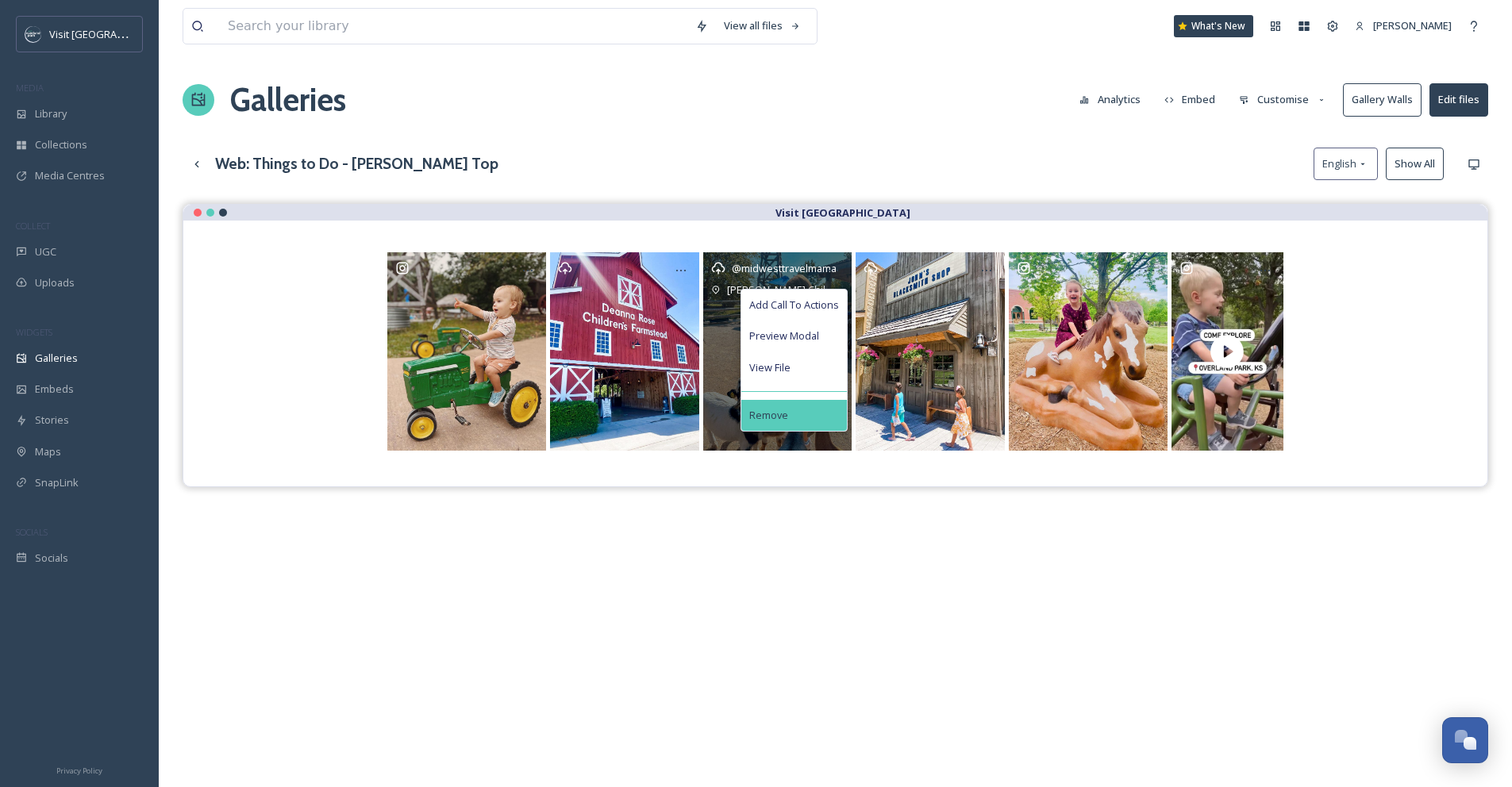
click at [384, 410] on div "Remove" at bounding box center [794, 415] width 105 height 31
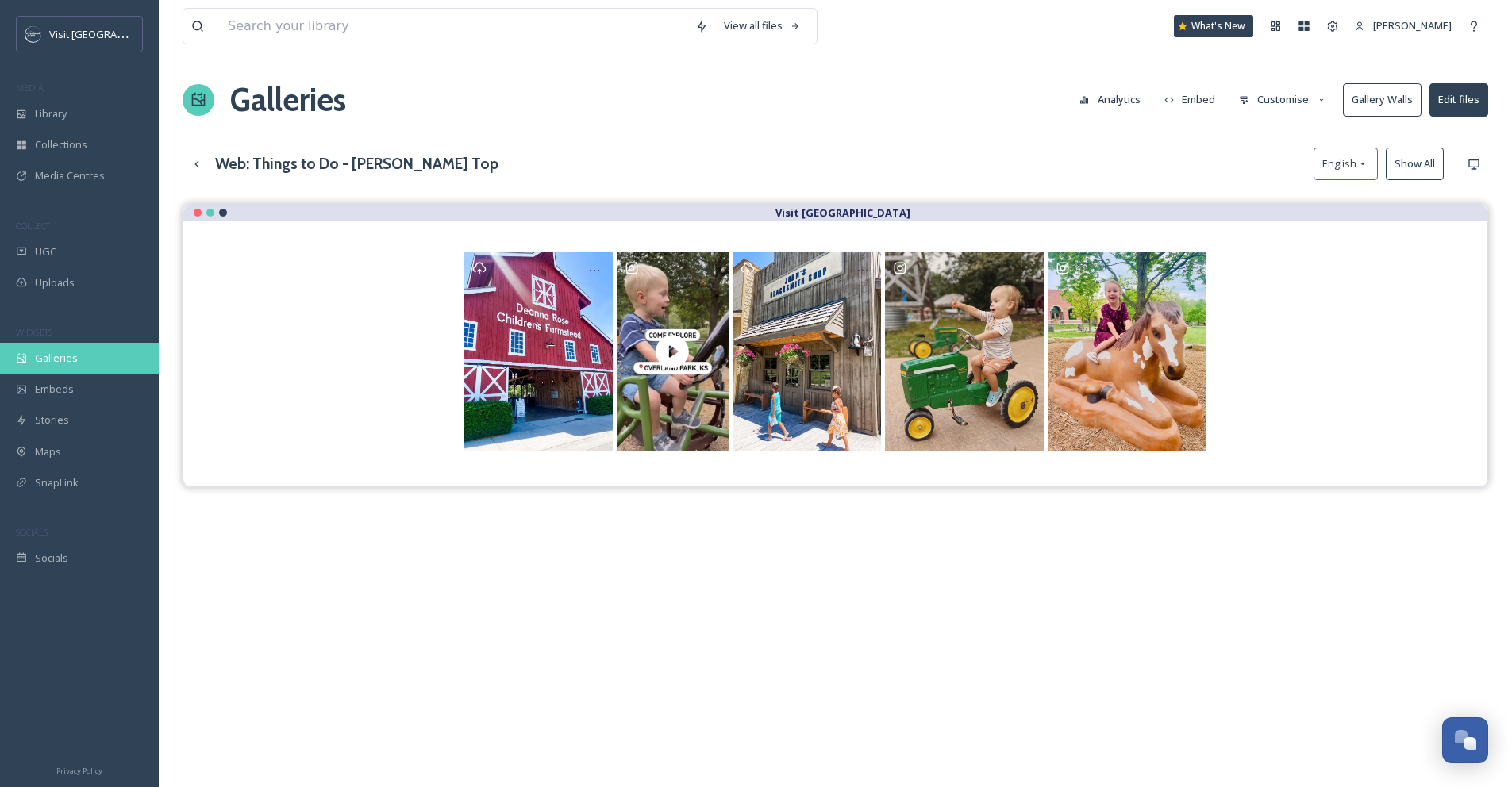
click at [77, 361] on div "Galleries" at bounding box center [79, 359] width 158 height 31
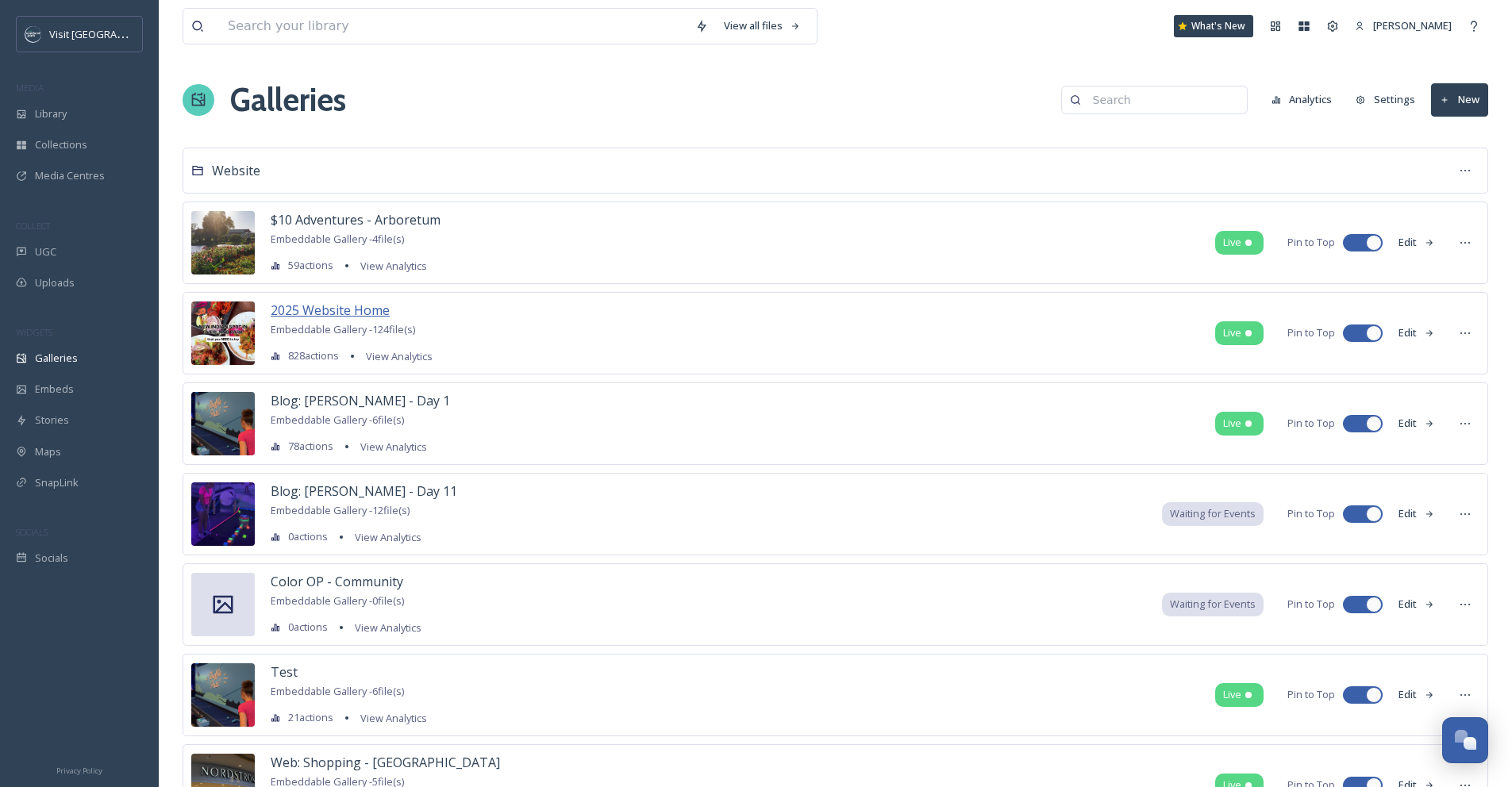
click at [329, 305] on span "2025 Website Home" at bounding box center [330, 309] width 119 height 17
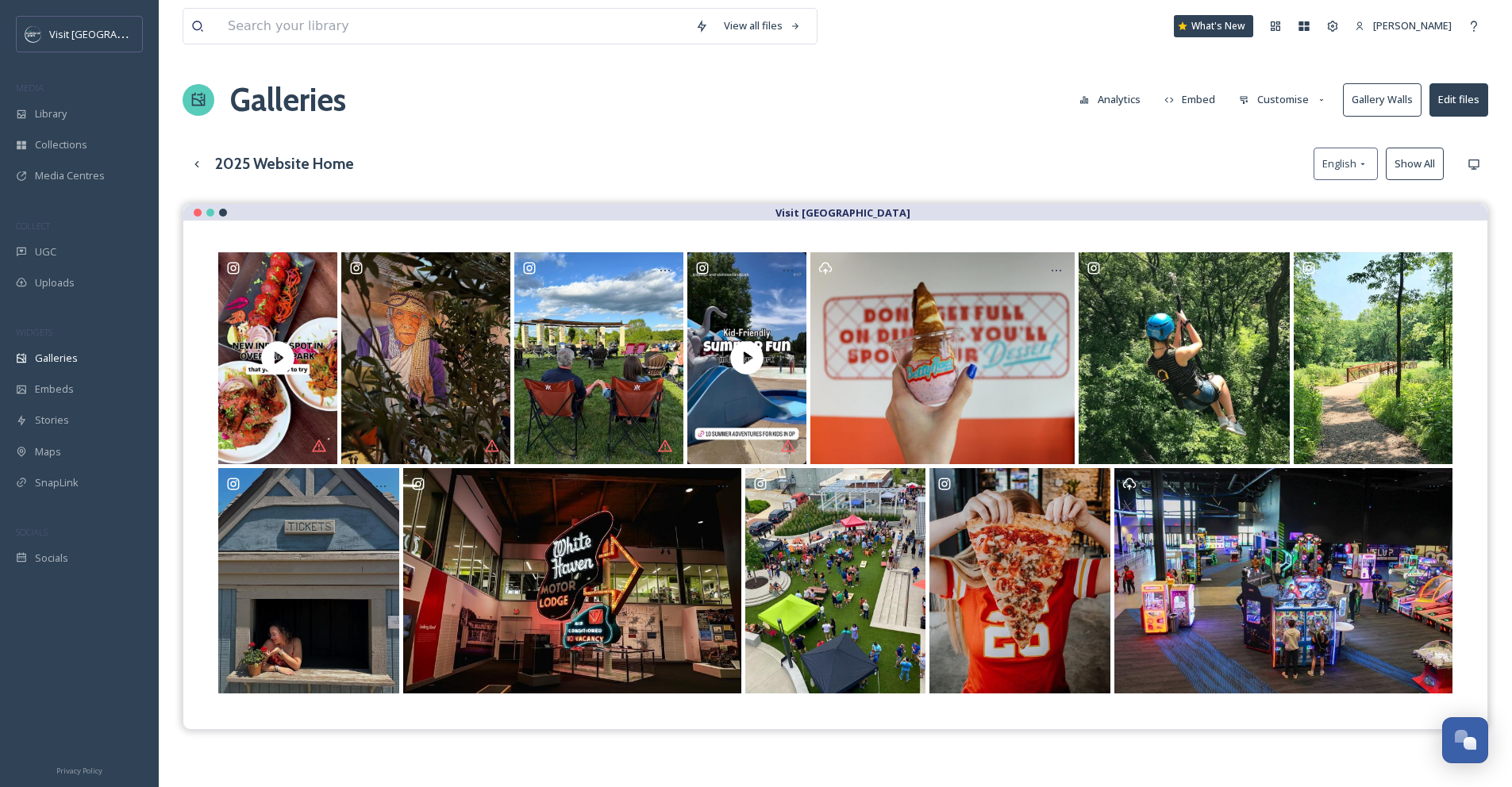
click at [384, 96] on button "Customise" at bounding box center [1283, 100] width 104 height 31
click at [384, 134] on span "Layout" at bounding box center [1255, 135] width 31 height 15
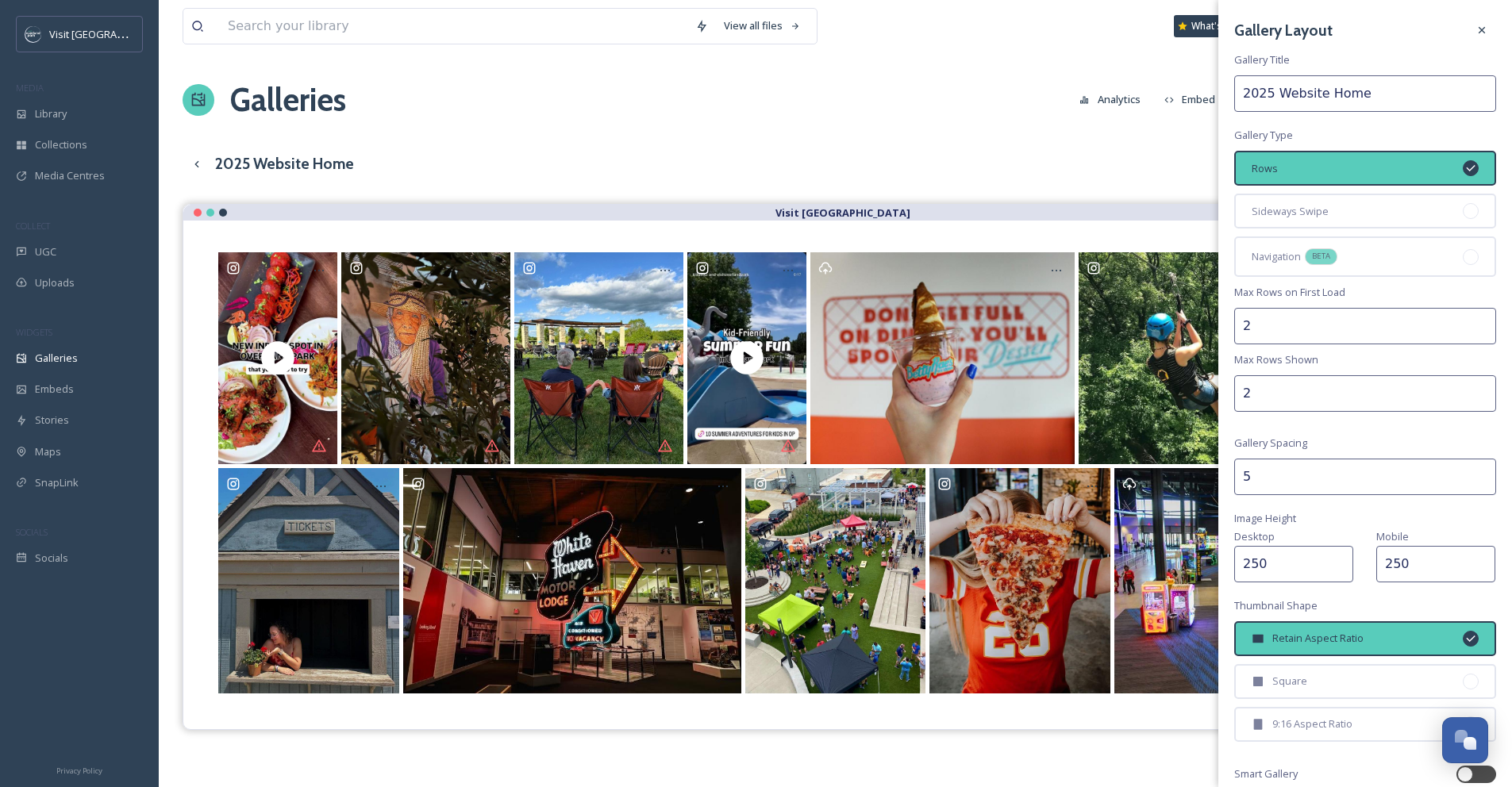
click at [384, 475] on div "View all files What's New [PERSON_NAME] Galleries Analytics Embed Customise Gal…" at bounding box center [835, 507] width 1353 height 1015
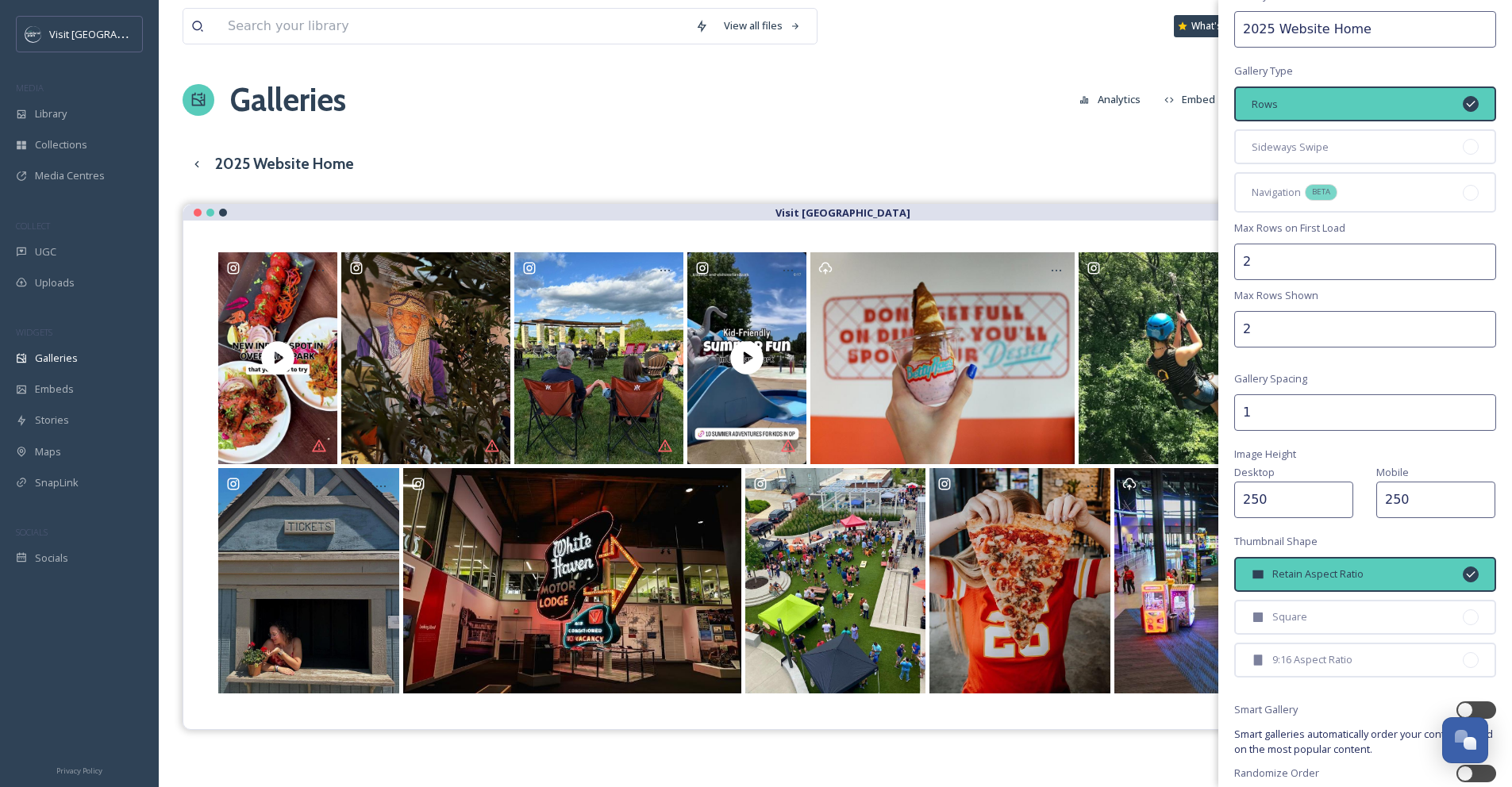
scroll to position [132, 0]
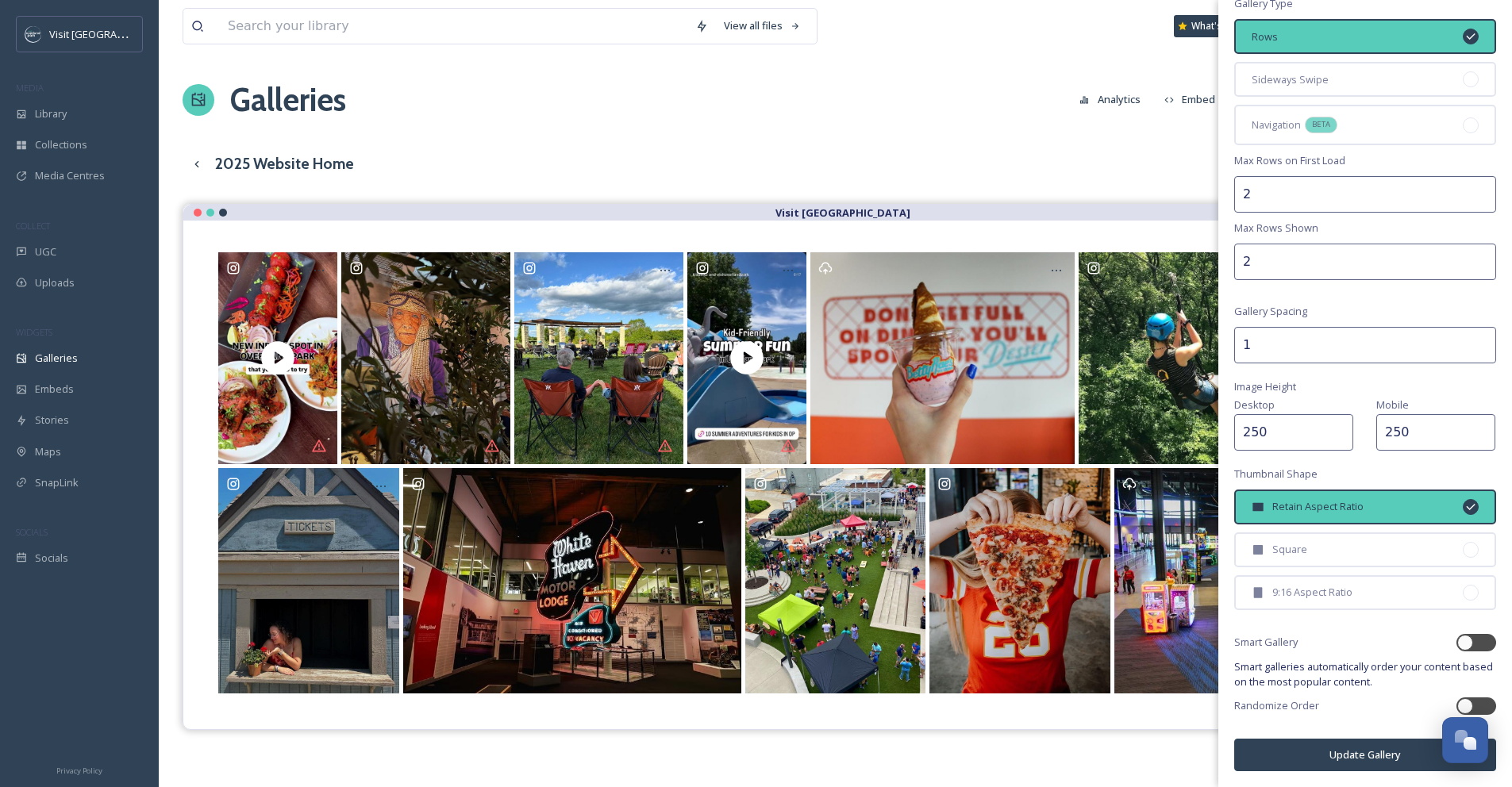
type input "1"
click at [384, 651] on button "Update Gallery" at bounding box center [1365, 755] width 262 height 33
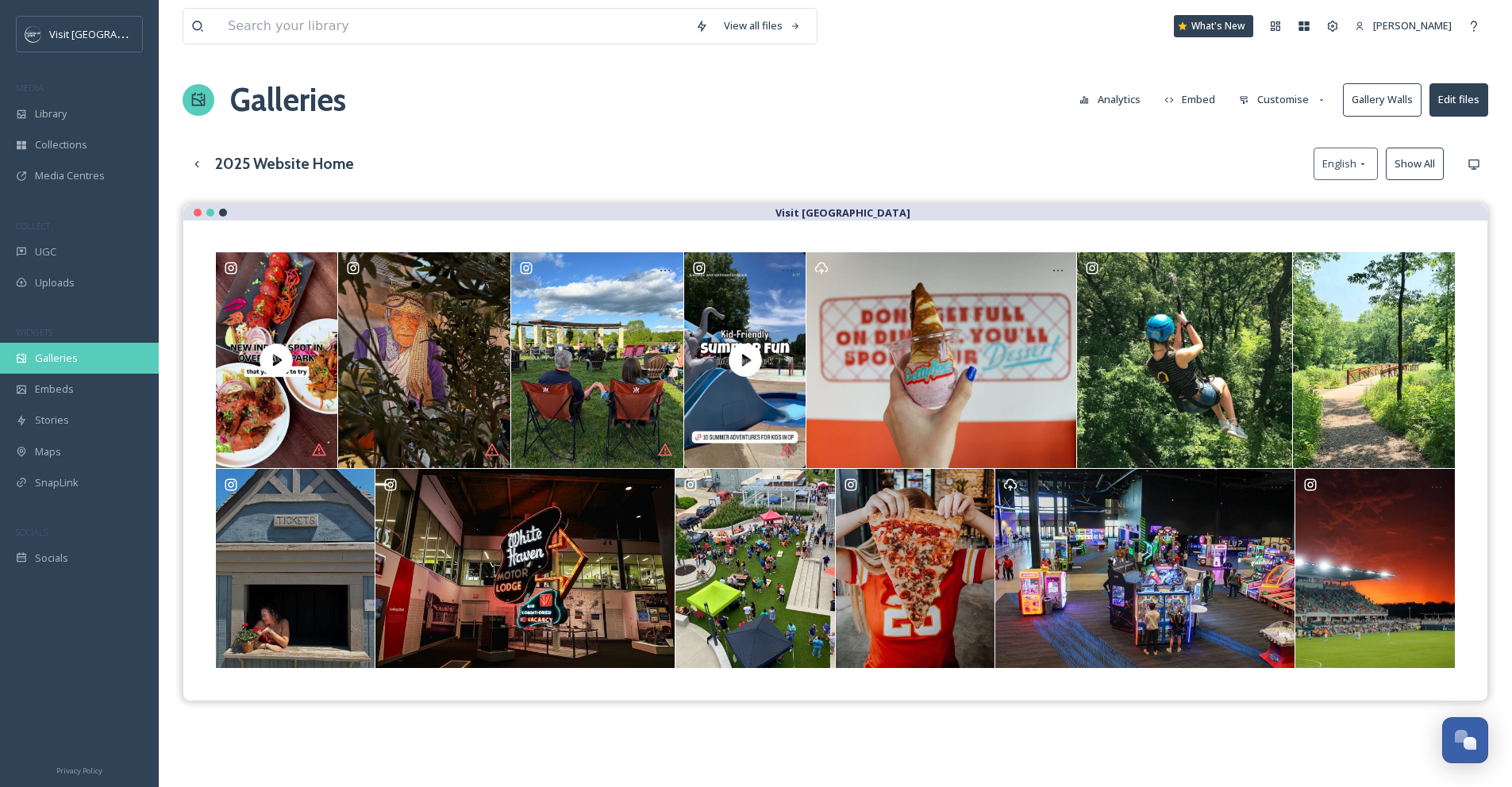
click at [59, 359] on span "Galleries" at bounding box center [56, 358] width 43 height 15
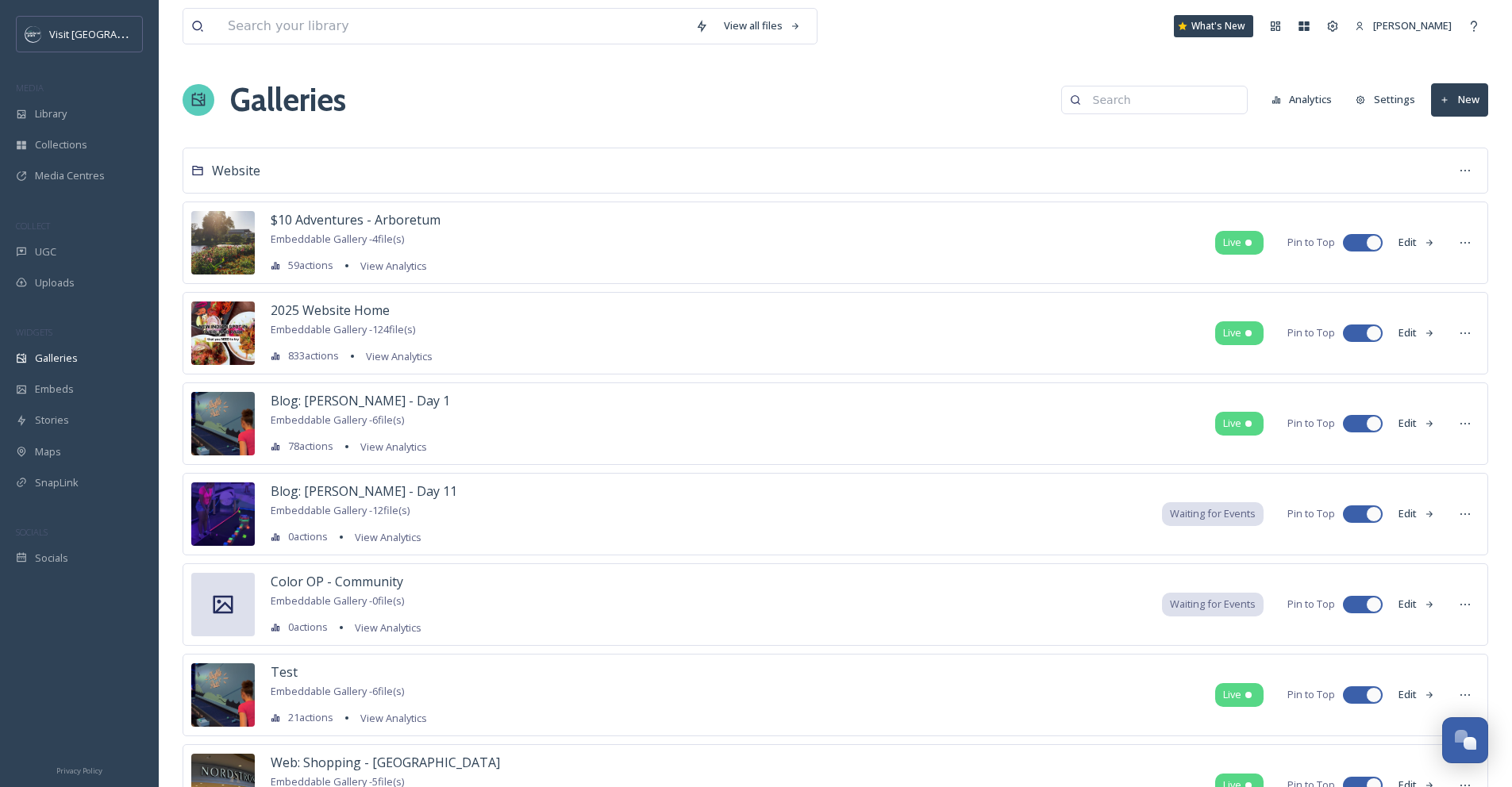
click at [384, 101] on input at bounding box center [1161, 100] width 154 height 32
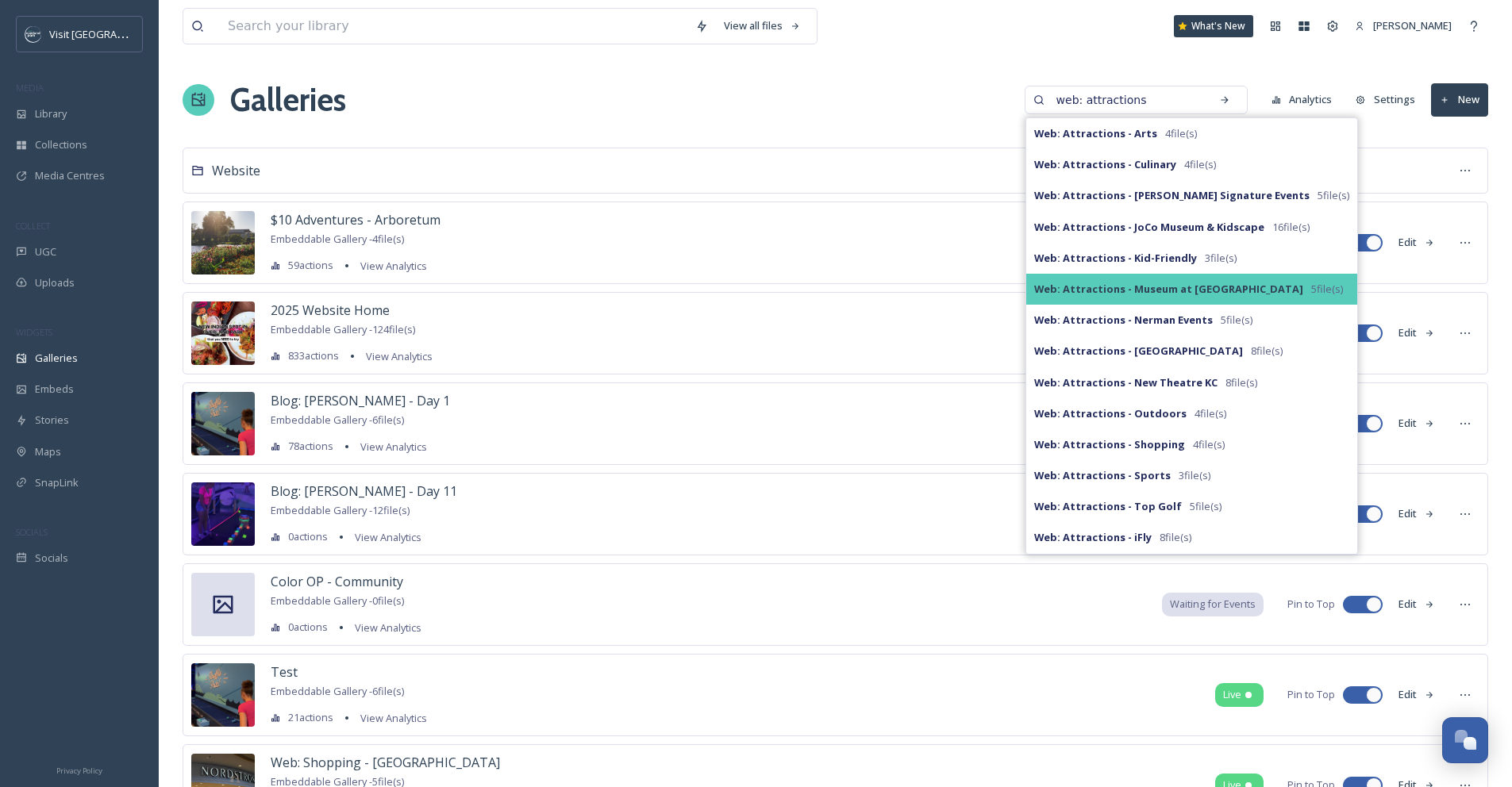
type input "web: attractions"
click at [384, 288] on strong "Web: Attractions - Museum at [GEOGRAPHIC_DATA]" at bounding box center [1169, 289] width 269 height 15
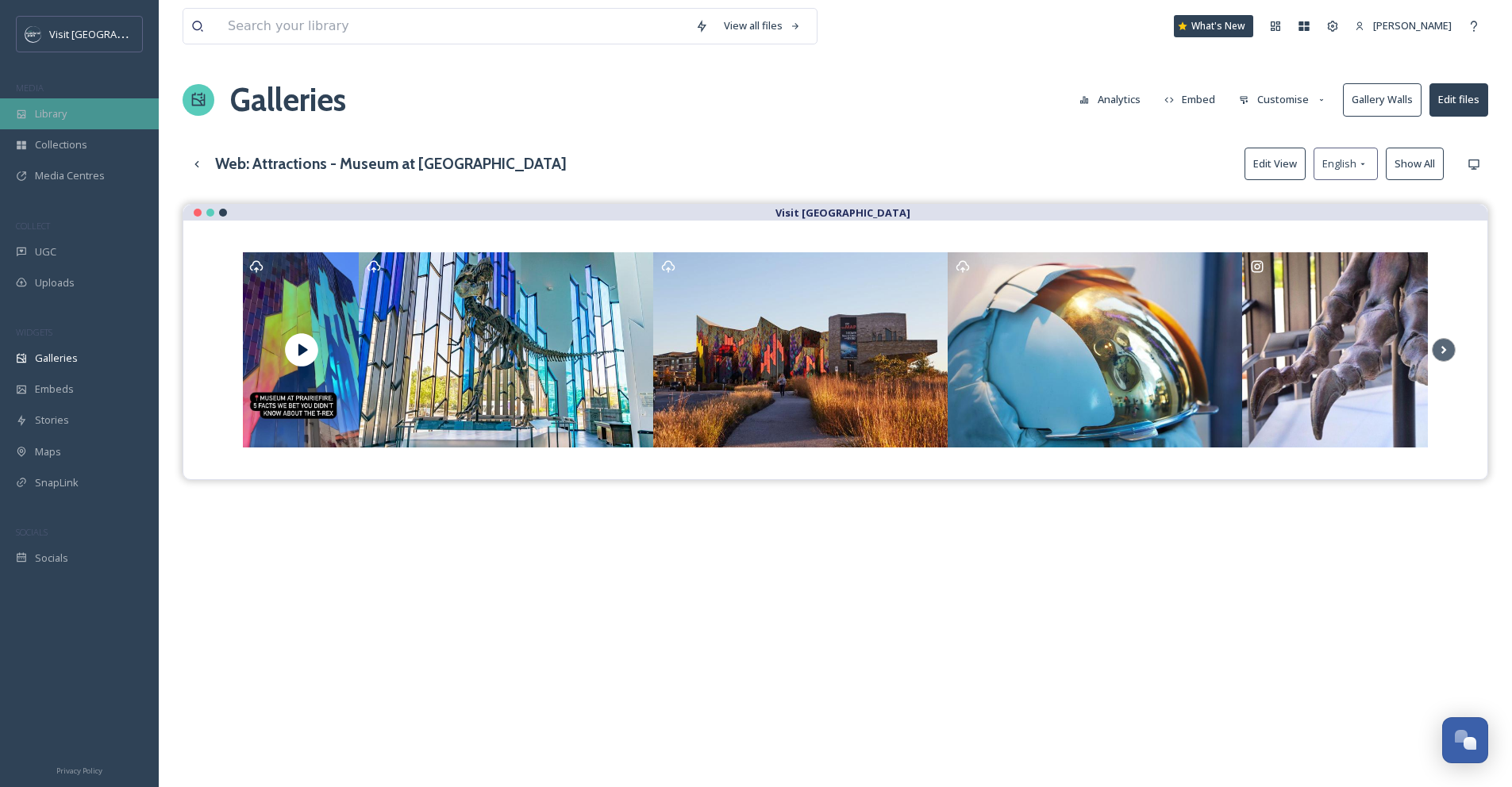
click at [59, 124] on div "Library" at bounding box center [79, 114] width 158 height 31
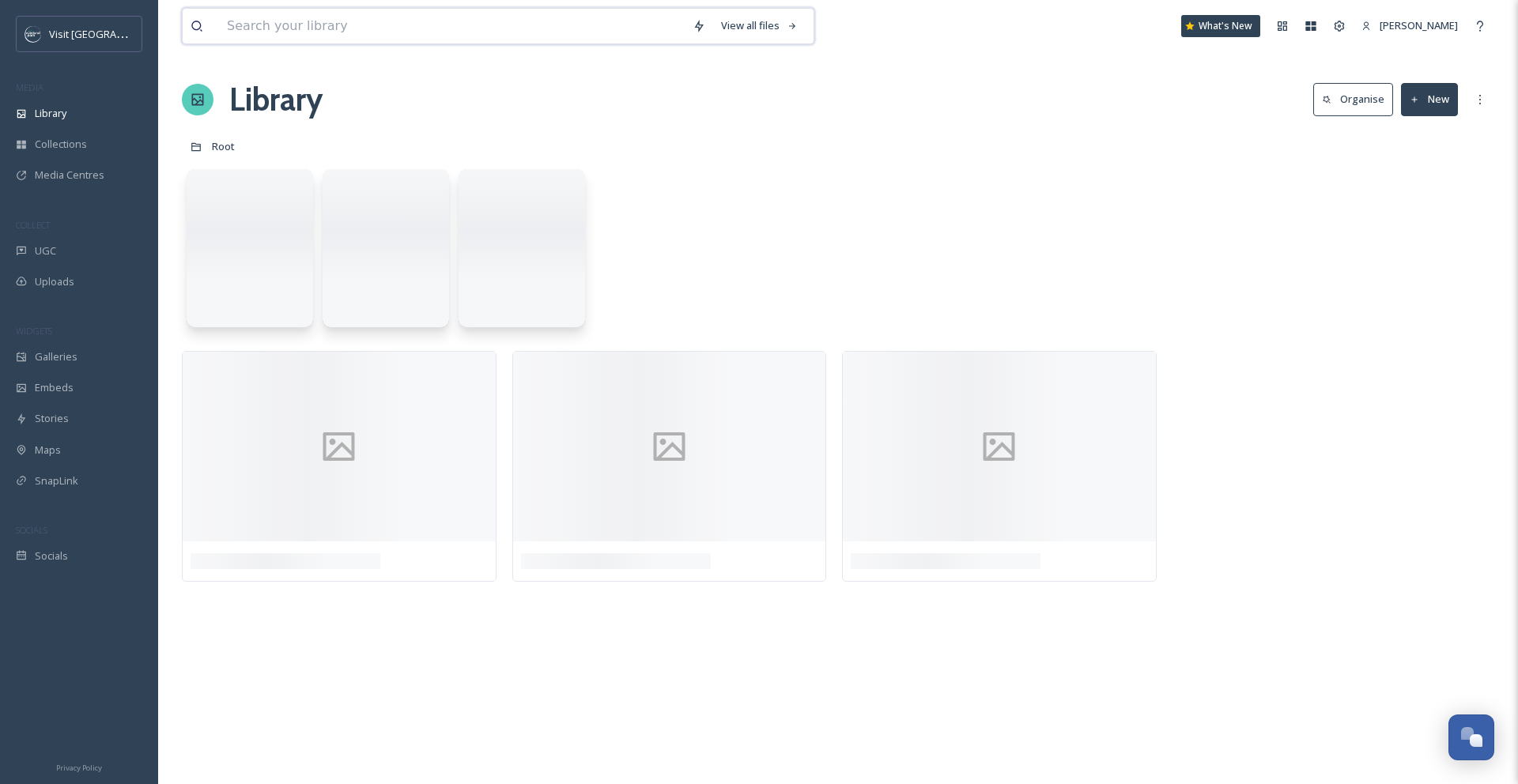
click at [244, 38] on input at bounding box center [451, 26] width 466 height 35
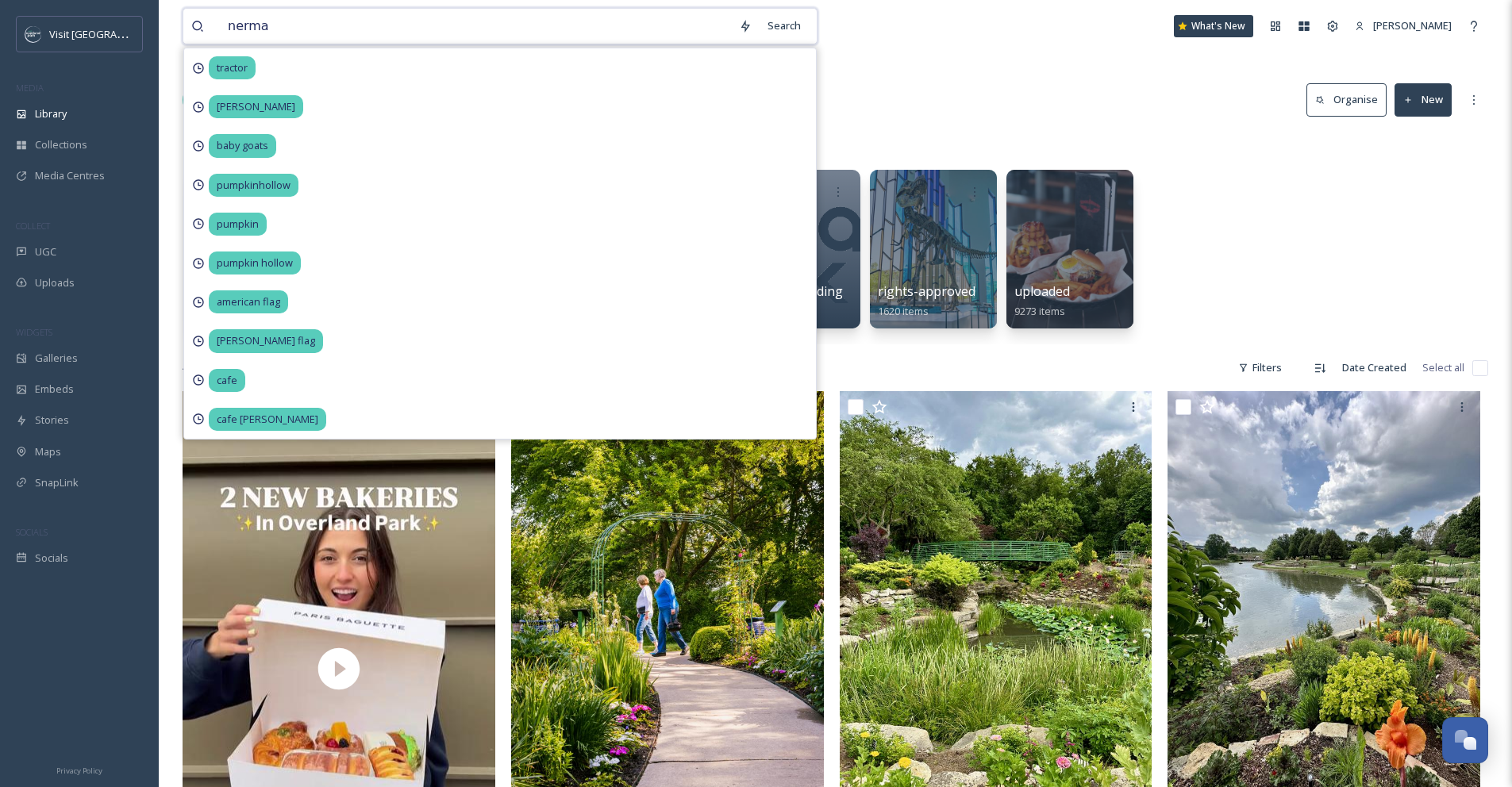
type input "nerman"
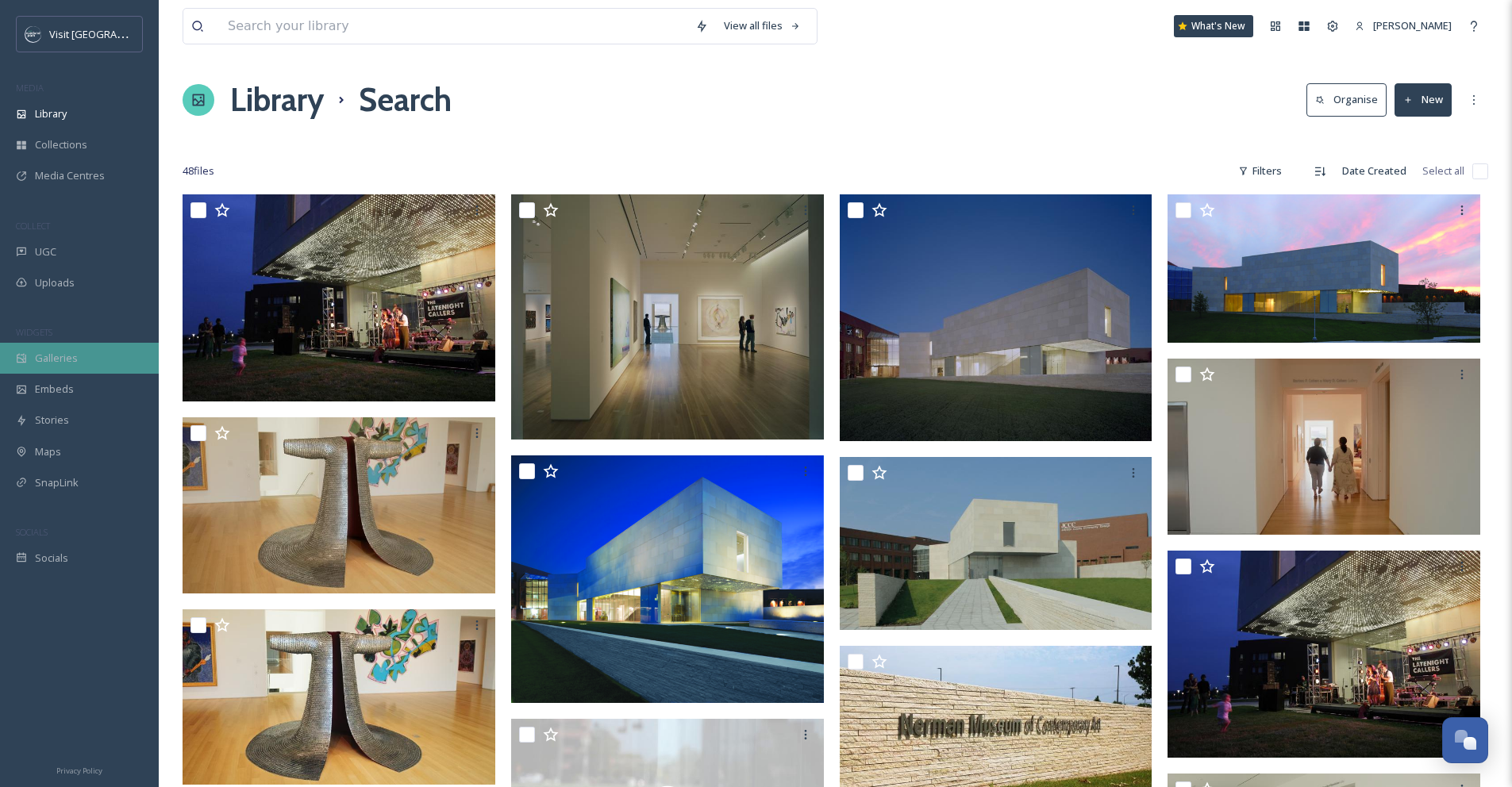
click at [73, 372] on div "Galleries" at bounding box center [79, 359] width 158 height 31
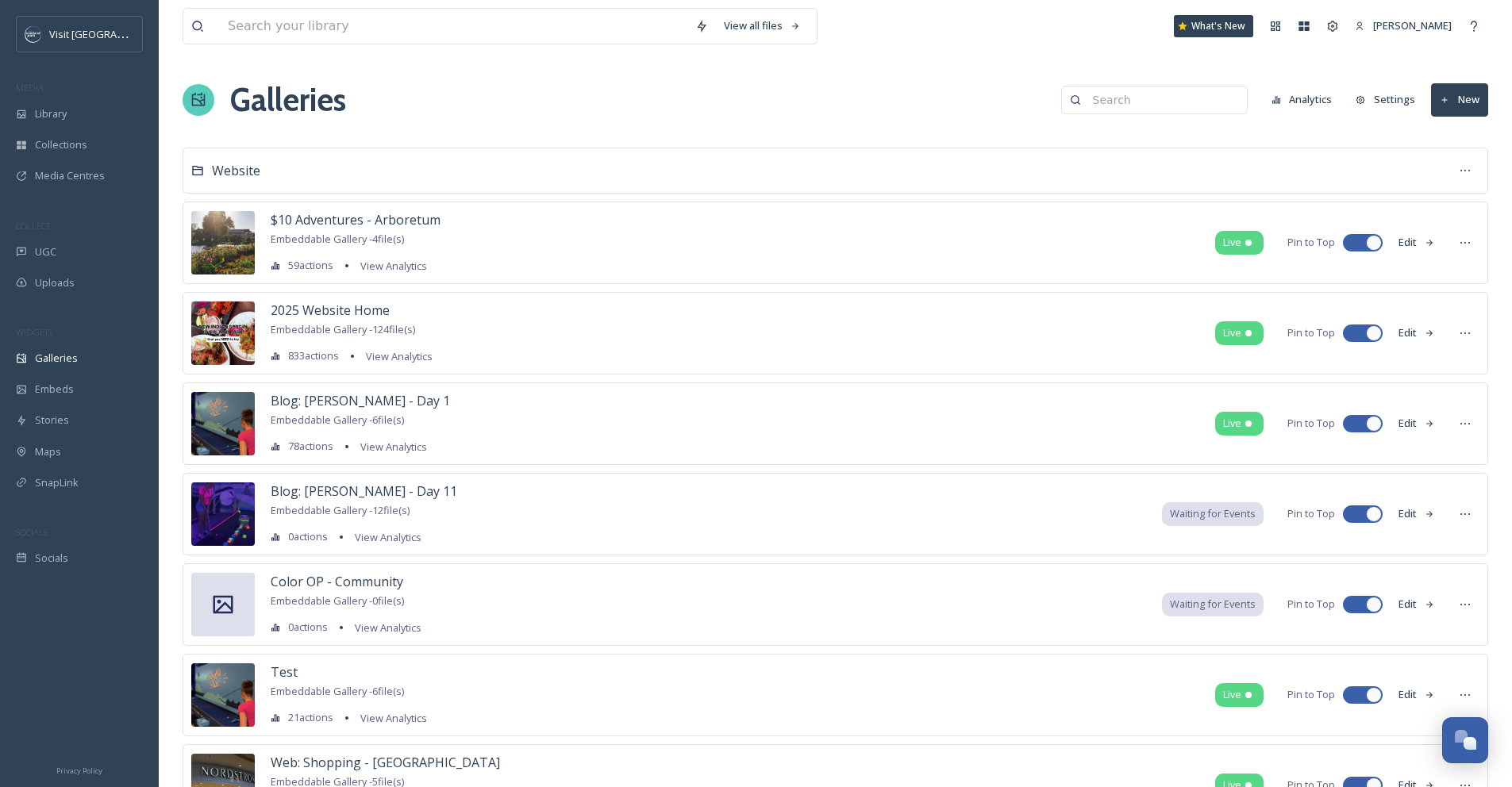
click at [384, 103] on input at bounding box center [1161, 100] width 154 height 32
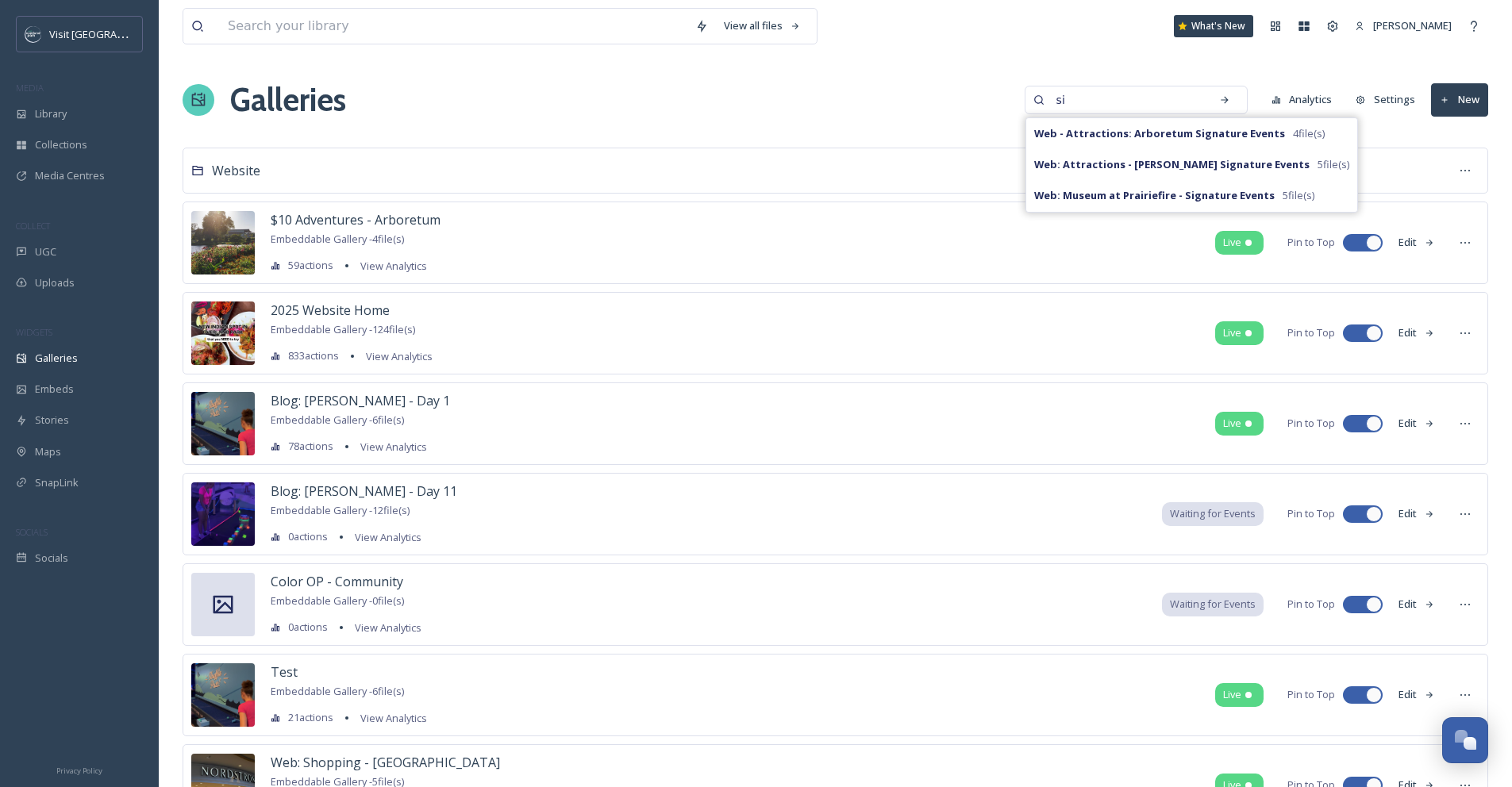
type input "s"
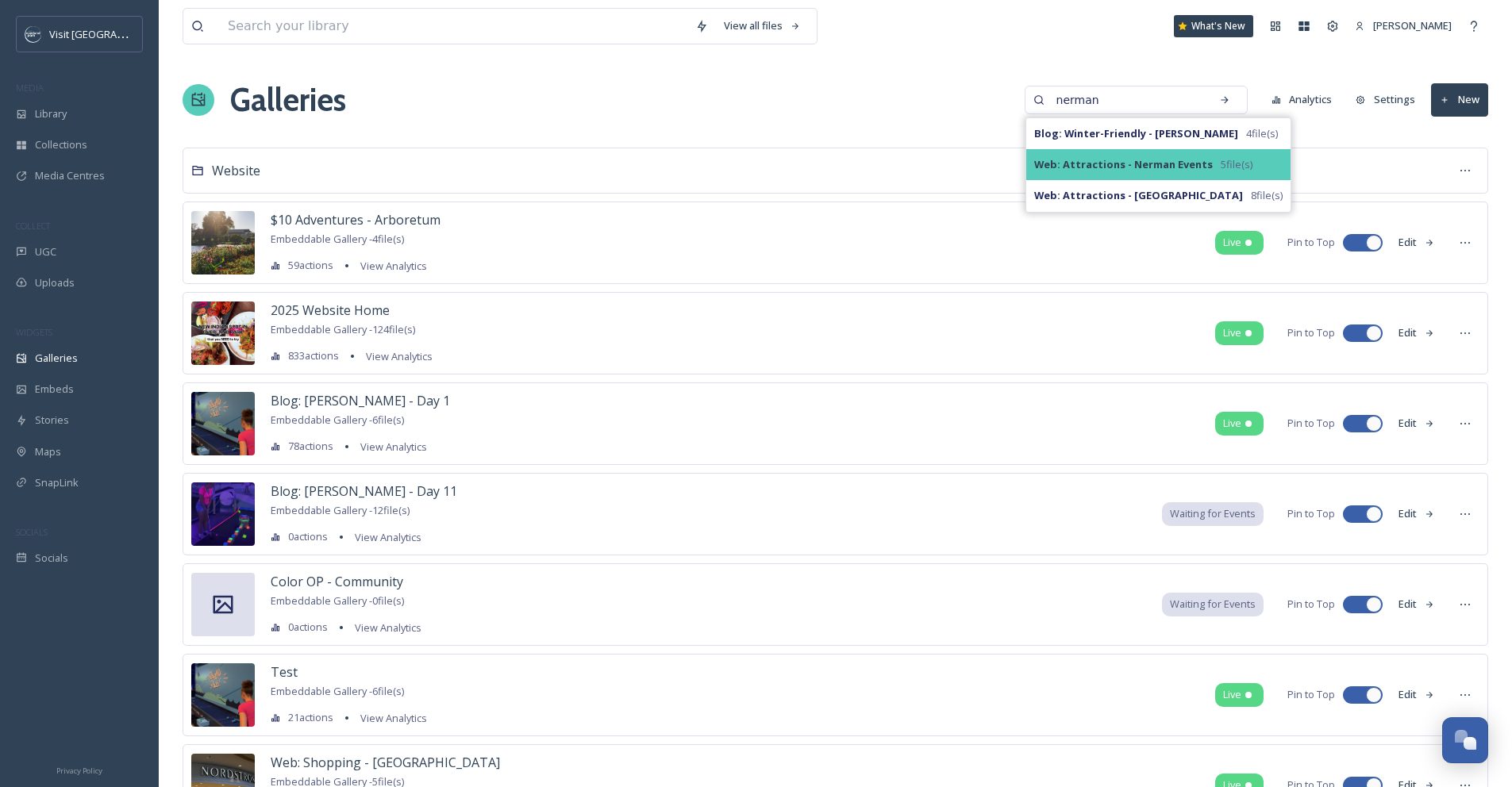
type input "nerman"
click at [384, 157] on strong "Web: Attractions - Nerman Events" at bounding box center [1123, 165] width 178 height 15
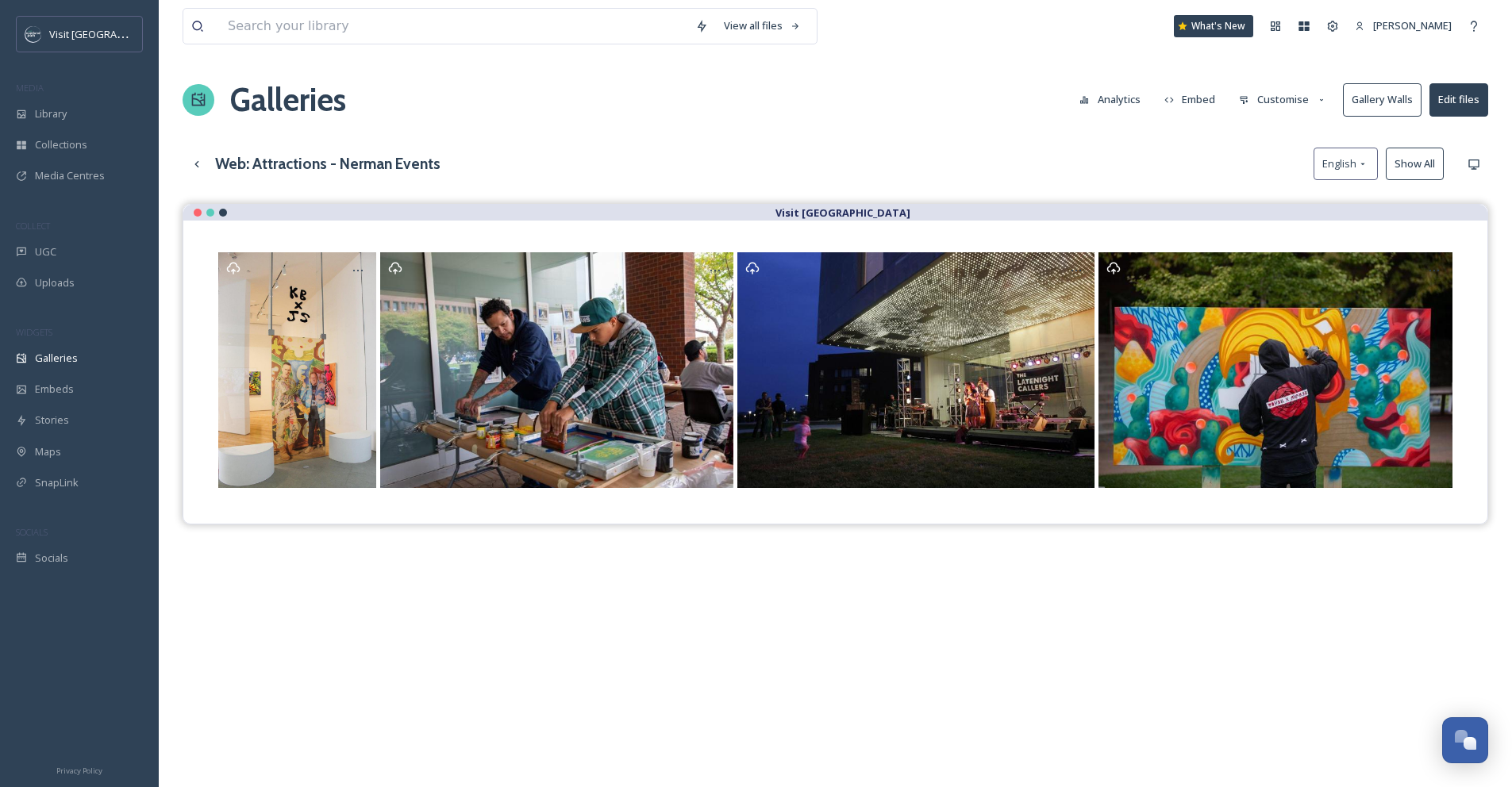
click at [384, 97] on button "Customise" at bounding box center [1283, 100] width 104 height 31
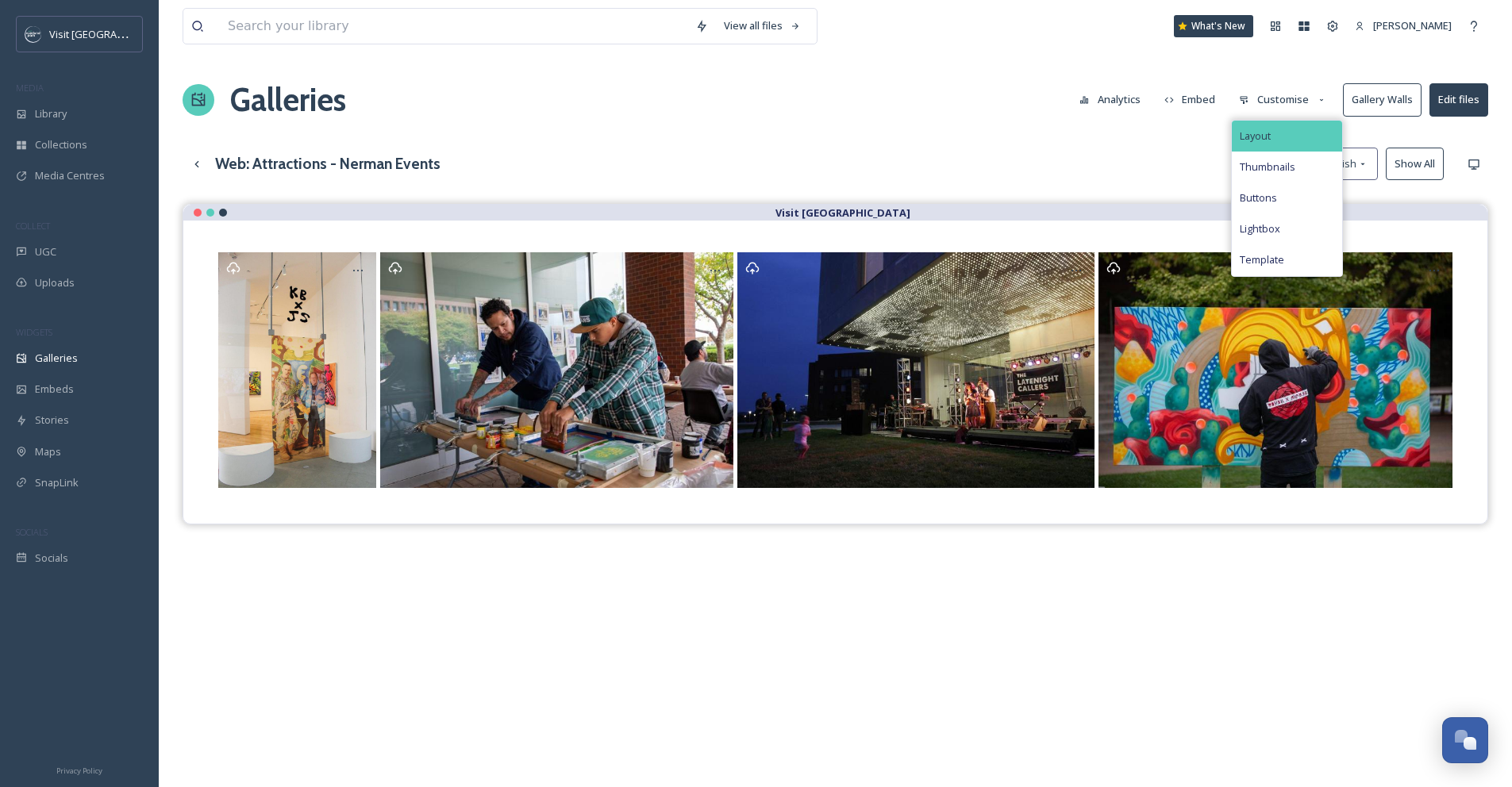
click at [384, 129] on div "Layout" at bounding box center [1287, 136] width 111 height 31
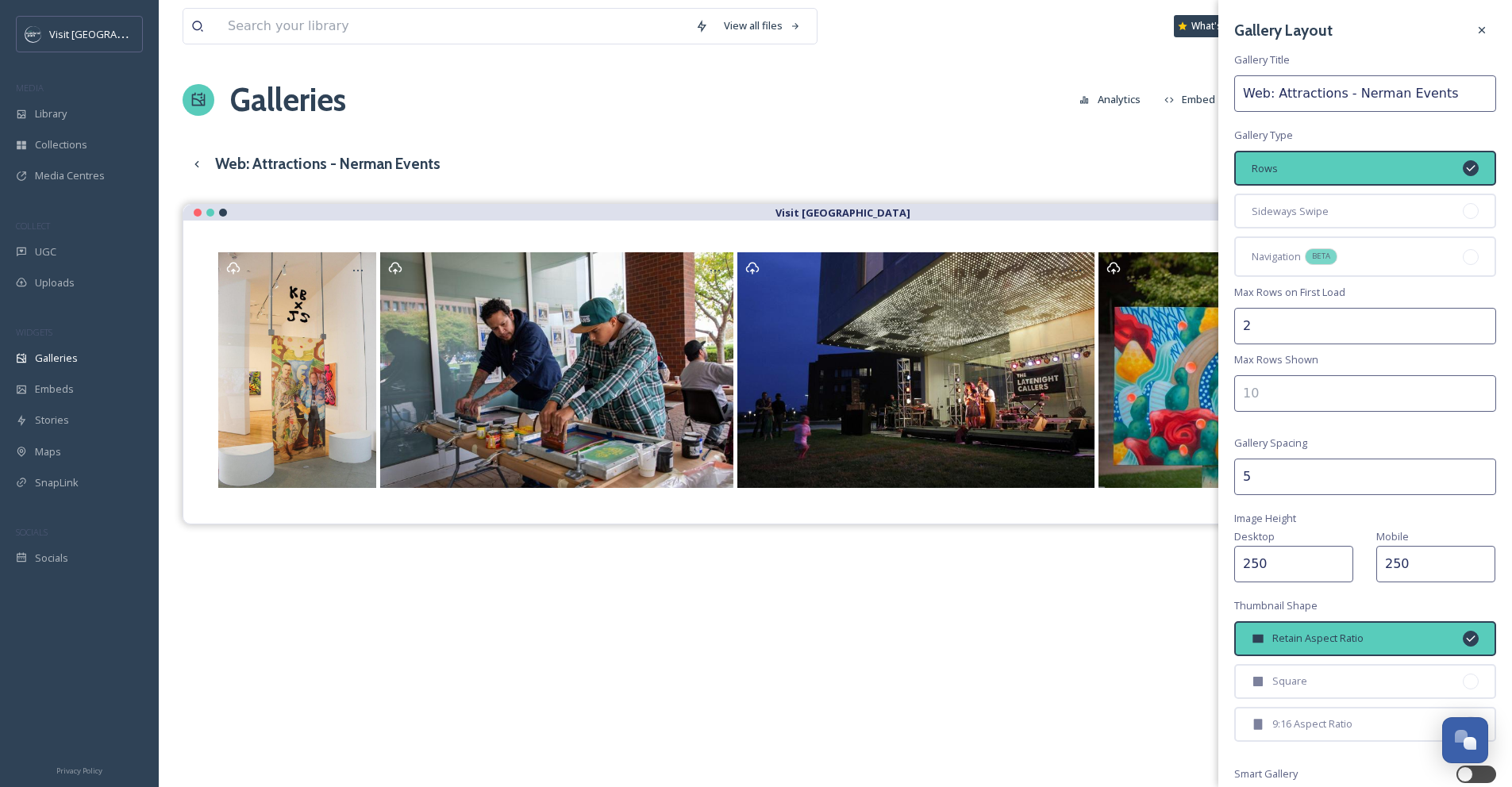
drag, startPoint x: 1265, startPoint y: 475, endPoint x: 1226, endPoint y: 470, distance: 39.3
click at [384, 470] on div "Gallery Layout Gallery Title Web: Attractions - Nerman Events Gallery Type Rows…" at bounding box center [1365, 459] width 294 height 919
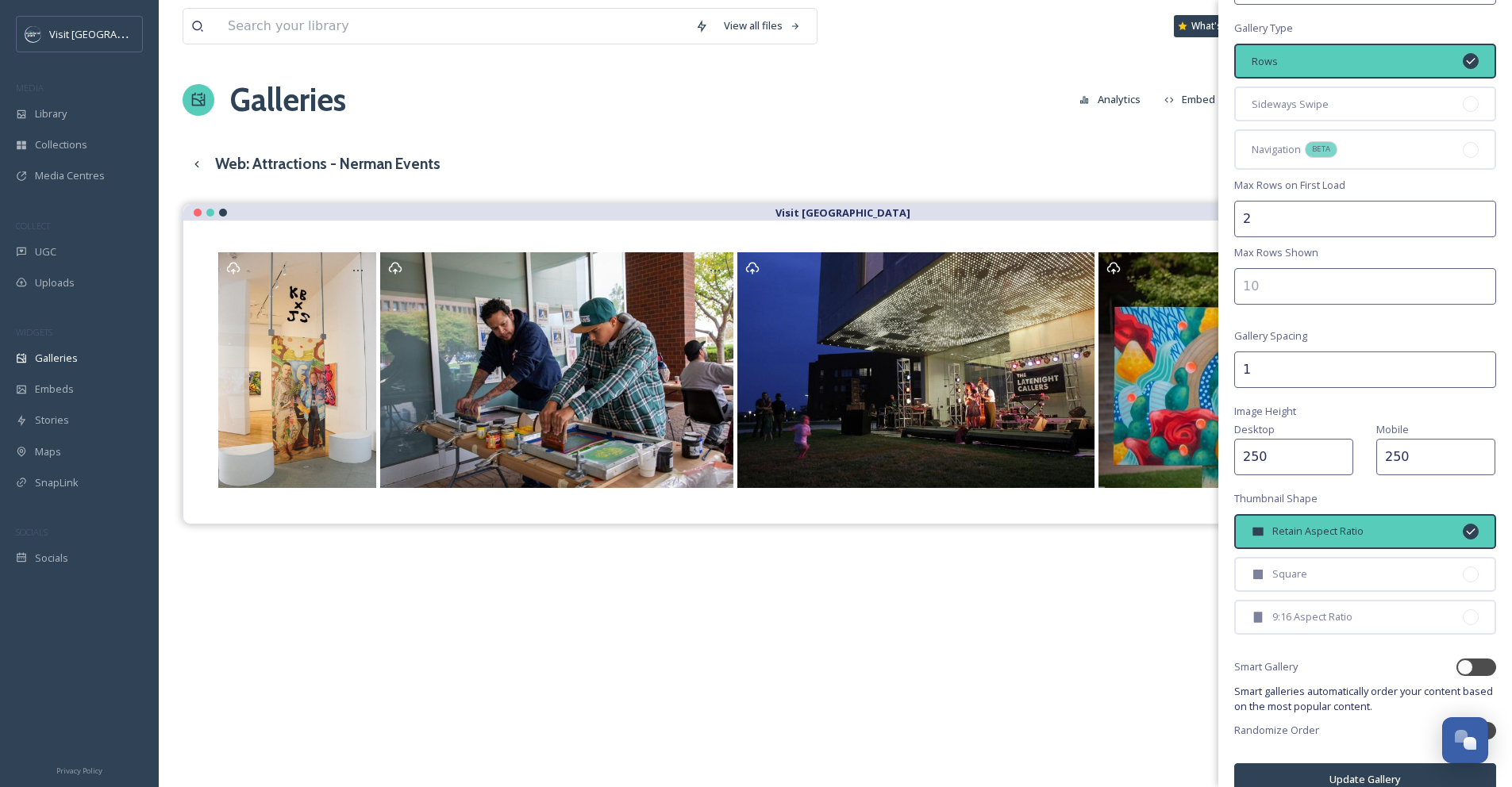
scroll to position [132, 0]
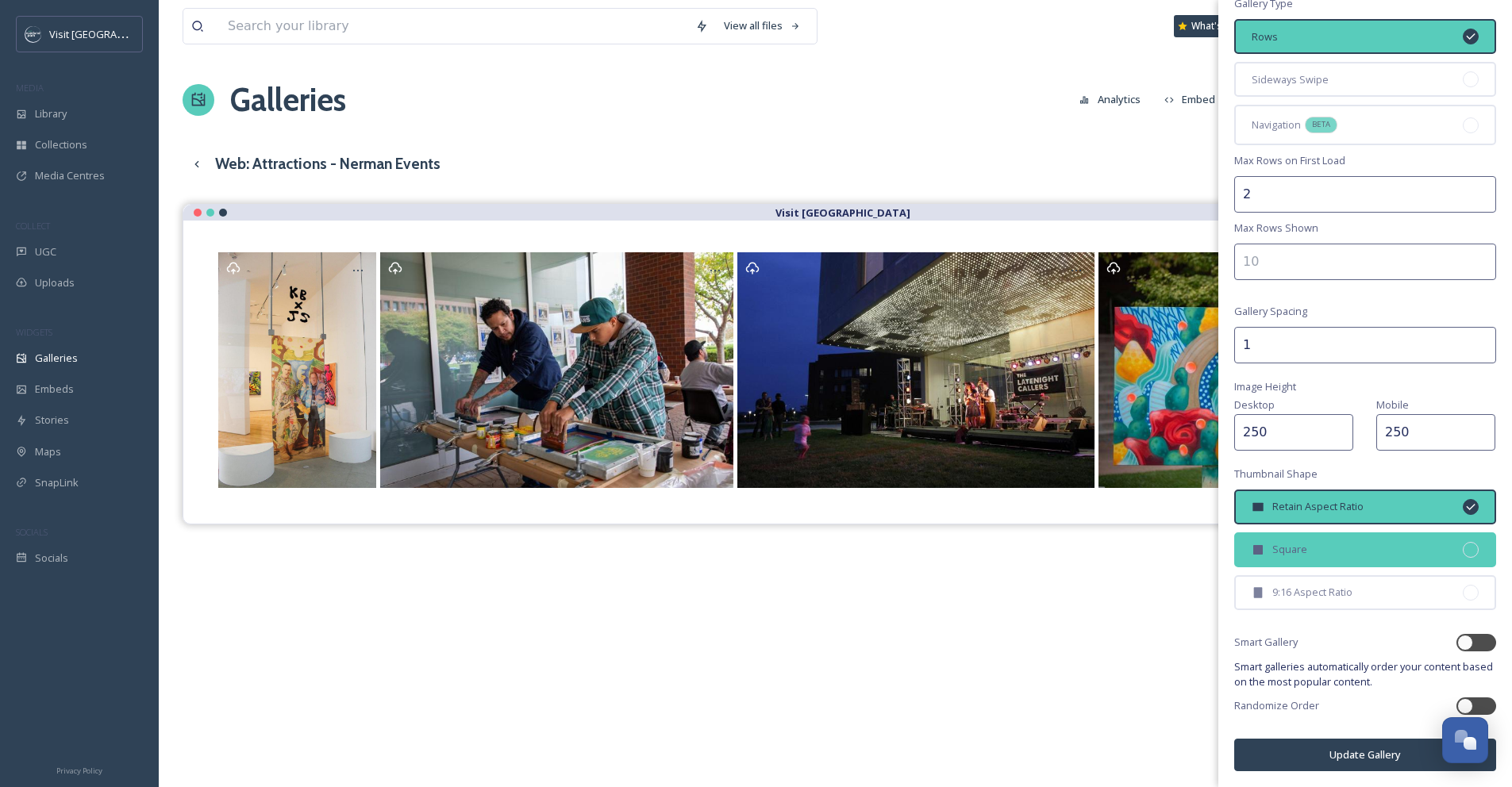
type input "1"
click at [384, 546] on div "Square" at bounding box center [1365, 550] width 262 height 35
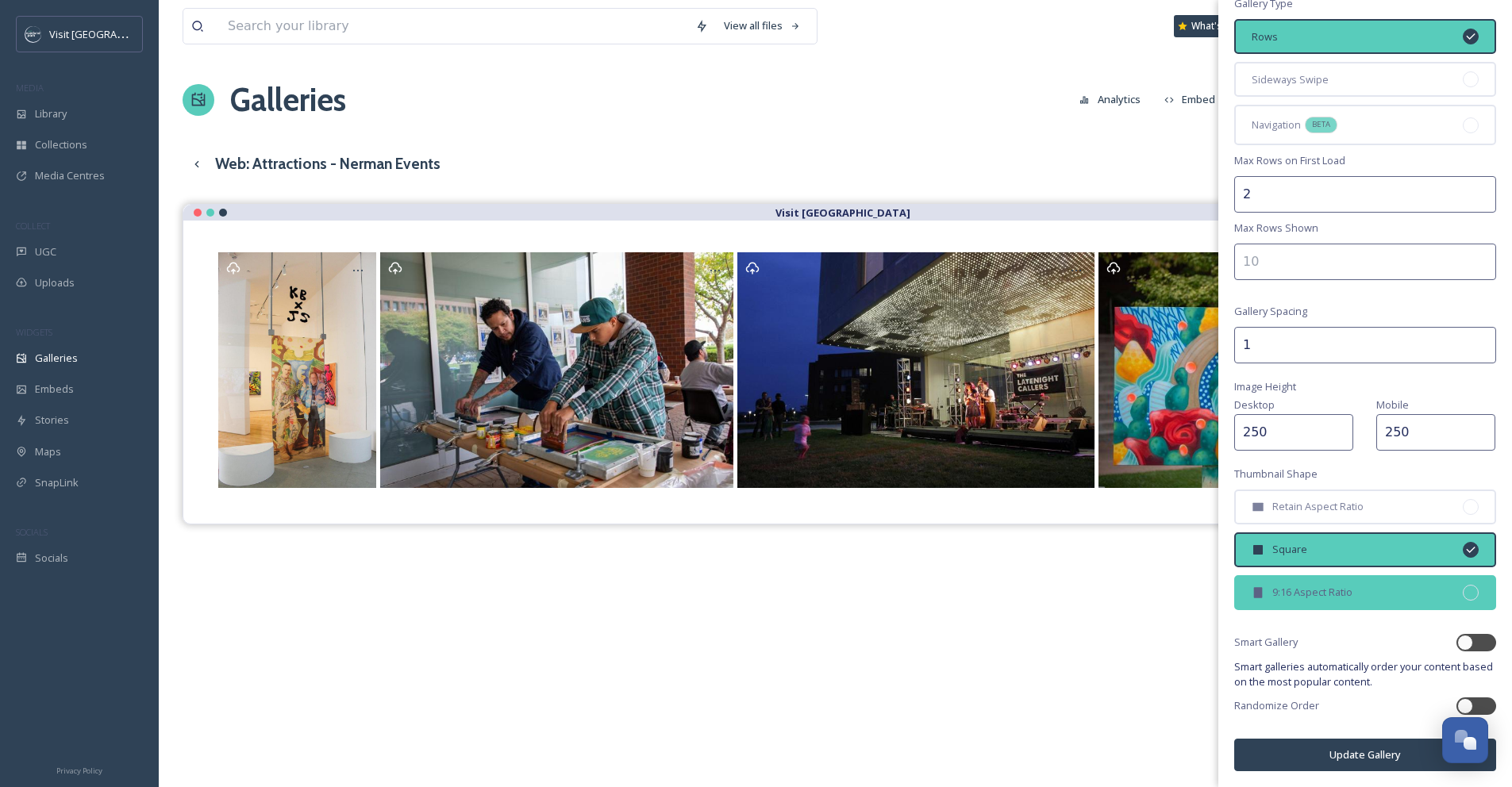
click at [384, 597] on span "9:16 Aspect Ratio" at bounding box center [1312, 592] width 81 height 15
click at [384, 548] on div "Square" at bounding box center [1365, 550] width 262 height 35
click at [384, 651] on button "Update Gallery" at bounding box center [1365, 755] width 262 height 33
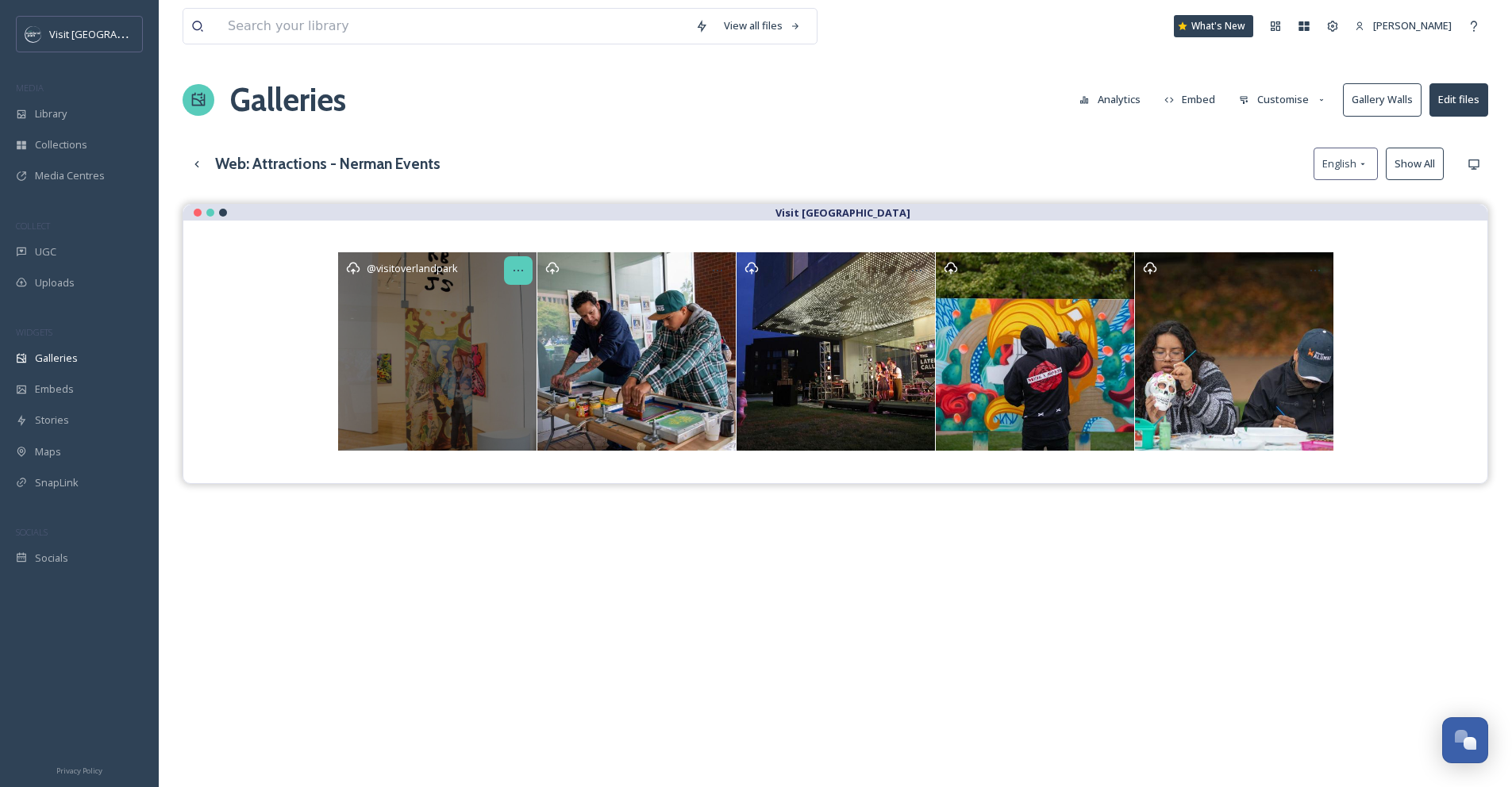
click at [384, 265] on icon at bounding box center [518, 271] width 13 height 13
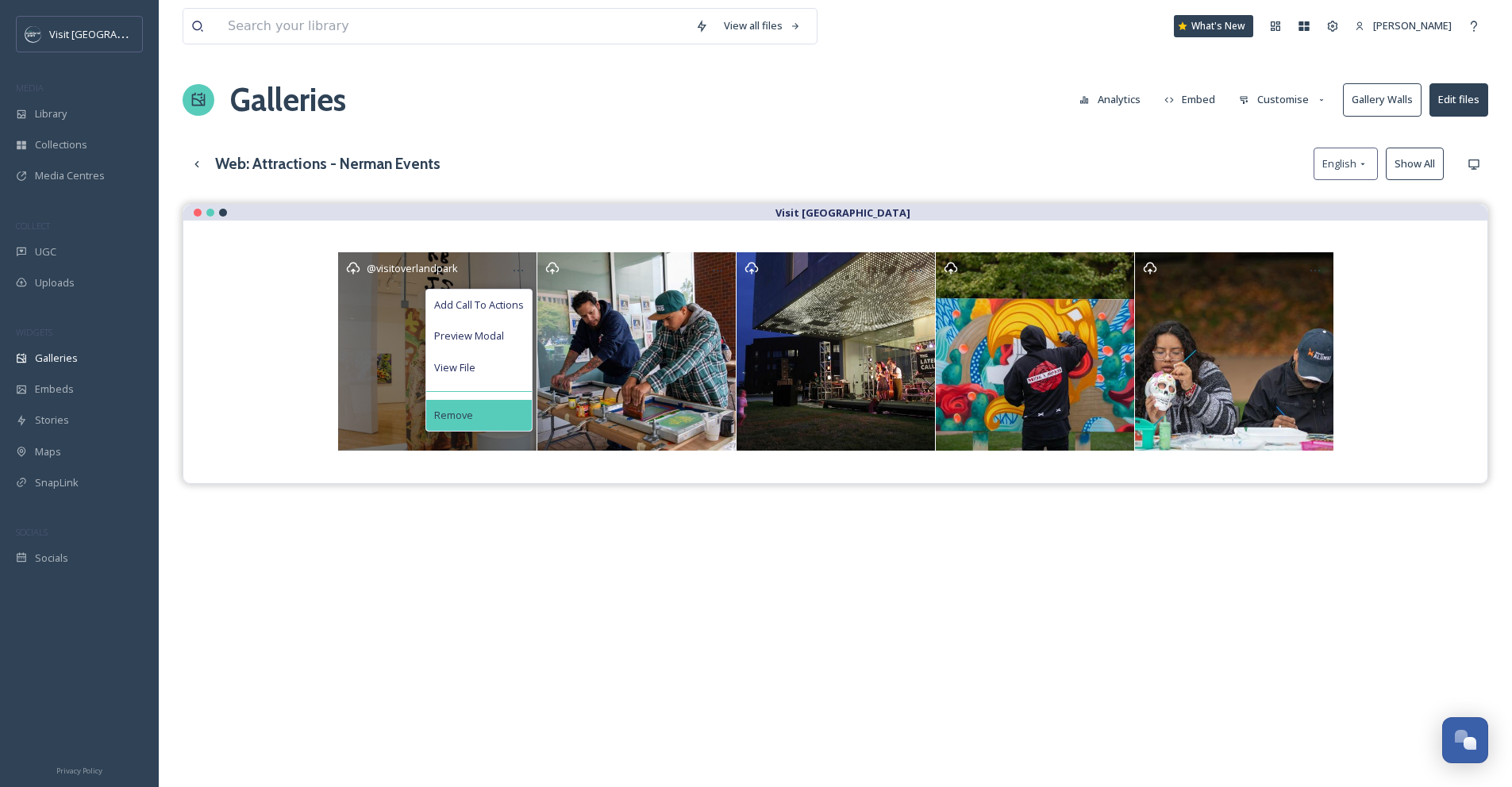
click at [384, 419] on div "Remove" at bounding box center [479, 415] width 105 height 31
